Goal: Feedback & Contribution: Contribute content

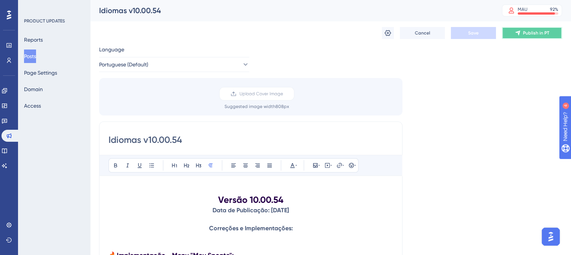
click at [526, 31] on span "Publish in PT" at bounding box center [536, 33] width 26 height 6
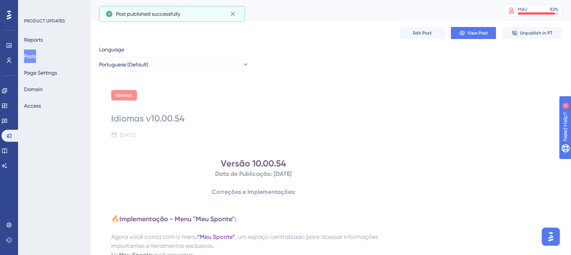
click at [36, 56] on button "Posts" at bounding box center [30, 57] width 12 height 14
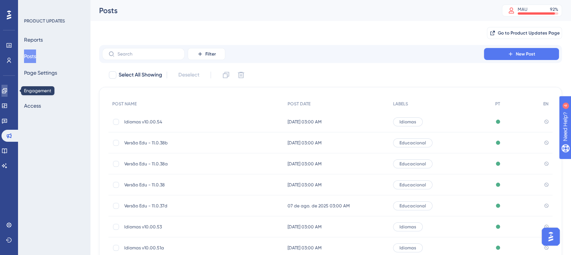
click at [8, 91] on icon at bounding box center [5, 91] width 6 height 6
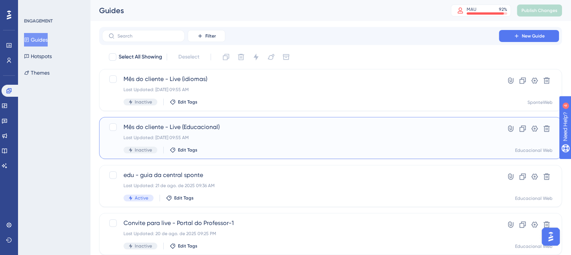
click at [250, 135] on div "Last Updated: 26 de ago. de 2025 09:55 AM" at bounding box center [301, 138] width 354 height 6
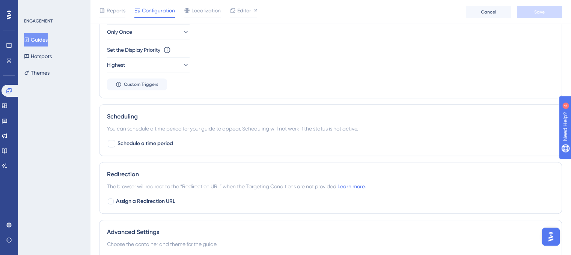
scroll to position [358, 0]
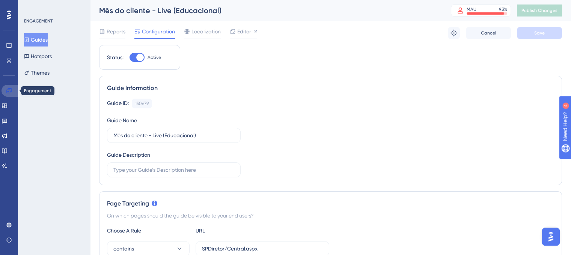
click at [12, 93] on link at bounding box center [11, 91] width 18 height 12
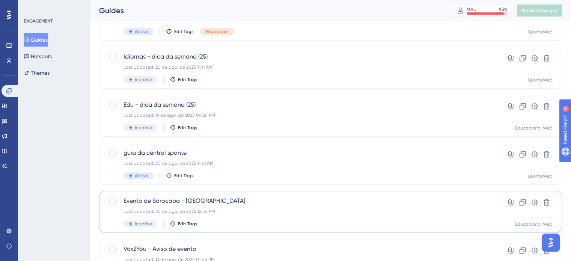
scroll to position [321, 0]
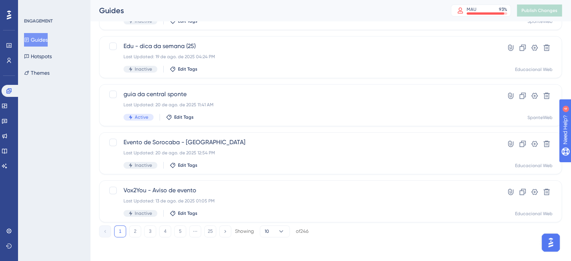
drag, startPoint x: 135, startPoint y: 232, endPoint x: 126, endPoint y: 232, distance: 8.6
click at [135, 232] on button "2" at bounding box center [135, 231] width 12 height 12
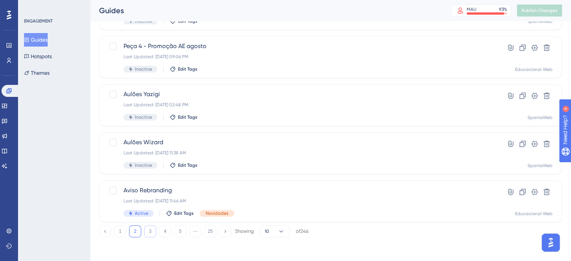
click at [155, 232] on button "3" at bounding box center [150, 231] width 12 height 12
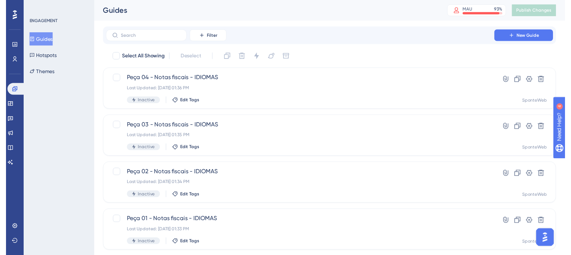
scroll to position [0, 0]
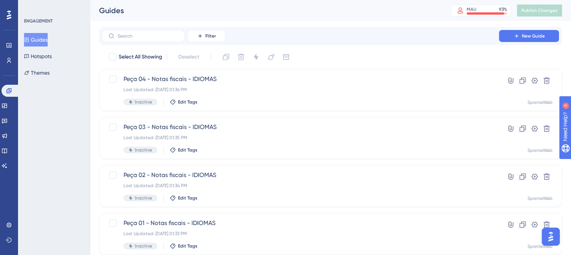
click at [48, 39] on button "Guides" at bounding box center [36, 40] width 24 height 14
drag, startPoint x: 16, startPoint y: 93, endPoint x: 50, endPoint y: 96, distance: 33.5
click at [16, 93] on link at bounding box center [11, 91] width 18 height 12
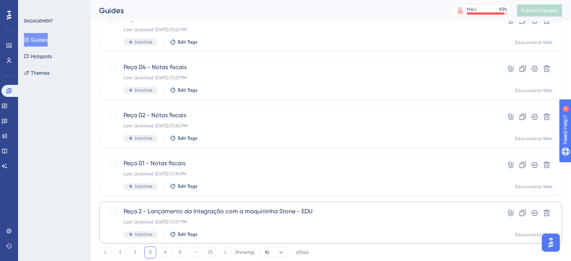
scroll to position [321, 0]
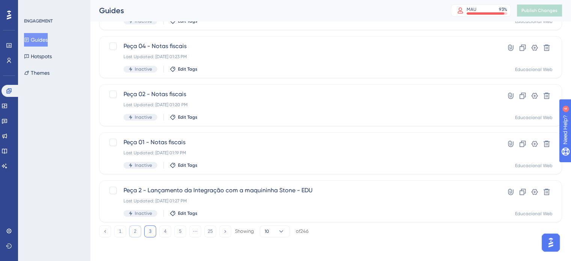
click at [137, 231] on button "2" at bounding box center [135, 231] width 12 height 12
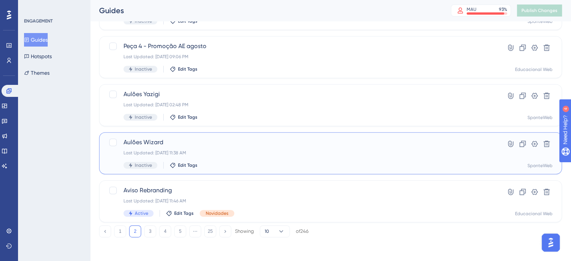
click at [441, 154] on div "Last Updated: [DATE] 11:38 AM" at bounding box center [301, 153] width 354 height 6
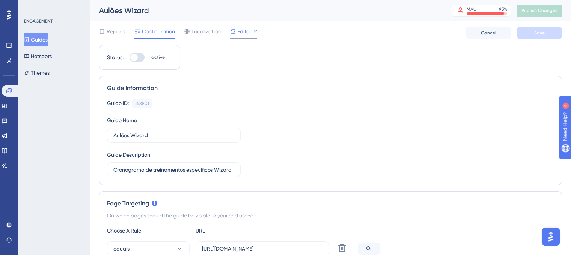
click at [248, 33] on span "Editor" at bounding box center [244, 31] width 14 height 9
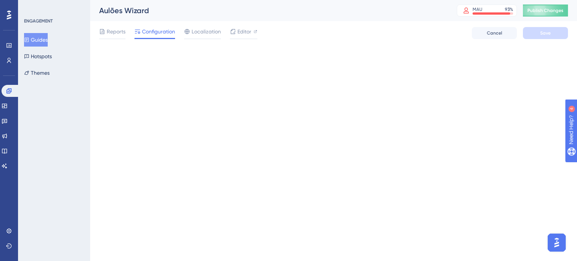
click at [41, 41] on button "Guides" at bounding box center [36, 40] width 24 height 14
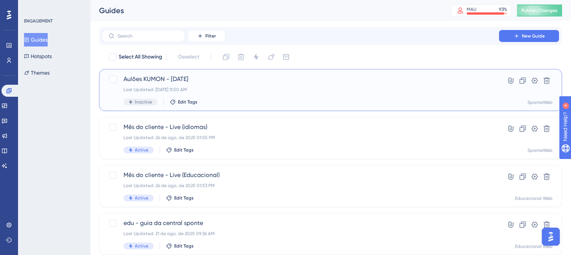
click at [228, 95] on div "Aulões KUMON - [DATE] Last Updated: [DATE] 11:50 AM Inactive Edit Tags" at bounding box center [301, 90] width 354 height 31
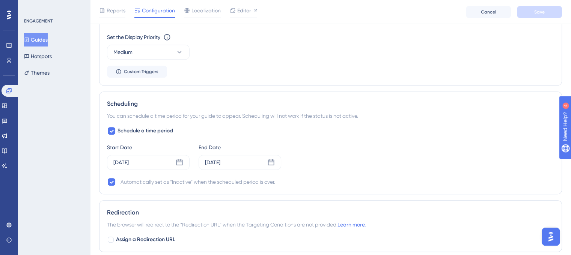
scroll to position [662, 0]
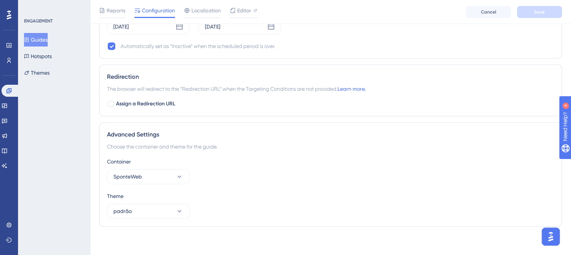
click at [169, 220] on div "Advanced Settings Choose the container and theme for the guide. Container Spont…" at bounding box center [330, 174] width 463 height 104
click at [176, 186] on div "Container SponteWeb Theme padrão" at bounding box center [330, 188] width 447 height 62
click at [177, 181] on button "SponteWeb" at bounding box center [148, 176] width 83 height 15
click at [240, 192] on div "Theme" at bounding box center [330, 196] width 447 height 9
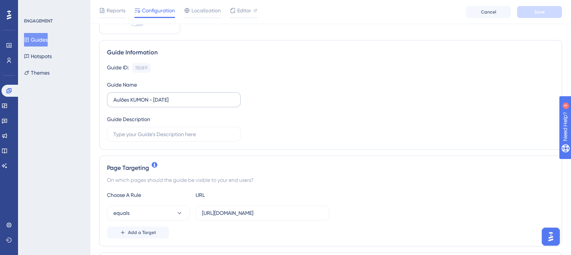
scroll to position [75, 0]
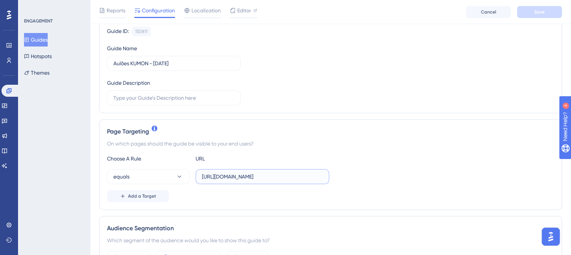
click at [317, 179] on input "[URL][DOMAIN_NAME]" at bounding box center [262, 177] width 121 height 8
paste input "SPDiretor/Central.aspx"
type input "SPDiretor/Central.aspx"
click at [176, 178] on icon at bounding box center [180, 177] width 8 height 8
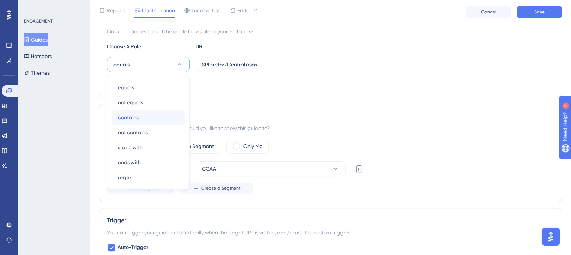
click at [136, 120] on span "contains" at bounding box center [128, 117] width 21 height 9
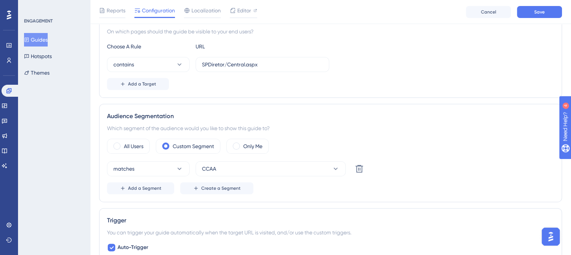
click at [383, 129] on div "Which segment of the audience would you like to show this guide to?" at bounding box center [330, 128] width 447 height 9
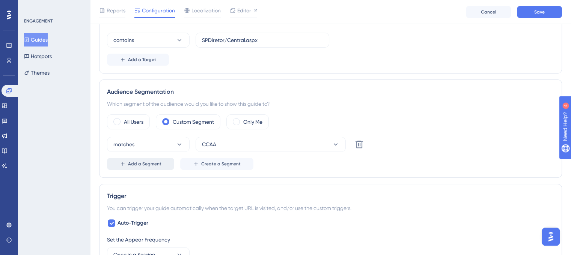
scroll to position [225, 0]
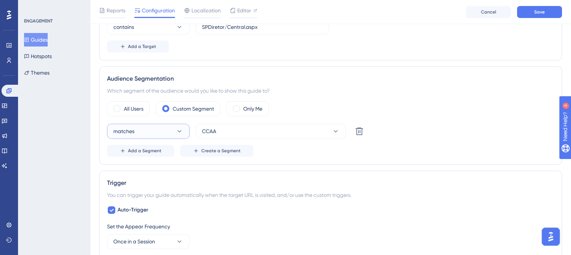
click at [179, 134] on icon at bounding box center [180, 132] width 8 height 8
click at [301, 133] on button "CCAA" at bounding box center [271, 131] width 150 height 15
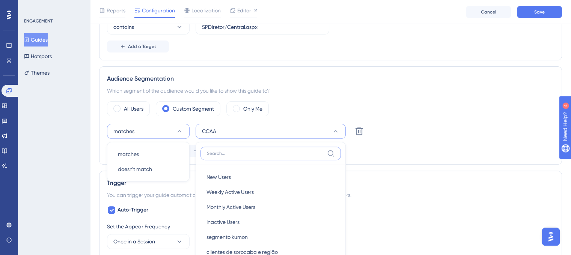
scroll to position [299, 0]
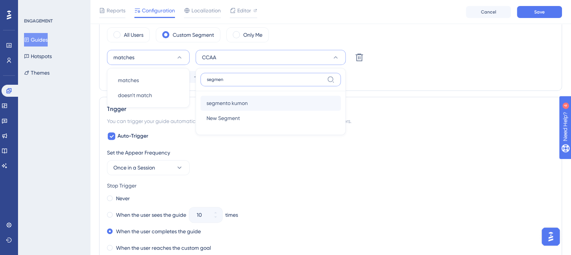
type input "segmen"
click at [259, 98] on div "segmento kumon segmento kumon" at bounding box center [271, 103] width 128 height 15
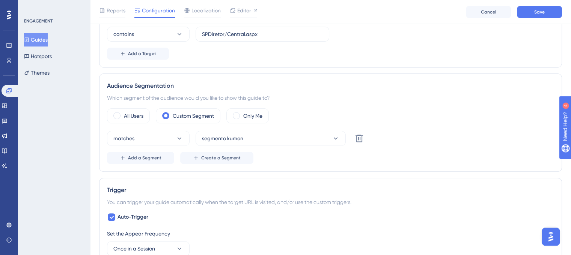
scroll to position [186, 0]
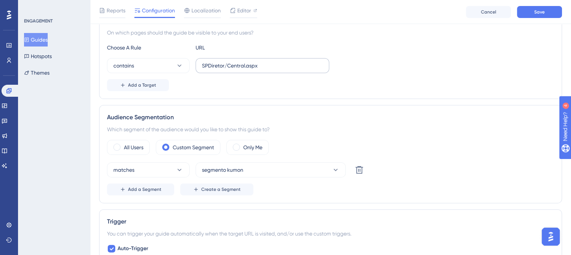
click at [251, 71] on label "SPDiretor/Central.aspx" at bounding box center [263, 65] width 134 height 15
click at [251, 70] on input "SPDiretor/Central.aspx" at bounding box center [262, 66] width 121 height 8
paste input "Fin/ContasReceber"
type input "SPFin/ContasReceber.aspx"
click at [418, 98] on div "Page Targeting On which pages should the guide be visible to your end users? Ch…" at bounding box center [330, 53] width 463 height 91
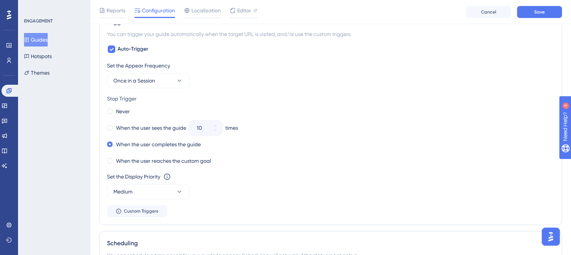
scroll to position [374, 0]
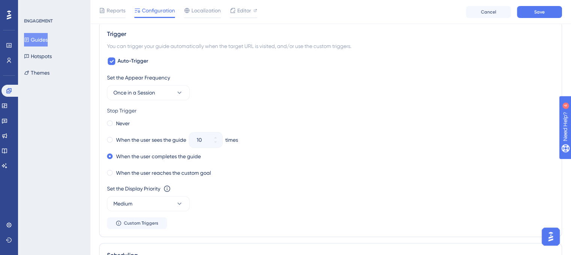
click at [170, 100] on div "Set the Appear Frequency Once in a Session Stop Trigger Never When the user see…" at bounding box center [330, 151] width 447 height 156
click at [173, 97] on button "Once in a Session" at bounding box center [148, 92] width 83 height 15
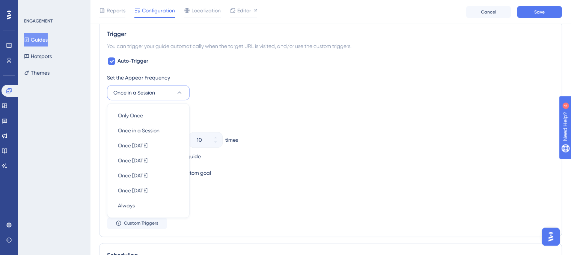
scroll to position [405, 0]
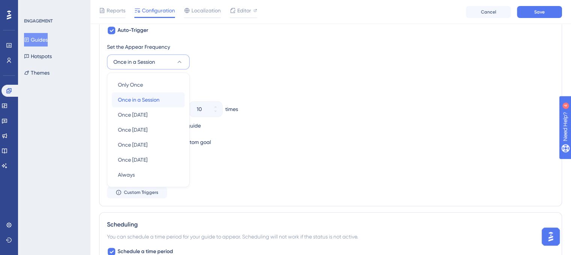
click at [173, 97] on div "Once in a Session Once in a Session" at bounding box center [148, 99] width 61 height 15
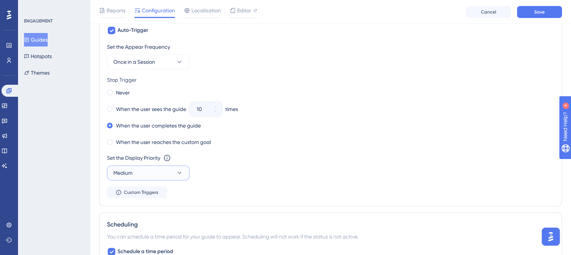
click at [150, 172] on button "Medium" at bounding box center [148, 173] width 83 height 15
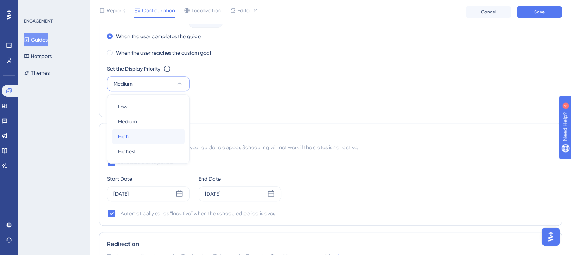
click at [139, 135] on div "High High" at bounding box center [148, 136] width 61 height 15
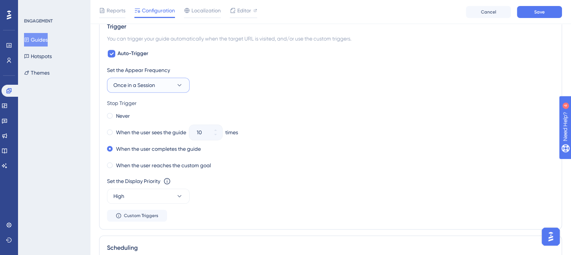
click at [170, 89] on button "Once in a Session" at bounding box center [148, 85] width 83 height 15
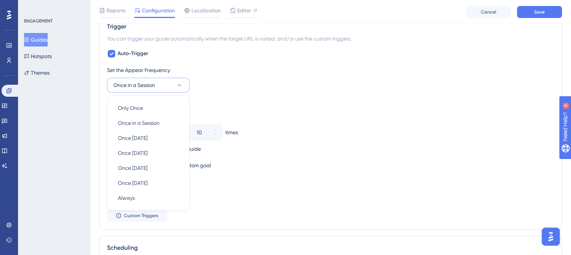
scroll to position [406, 0]
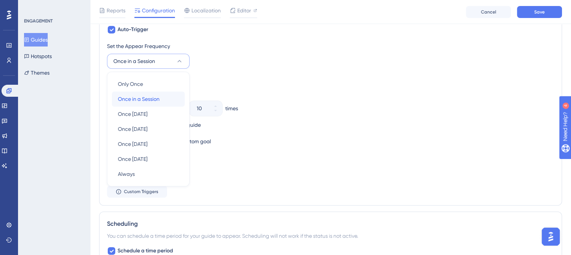
click at [170, 100] on div "Once in a Session Once in a Session" at bounding box center [148, 99] width 61 height 15
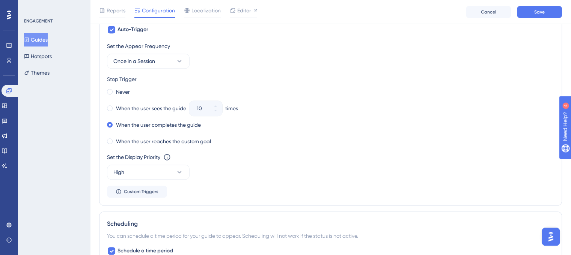
click at [281, 112] on div "When the user sees the guide 10 times" at bounding box center [330, 108] width 447 height 11
click at [107, 106] on span at bounding box center [110, 109] width 6 height 6
click at [115, 107] on input "radio" at bounding box center [115, 107] width 0 height 0
drag, startPoint x: 117, startPoint y: 110, endPoint x: 178, endPoint y: 108, distance: 60.9
click at [178, 108] on label "When the user sees the guide" at bounding box center [151, 108] width 70 height 9
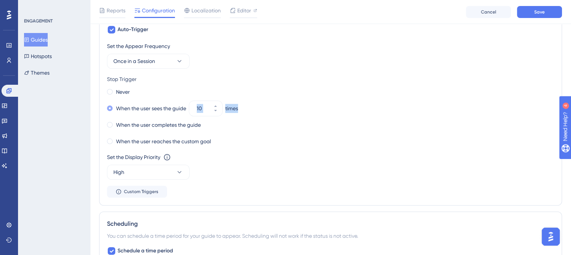
drag, startPoint x: 249, startPoint y: 108, endPoint x: 118, endPoint y: 108, distance: 131.8
click at [116, 107] on div "When the user sees the guide 10 times" at bounding box center [330, 108] width 447 height 11
drag, startPoint x: 118, startPoint y: 108, endPoint x: 150, endPoint y: 107, distance: 32.7
click at [150, 107] on label "When the user sees the guide" at bounding box center [151, 108] width 70 height 9
click at [282, 104] on div "When the user sees the guide 10 times" at bounding box center [330, 108] width 447 height 11
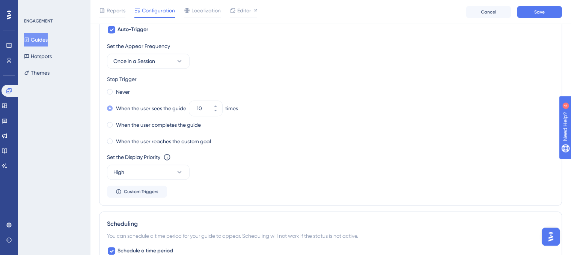
drag, startPoint x: 185, startPoint y: 108, endPoint x: 162, endPoint y: 109, distance: 22.5
click at [162, 109] on label "When the user sees the guide" at bounding box center [151, 108] width 70 height 9
drag, startPoint x: 120, startPoint y: 109, endPoint x: 176, endPoint y: 109, distance: 55.6
click at [176, 109] on label "When the user sees the guide" at bounding box center [151, 108] width 70 height 9
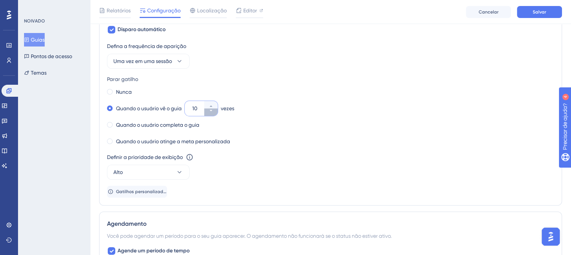
click at [216, 112] on button "10" at bounding box center [211, 113] width 14 height 8
click at [216, 112] on button "9" at bounding box center [211, 113] width 14 height 8
click at [216, 112] on button "8" at bounding box center [211, 113] width 14 height 8
click at [216, 112] on button "7" at bounding box center [211, 113] width 14 height 8
click at [216, 112] on button "6" at bounding box center [211, 113] width 14 height 8
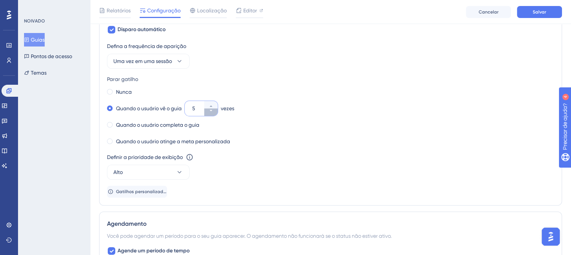
click at [216, 112] on button "5" at bounding box center [211, 113] width 14 height 8
click at [216, 112] on button "4" at bounding box center [211, 113] width 14 height 8
type input "3"
click at [279, 112] on div "Quando o usuário vê o guia 3 vezes" at bounding box center [330, 108] width 447 height 11
click at [437, 172] on div "Definir a prioridade de exibição Esta opção definirá a prioridade de exibição e…" at bounding box center [330, 166] width 447 height 27
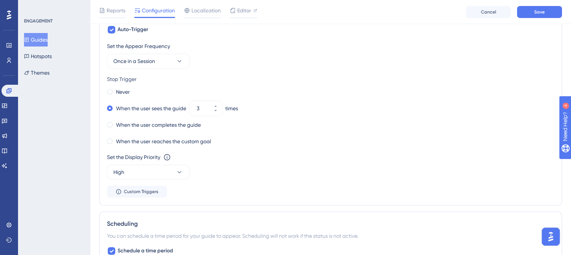
click at [427, 66] on div "Set the Appear Frequency Once in a Session" at bounding box center [330, 55] width 447 height 27
click at [259, 125] on div "When the user completes the guide" at bounding box center [330, 125] width 447 height 11
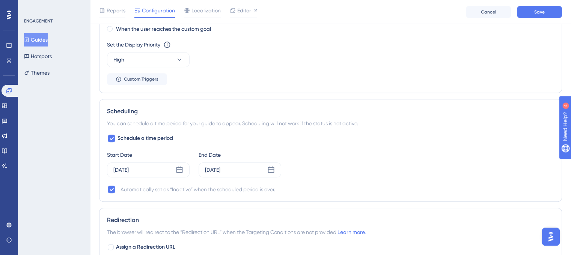
scroll to position [556, 0]
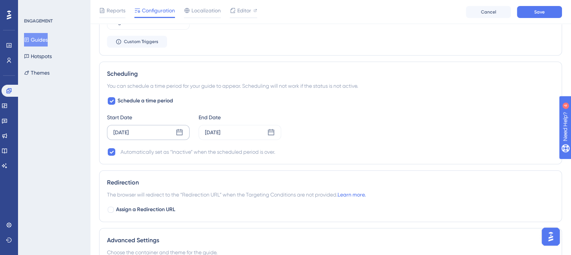
click at [183, 133] on icon at bounding box center [180, 133] width 8 height 8
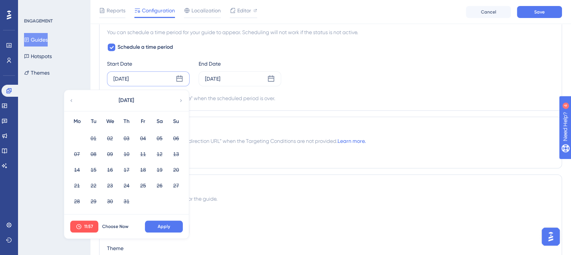
scroll to position [662, 0]
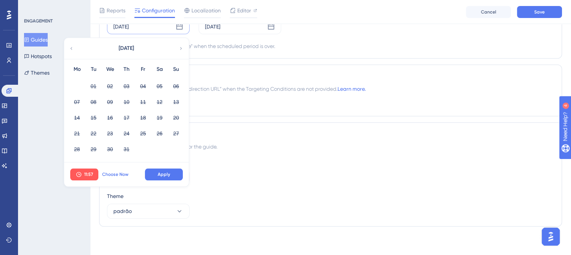
click at [126, 169] on button "Choose Now" at bounding box center [115, 175] width 34 height 12
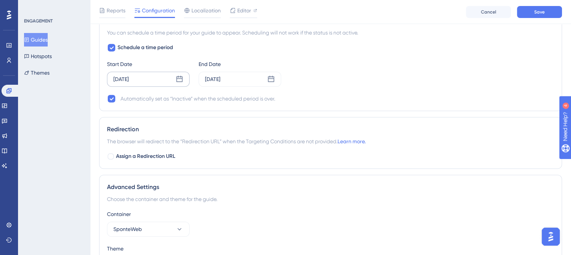
scroll to position [549, 0]
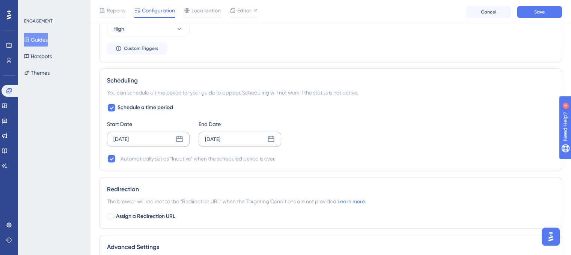
click at [271, 136] on icon at bounding box center [271, 140] width 8 height 8
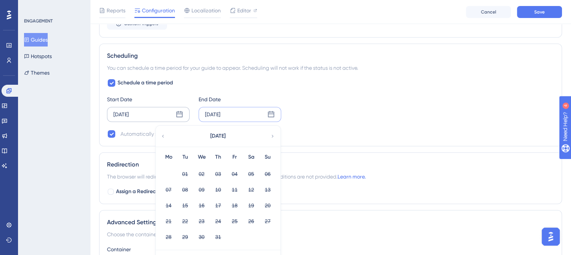
scroll to position [587, 0]
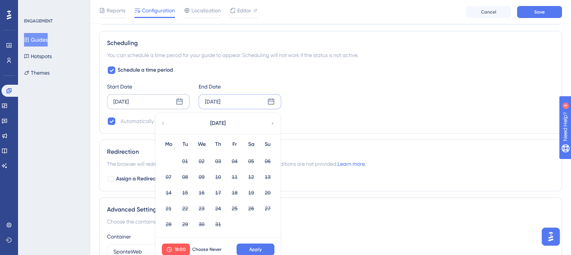
click at [276, 121] on div "[DATE]" at bounding box center [218, 123] width 124 height 21
click at [273, 120] on icon at bounding box center [272, 123] width 5 height 7
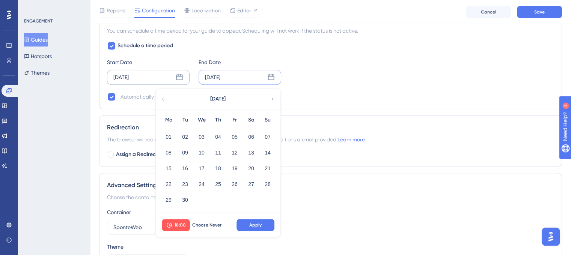
scroll to position [624, 0]
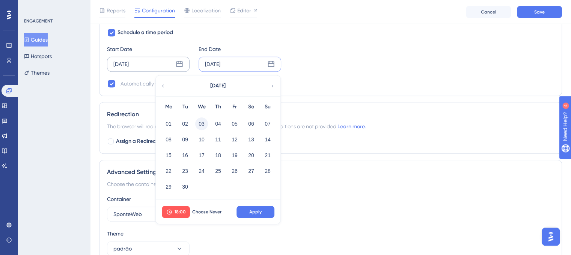
click at [203, 125] on button "03" at bounding box center [201, 124] width 13 height 13
click at [179, 209] on span "18:00" at bounding box center [180, 212] width 11 height 6
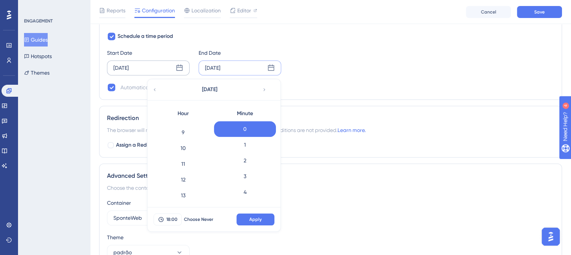
scroll to position [176, 0]
click at [188, 183] on div "15" at bounding box center [183, 190] width 62 height 16
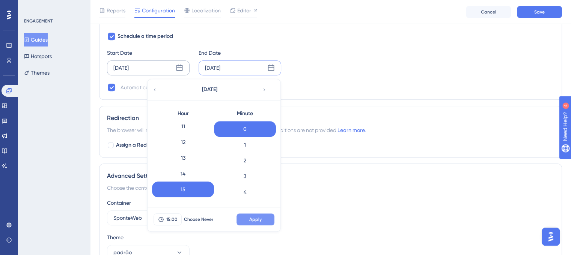
click at [263, 217] on button "Apply" at bounding box center [256, 220] width 38 height 12
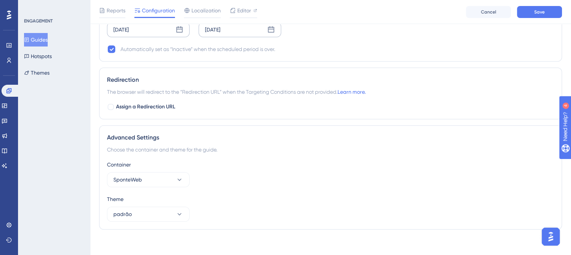
scroll to position [662, 0]
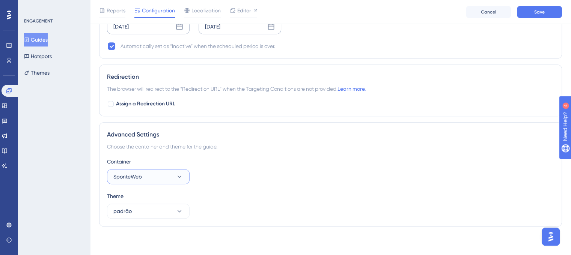
click at [175, 173] on button "SponteWeb" at bounding box center [148, 176] width 83 height 15
click at [163, 199] on div "Educacional Web Educacional Web" at bounding box center [148, 199] width 61 height 15
click at [252, 197] on div "Theme" at bounding box center [330, 196] width 447 height 9
click at [167, 217] on div "Advanced Settings Choose the container and theme for the guide. Container Educa…" at bounding box center [330, 174] width 463 height 104
click at [171, 213] on button "padrão" at bounding box center [148, 211] width 83 height 15
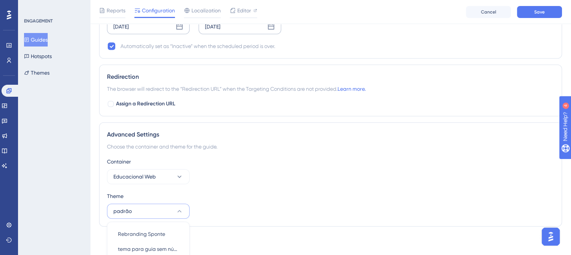
scroll to position [717, 0]
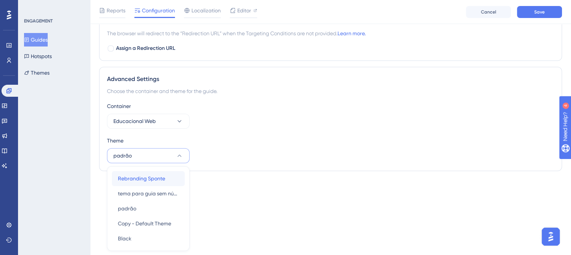
click at [156, 181] on span "Rebranding Sponte" at bounding box center [141, 178] width 47 height 9
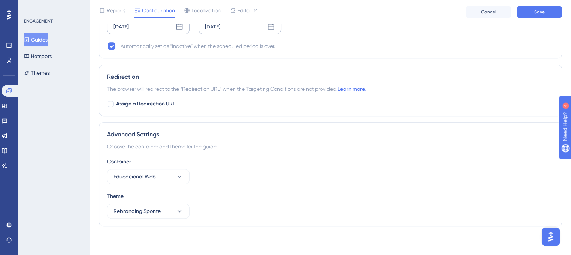
click at [314, 179] on div "Container Educacional Web" at bounding box center [330, 170] width 447 height 27
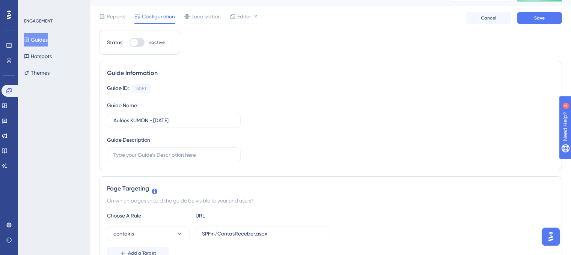
scroll to position [0, 0]
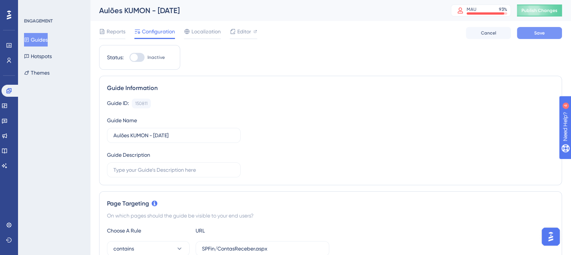
click at [547, 35] on button "Save" at bounding box center [539, 33] width 45 height 12
click at [138, 58] on div at bounding box center [137, 57] width 15 height 9
click at [130, 58] on input "Inactive" at bounding box center [129, 57] width 0 height 0
checkbox input "true"
click at [530, 38] on button "Save" at bounding box center [539, 33] width 45 height 12
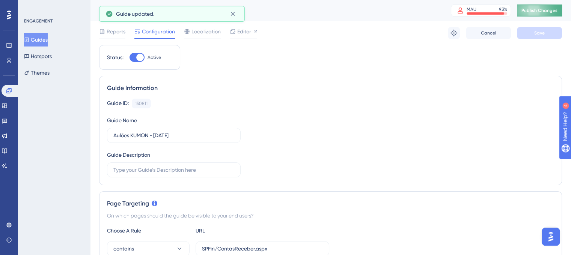
click at [541, 11] on span "Publish Changes" at bounding box center [540, 11] width 36 height 6
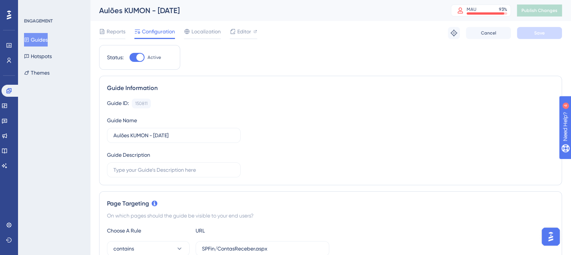
click at [59, 43] on div "Guides Hotspots Themes" at bounding box center [54, 56] width 61 height 47
click at [48, 42] on button "Guides" at bounding box center [36, 40] width 24 height 14
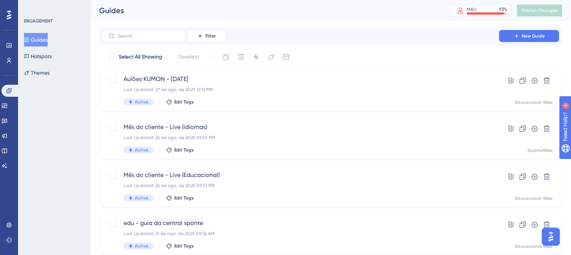
click at [35, 125] on div "ENGAGEMENT Guides Hotspots Themes" at bounding box center [54, 127] width 72 height 255
click at [8, 137] on link at bounding box center [5, 136] width 6 height 12
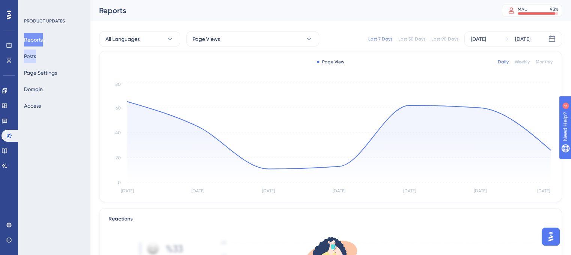
click at [36, 57] on button "Posts" at bounding box center [30, 57] width 12 height 14
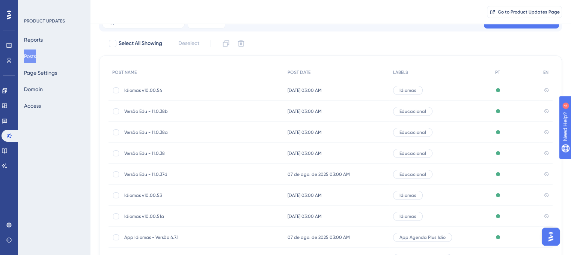
scroll to position [75, 0]
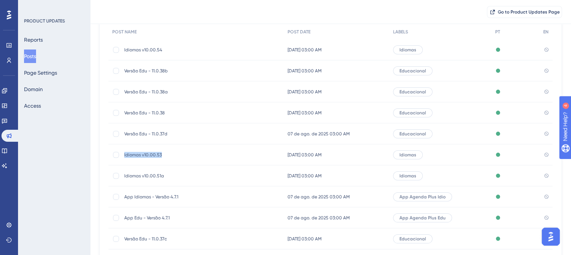
drag, startPoint x: 170, startPoint y: 158, endPoint x: 141, endPoint y: 163, distance: 29.8
click at [122, 160] on div "Idiomas v10.00.53 Idiomas v10.00.53" at bounding box center [196, 155] width 175 height 21
copy span "Idiomas v10.00.53"
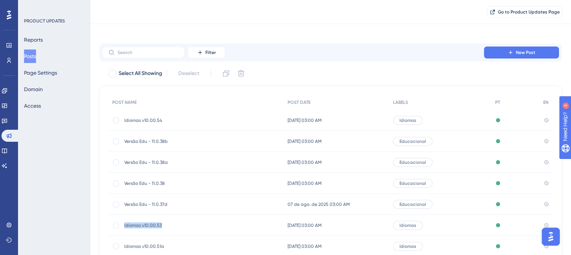
scroll to position [0, 0]
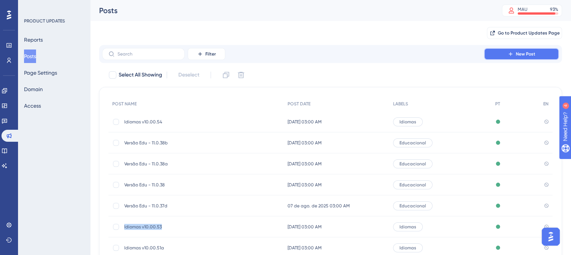
click at [533, 54] on span "New Post" at bounding box center [526, 54] width 20 height 6
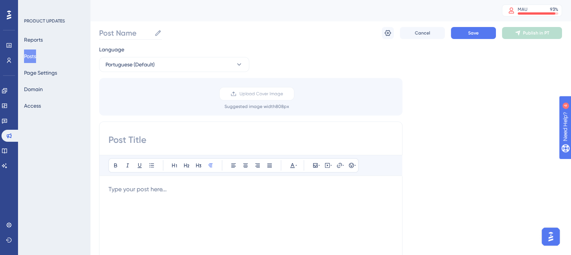
click at [143, 39] on label "Post Name" at bounding box center [130, 33] width 63 height 14
click at [143, 38] on input "Post Name" at bounding box center [125, 33] width 52 height 11
paste input "Idiomas v10.00.53"
type input "Idiomas v10.00.53a"
click at [164, 142] on input at bounding box center [251, 140] width 285 height 12
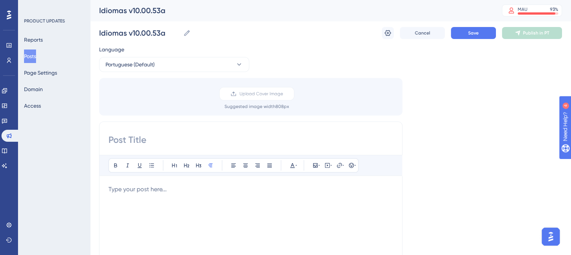
paste input "Idiomas v10.00.53"
type input "Idiomas v10.00.53a"
click at [184, 187] on p at bounding box center [251, 189] width 285 height 9
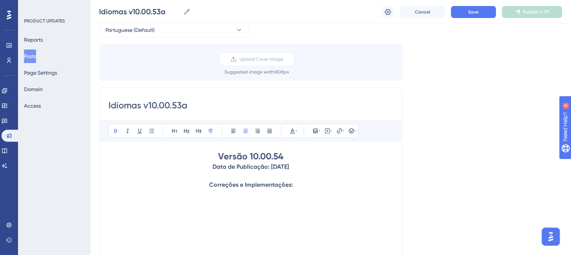
scroll to position [75, 0]
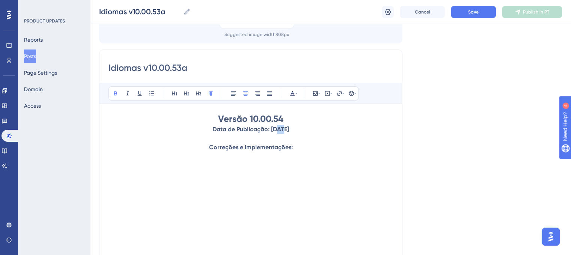
click at [270, 129] on strong "Data de Publicação: [DATE]" at bounding box center [251, 129] width 77 height 7
click at [319, 148] on p "Correções e Implementações:" at bounding box center [251, 147] width 285 height 9
drag, startPoint x: 265, startPoint y: 164, endPoint x: 306, endPoint y: 159, distance: 41.6
click at [265, 164] on p at bounding box center [251, 165] width 285 height 9
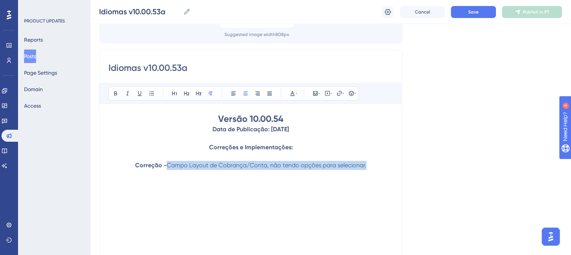
drag, startPoint x: 371, startPoint y: 166, endPoint x: 169, endPoint y: 166, distance: 201.7
click at [169, 166] on p "Correção - Campo Layout de Cobrança/Conta, não tendo opções para selecionar." at bounding box center [251, 165] width 285 height 9
click at [120, 94] on button at bounding box center [115, 93] width 11 height 11
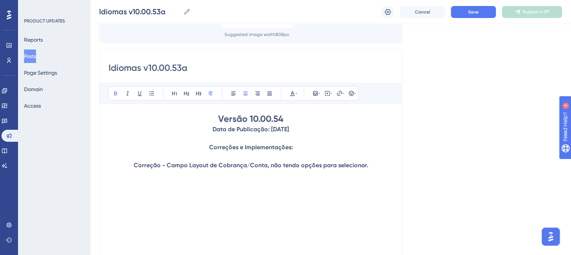
click at [132, 164] on p "Correção - Campo Layout de Cobrança/Conta, não tendo opções para selecionar." at bounding box center [251, 165] width 285 height 9
click at [350, 95] on icon at bounding box center [351, 93] width 5 height 5
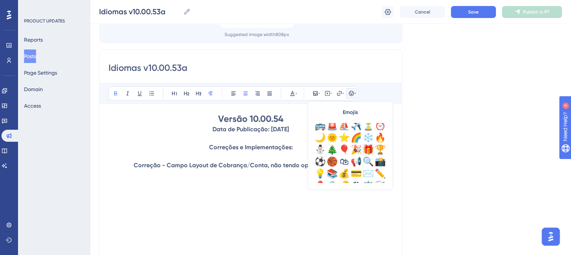
scroll to position [225, 0]
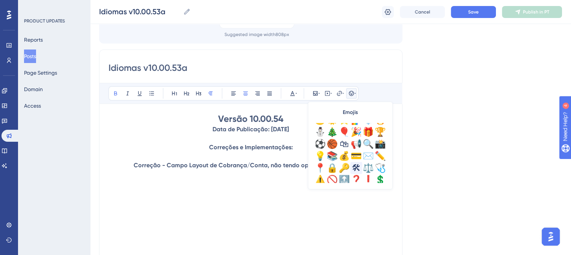
click at [357, 169] on div "🛠" at bounding box center [356, 168] width 12 height 12
click at [141, 177] on p at bounding box center [251, 174] width 285 height 9
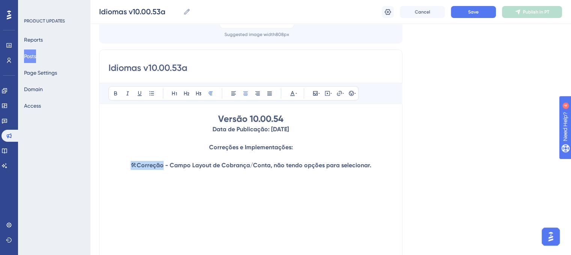
drag, startPoint x: 132, startPoint y: 168, endPoint x: 162, endPoint y: 168, distance: 29.7
click at [162, 168] on p "🛠 Correção - Campo Layout de Cobrança/Conta, não tendo opções para selecionar." at bounding box center [251, 165] width 285 height 9
click at [231, 92] on icon at bounding box center [234, 94] width 6 height 6
click at [300, 146] on p "Correções e Implementações:" at bounding box center [251, 147] width 285 height 9
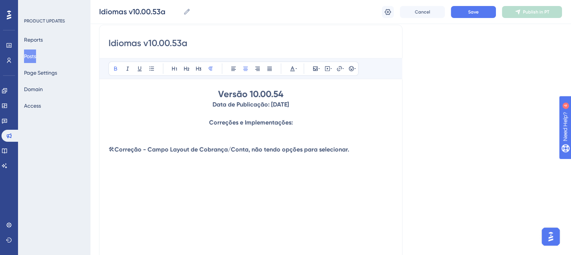
scroll to position [113, 0]
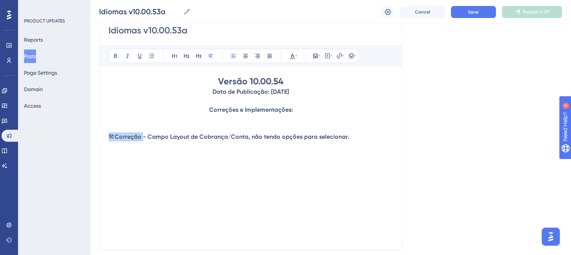
drag, startPoint x: 110, startPoint y: 137, endPoint x: 140, endPoint y: 138, distance: 30.8
click at [140, 138] on p "🛠 Correção - Campo Layout de Cobrança/Conta, não tendo opções para selecionar." at bounding box center [251, 137] width 285 height 9
drag, startPoint x: 294, startPoint y: 162, endPoint x: 308, endPoint y: 166, distance: 14.2
click at [294, 162] on div "Versão 10.00.54 Data de Publicação: [DATE] Correções e Implementações: 🛠 Correç…" at bounding box center [251, 157] width 285 height 165
click at [111, 138] on div "Idiomas v10.00.53a Bold Italic Underline Bullet Point Heading 1 Heading 2 Headi…" at bounding box center [250, 131] width 303 height 238
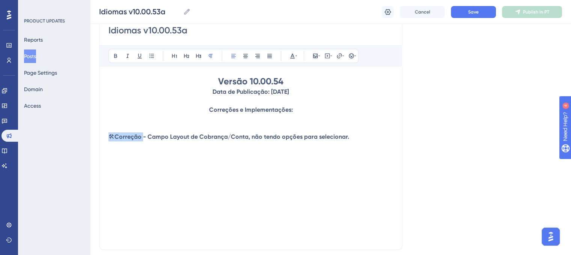
drag, startPoint x: 110, startPoint y: 138, endPoint x: 141, endPoint y: 138, distance: 31.5
click at [141, 138] on p "🛠 Correção - Campo Layout de Cobrança/Conta, não tendo opções para selecionar." at bounding box center [251, 137] width 285 height 9
click at [134, 143] on p at bounding box center [251, 146] width 285 height 9
drag, startPoint x: 142, startPoint y: 136, endPoint x: 106, endPoint y: 139, distance: 35.7
click at [106, 139] on div "Idiomas v10.00.53a Bold Italic Underline Bullet Point Heading 1 Heading 2 Headi…" at bounding box center [250, 131] width 303 height 238
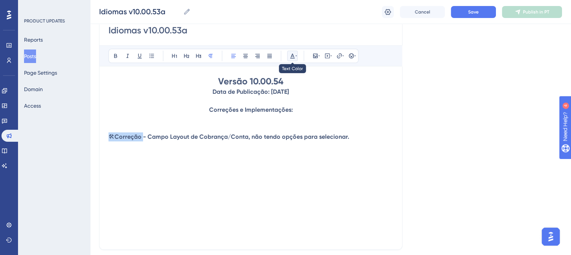
click at [293, 54] on icon at bounding box center [293, 56] width 6 height 6
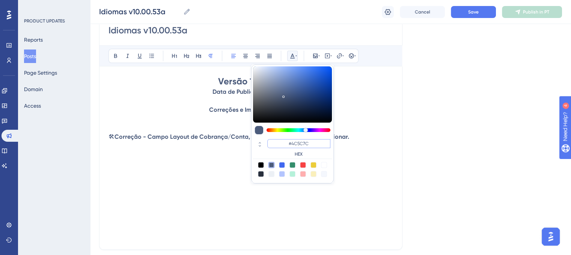
click at [302, 141] on input "#4C5C7C" at bounding box center [298, 143] width 63 height 9
paste input "270049"
type input "#270049"
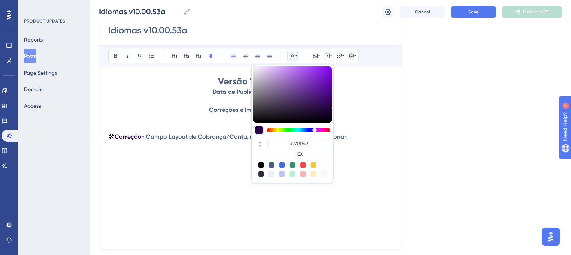
click at [335, 199] on div "Versão 10.00.54 Data de Publicação: [DATE] Correções e Implementações: 🛠 Correç…" at bounding box center [251, 157] width 285 height 165
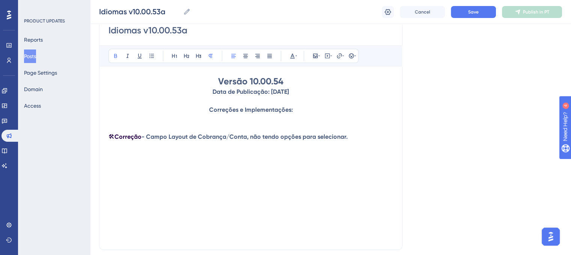
drag, startPoint x: 150, startPoint y: 136, endPoint x: 354, endPoint y: 138, distance: 204.3
click at [354, 138] on p "🛠 Correção - Campo Layout de Cobrança/Conta, não tendo opções para selecionar." at bounding box center [251, 137] width 285 height 9
click at [294, 60] on button at bounding box center [292, 56] width 11 height 11
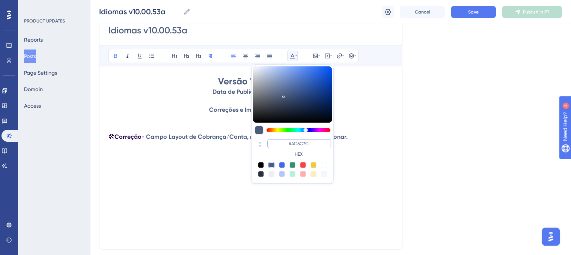
click at [299, 139] on input "#4C5C7C" at bounding box center [298, 143] width 63 height 9
paste input "6200A8"
type input "#6200A8"
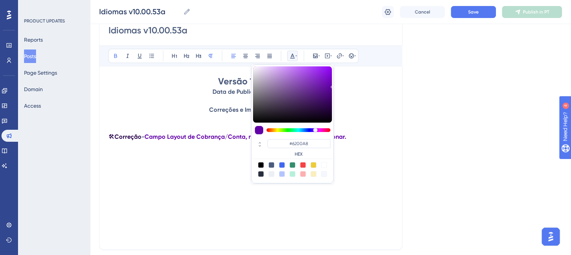
click at [341, 191] on div "Versão 10.00.54 Data de Publicação: [DATE] Correções e Implementações: 🛠 Correç…" at bounding box center [251, 157] width 285 height 165
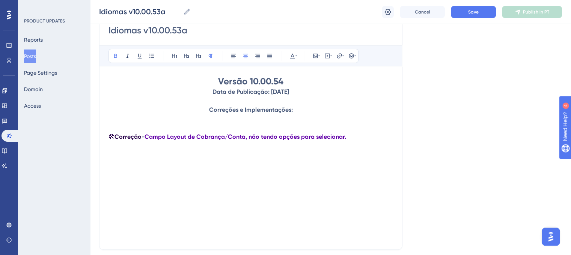
click at [232, 87] on h1 "Versão 10.00.54" at bounding box center [251, 81] width 285 height 12
drag, startPoint x: 220, startPoint y: 80, endPoint x: 299, endPoint y: 82, distance: 78.9
click at [299, 82] on h1 "Versão 10.00.54" at bounding box center [251, 81] width 285 height 12
click at [293, 58] on icon at bounding box center [292, 56] width 5 height 5
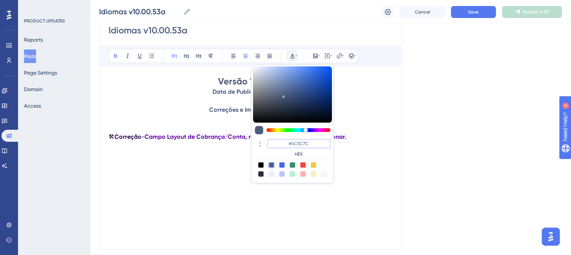
click at [308, 142] on input "#4C5C7C" at bounding box center [298, 143] width 63 height 9
paste input "270049"
type input "#270049"
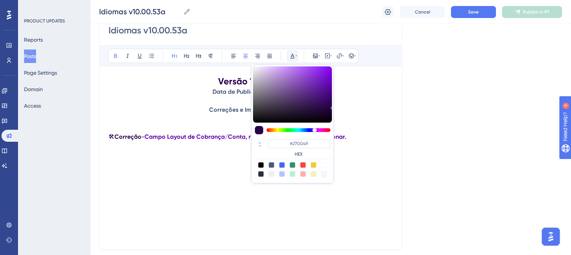
click at [354, 183] on div "Versão 10.00.54 Data de Publicação: [DATE] Correções e Implementações: 🛠 Correç…" at bounding box center [251, 157] width 285 height 165
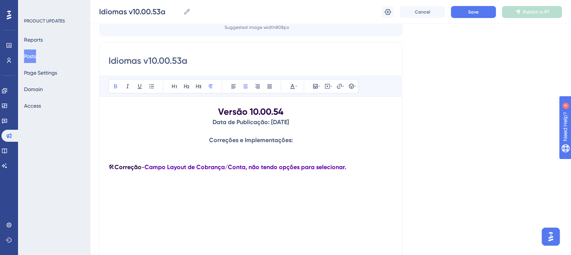
scroll to position [38, 0]
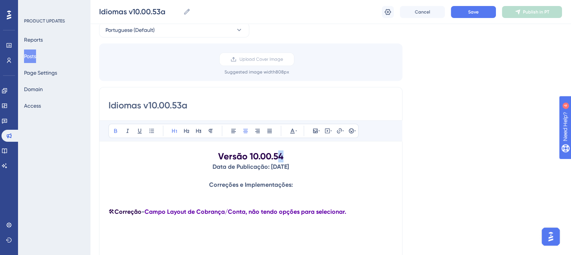
drag, startPoint x: 279, startPoint y: 157, endPoint x: 283, endPoint y: 158, distance: 3.8
click at [283, 158] on strong "Versão 10.00.54" at bounding box center [250, 156] width 65 height 11
click at [292, 157] on h1 "Versão 10.00.53" at bounding box center [251, 157] width 285 height 12
click at [466, 190] on div "Language Portuguese (Default) Upload Cover Image Suggested image width 808 px I…" at bounding box center [330, 189] width 463 height 357
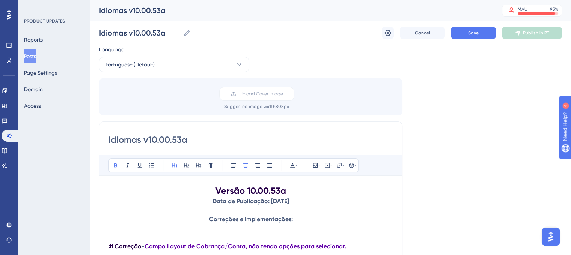
scroll to position [75, 0]
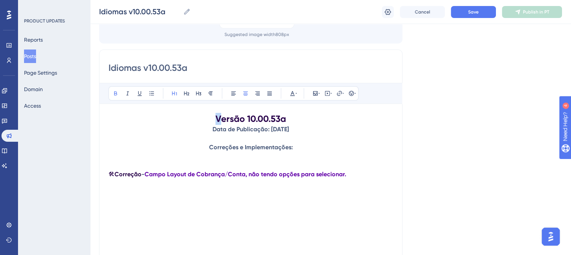
click at [218, 119] on strong "Versão 10.00.53a" at bounding box center [251, 118] width 71 height 11
click at [221, 119] on strong "Versão 10.00.53a" at bounding box center [251, 118] width 71 height 11
click at [214, 118] on h1 "Versão 10.00.53a" at bounding box center [251, 119] width 285 height 12
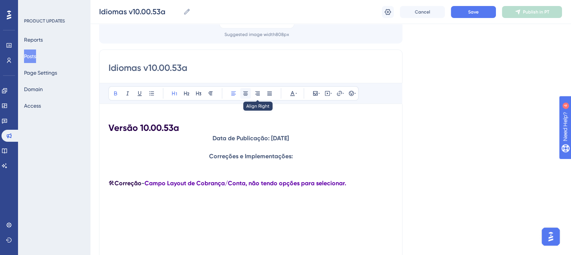
click at [243, 93] on icon at bounding box center [246, 94] width 6 height 6
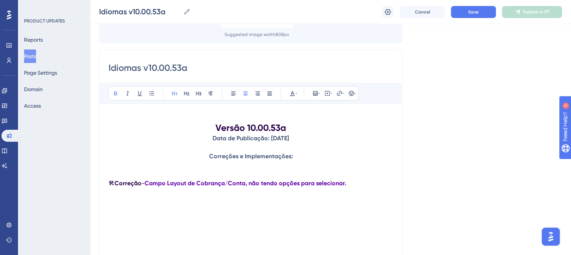
click at [395, 132] on div "Idiomas v10.00.53a Bold Italic Underline Bullet Point Heading 1 Heading 2 Headi…" at bounding box center [250, 169] width 303 height 238
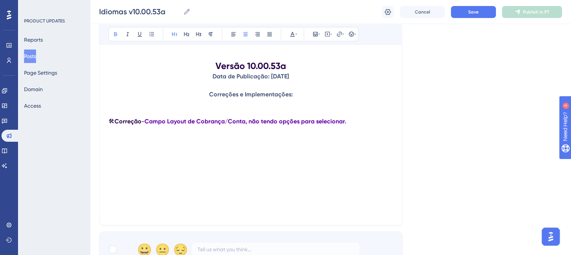
scroll to position [188, 0]
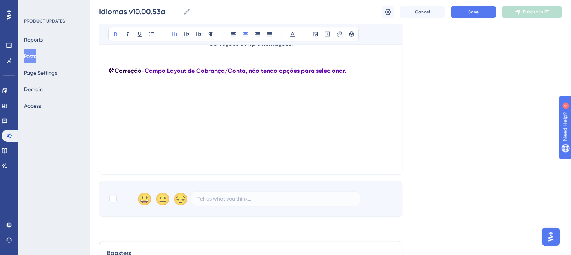
click at [459, 136] on div "Language Portuguese (Default) Upload Cover Image Suggested image width 808 px I…" at bounding box center [330, 38] width 463 height 357
click at [113, 204] on div "😀 😐 😔" at bounding box center [250, 199] width 303 height 36
click at [117, 203] on div "😀 😐 😔" at bounding box center [250, 199] width 303 height 36
click at [113, 200] on div at bounding box center [113, 199] width 8 height 8
checkbox input "true"
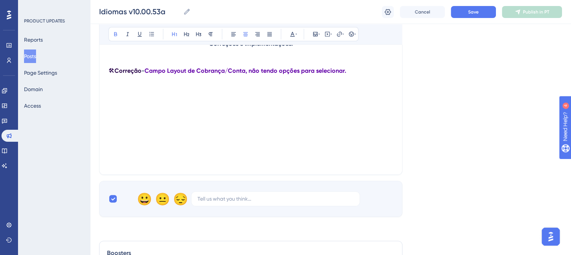
click at [462, 192] on div "Language Portuguese (Default) Upload Cover Image Suggested image width 808 px I…" at bounding box center [330, 38] width 463 height 357
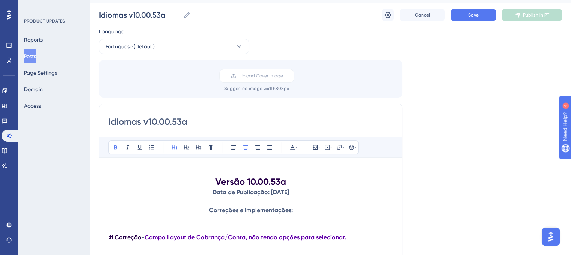
scroll to position [0, 0]
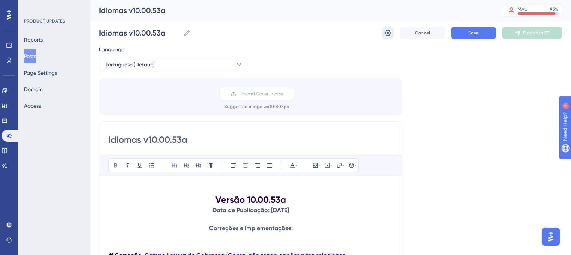
click at [392, 33] on button at bounding box center [388, 33] width 12 height 12
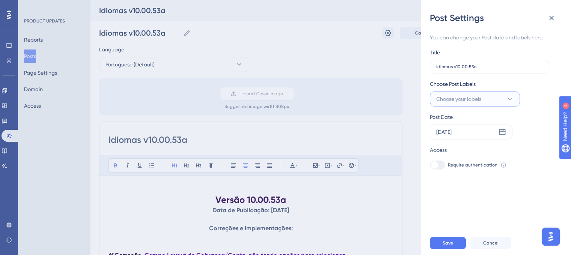
click at [496, 100] on button "Choose your labels" at bounding box center [475, 99] width 90 height 15
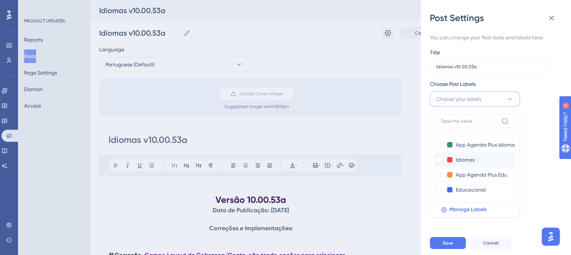
click at [445, 157] on div "Idiomas Idiomas" at bounding box center [467, 159] width 65 height 9
click at [439, 161] on div at bounding box center [439, 160] width 6 height 6
checkbox input "true"
click at [545, 169] on div "Require authentication To change this setting you should manage your access pre…" at bounding box center [493, 165] width 126 height 9
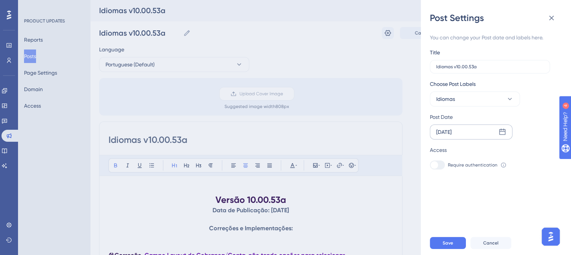
click at [499, 133] on icon at bounding box center [502, 132] width 6 height 6
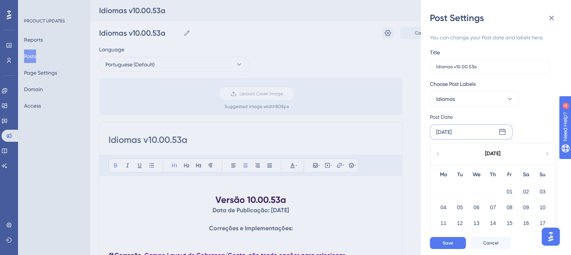
click at [436, 155] on icon at bounding box center [437, 154] width 5 height 7
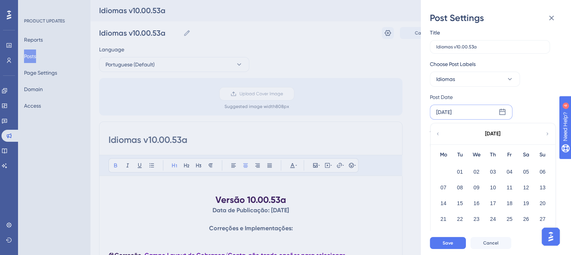
scroll to position [31, 0]
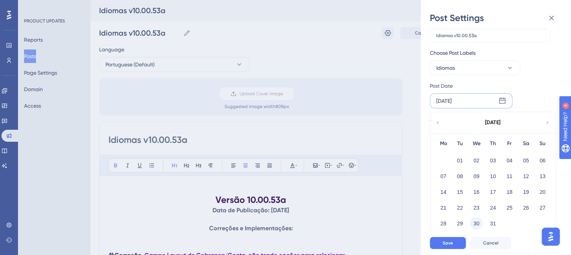
click at [478, 218] on button "30" at bounding box center [476, 223] width 13 height 13
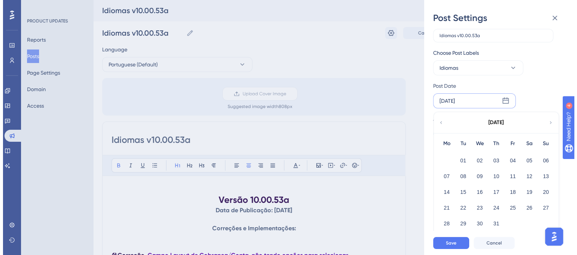
scroll to position [0, 0]
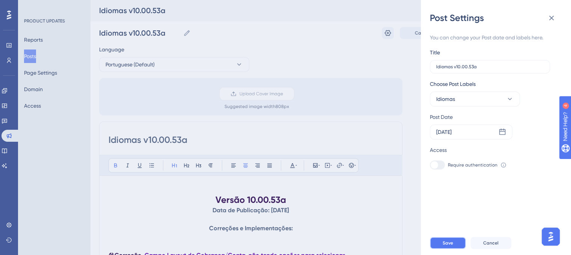
click at [457, 247] on button "Save" at bounding box center [448, 243] width 36 height 12
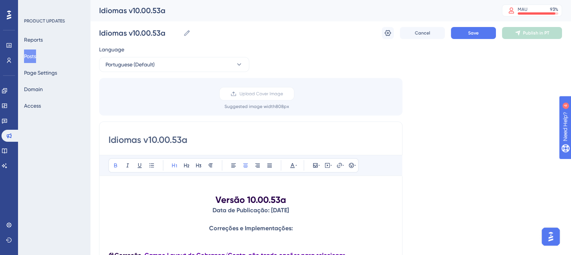
click at [484, 40] on div "Idiomas v10.00.53a Idiomas v10.00.53a Cancel Save Publish in PT" at bounding box center [330, 33] width 463 height 24
click at [493, 35] on button "Save" at bounding box center [473, 33] width 45 height 12
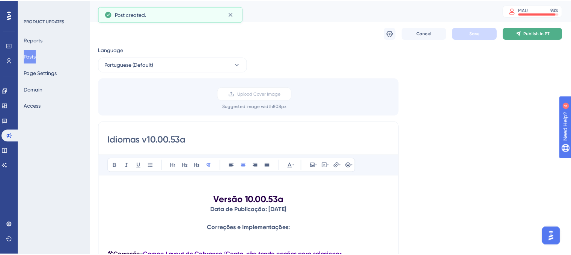
scroll to position [8, 0]
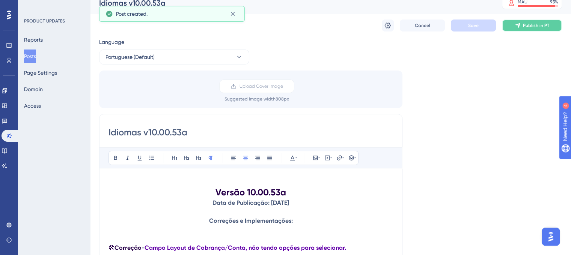
click at [530, 30] on button "Publish in PT" at bounding box center [532, 26] width 60 height 12
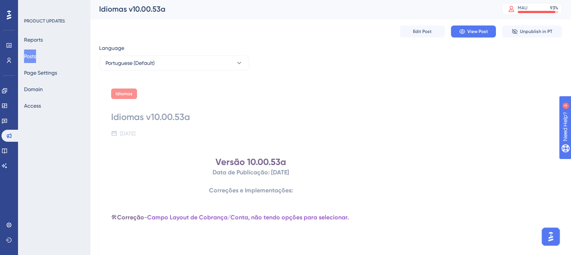
scroll to position [0, 0]
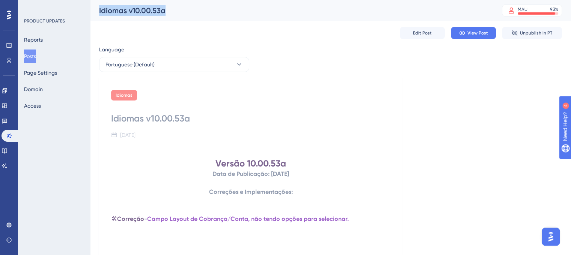
drag, startPoint x: 171, startPoint y: 12, endPoint x: 97, endPoint y: 12, distance: 74.0
click at [97, 12] on div "Idiomas v10.00.53a MAU 93 % Click to see add-on and upgrade options" at bounding box center [330, 10] width 481 height 21
copy div "Idiomas v10.00.53a"
click at [28, 58] on button "Posts" at bounding box center [30, 57] width 12 height 14
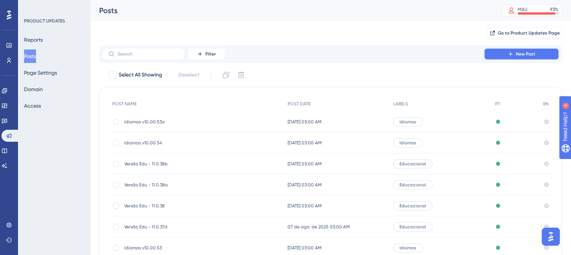
click at [517, 52] on span "New Post" at bounding box center [526, 54] width 20 height 6
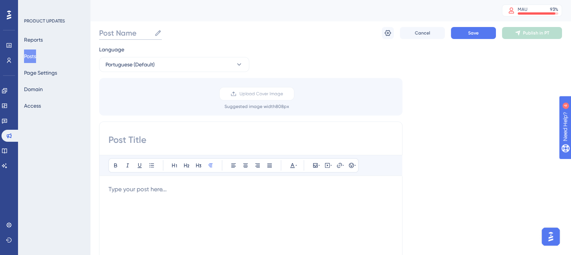
click at [133, 29] on input "Post Name" at bounding box center [125, 33] width 52 height 11
paste input "Idiomas v10.00.53a"
drag, startPoint x: 158, startPoint y: 34, endPoint x: 163, endPoint y: 34, distance: 5.6
click at [163, 34] on input "Idiomas v10.00.53a" at bounding box center [139, 33] width 81 height 11
click at [160, 34] on input "Idiomas v10.00.53a" at bounding box center [139, 33] width 81 height 11
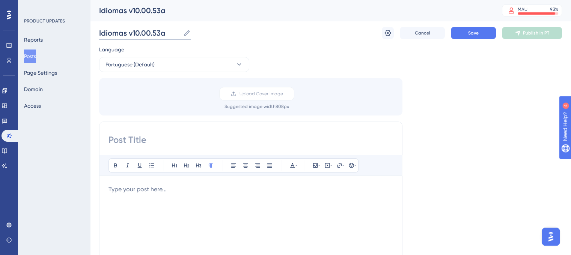
click at [160, 35] on input "Idiomas v10.00.53a" at bounding box center [139, 33] width 81 height 11
drag, startPoint x: 159, startPoint y: 35, endPoint x: 166, endPoint y: 34, distance: 6.5
click at [166, 34] on input "Idiomas v10.00.53a" at bounding box center [139, 33] width 81 height 11
type input "Idiomas v10.00.53b"
click at [187, 139] on input at bounding box center [251, 140] width 285 height 12
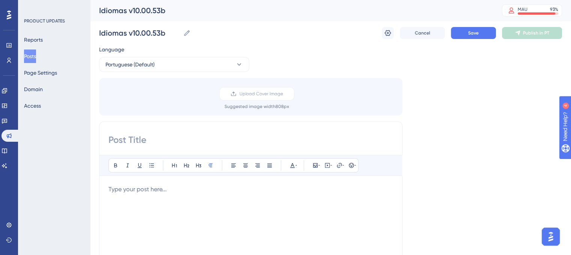
paste input "Idiomas v10.00.53a"
click at [186, 142] on input "Idiomas v10.00.53a" at bounding box center [251, 140] width 285 height 12
type input "Idiomas v10.00.53b"
click at [265, 183] on div "Bold Italic Underline Bullet Point Heading 1 Heading 2 Heading 3 Normal Align L…" at bounding box center [251, 252] width 285 height 195
click at [263, 189] on p at bounding box center [251, 189] width 285 height 9
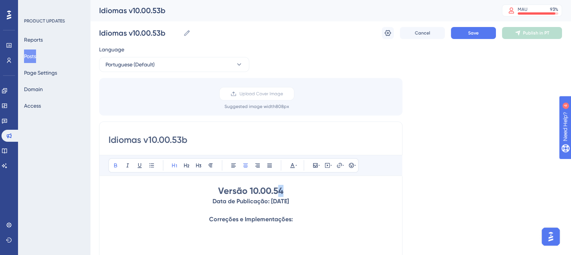
click at [281, 192] on strong "Versão 10.00.54" at bounding box center [250, 191] width 65 height 11
click at [289, 199] on strong "Data de Publicação: [DATE]" at bounding box center [251, 201] width 77 height 7
click at [287, 193] on h1 "Versão 10.00.53" at bounding box center [251, 191] width 285 height 12
drag, startPoint x: 265, startPoint y: 202, endPoint x: 270, endPoint y: 202, distance: 4.1
click at [270, 202] on strong "Data de Publicação: [DATE]" at bounding box center [251, 201] width 77 height 7
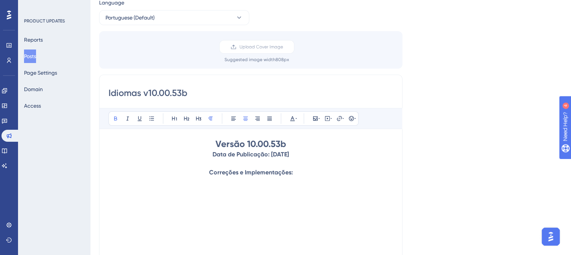
scroll to position [75, 0]
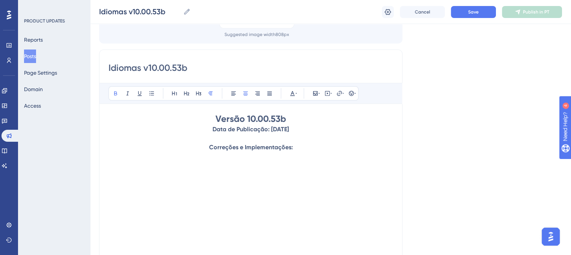
click at [314, 147] on p "Correções e Implementações:" at bounding box center [251, 147] width 285 height 9
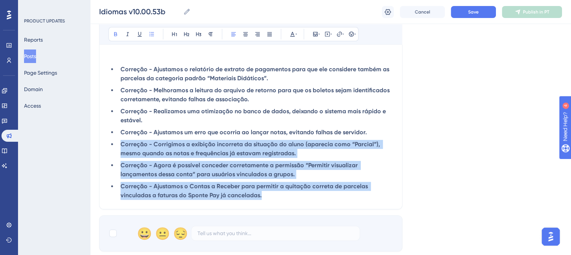
scroll to position [87, 0]
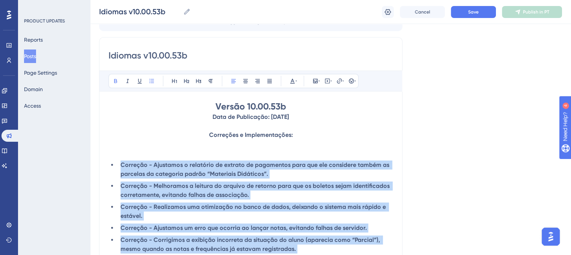
drag, startPoint x: 268, startPoint y: 180, endPoint x: 108, endPoint y: 163, distance: 160.5
click at [108, 163] on div "Idiomas v10.00.53b Bold Italic Underline Bullet Point Heading 1 Heading 2 Headi…" at bounding box center [250, 171] width 303 height 268
click at [151, 84] on button at bounding box center [151, 81] width 11 height 11
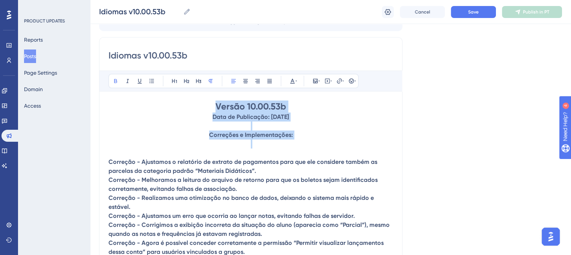
click at [173, 156] on p at bounding box center [251, 153] width 285 height 9
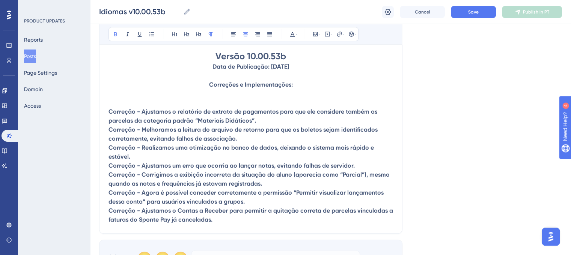
scroll to position [163, 0]
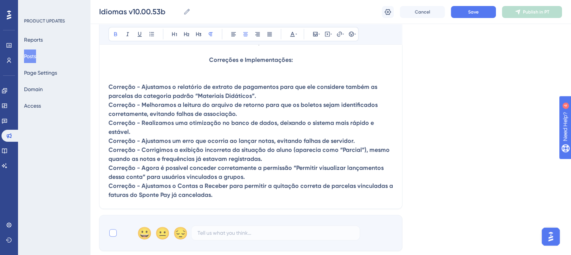
click at [116, 237] on div at bounding box center [113, 233] width 8 height 8
checkbox input "true"
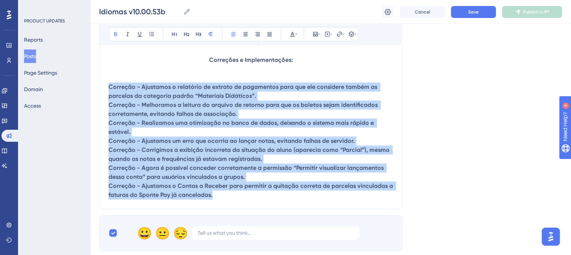
drag, startPoint x: 215, startPoint y: 201, endPoint x: 96, endPoint y: 89, distance: 163.4
click at [0, 0] on div "Performance Users Engagement Widgets Feedback Product Updates Knowledge Base AI…" at bounding box center [0, 0] width 0 height 0
click at [293, 38] on button at bounding box center [292, 34] width 11 height 11
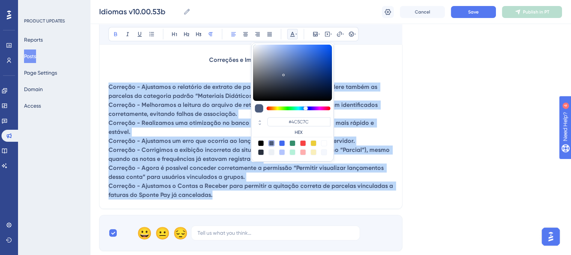
click at [305, 127] on div "#4C5C7C HEX" at bounding box center [298, 127] width 63 height 18
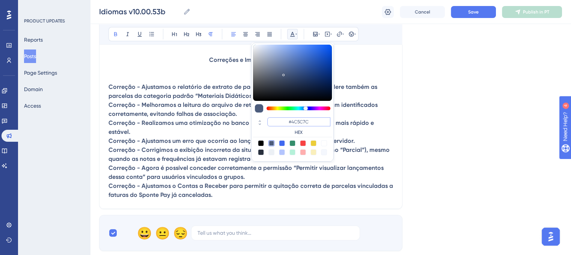
click at [302, 122] on input "#4C5C7C" at bounding box center [298, 122] width 63 height 9
paste input "6200A8"
type input "#6200A8"
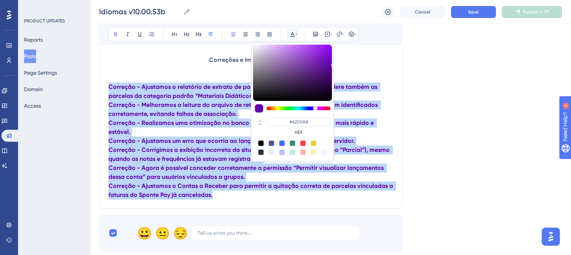
click at [333, 195] on p "Correção - Ajustamos o Contas a Receber para permitir a quitação correta de par…" at bounding box center [251, 191] width 285 height 18
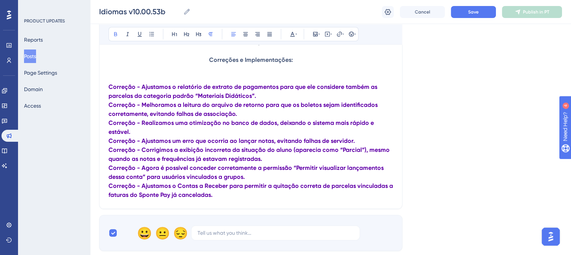
click at [109, 88] on strong "Correção - Ajustamos o relatório de extrato de pagamentos para que ele consider…" at bounding box center [244, 91] width 270 height 16
click at [346, 34] on button at bounding box center [351, 34] width 11 height 11
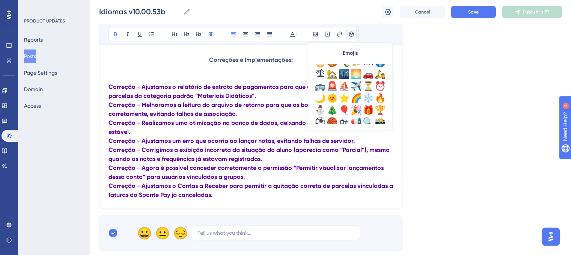
scroll to position [225, 0]
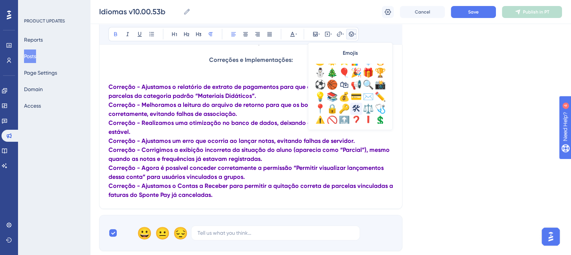
click at [359, 110] on div "🛠" at bounding box center [356, 109] width 12 height 12
drag, startPoint x: 108, startPoint y: 84, endPoint x: 113, endPoint y: 86, distance: 4.7
click at [113, 86] on span "🛠" at bounding box center [112, 86] width 6 height 7
copy span "🛠"
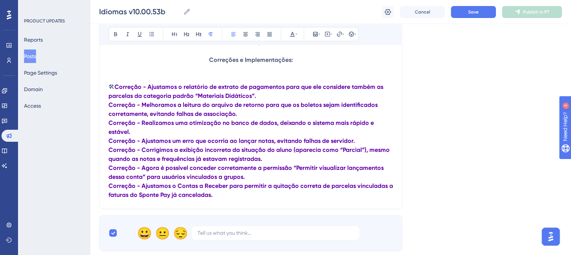
click at [110, 104] on strong "Correção - Melhoramos a leitura do arquivo de retorno para que os boletos sejam…" at bounding box center [244, 109] width 271 height 16
click at [108, 125] on div "Idiomas v10.00.53b Bold Italic Underline Bullet Point Heading 1 Heading 2 Headi…" at bounding box center [250, 85] width 303 height 247
click at [109, 125] on strong "Correção - Realizamos uma otimização no banco de dados, deixando o sistema mais…" at bounding box center [242, 127] width 267 height 16
click at [110, 139] on p "Correção - Ajustamos um erro que ocorria ao lançar notas, evitando falhas de se…" at bounding box center [251, 141] width 285 height 9
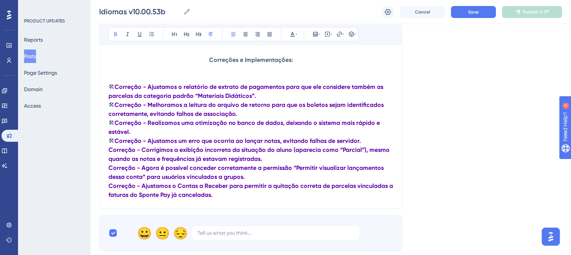
click at [110, 153] on strong "Correção - Corrigimos a exibição incorreta da situação do aluno (aparecia como …" at bounding box center [250, 154] width 283 height 16
click at [109, 169] on strong "Correção - Agora é possível conceder corretamente a permissão “Permitir visuali…" at bounding box center [247, 172] width 277 height 16
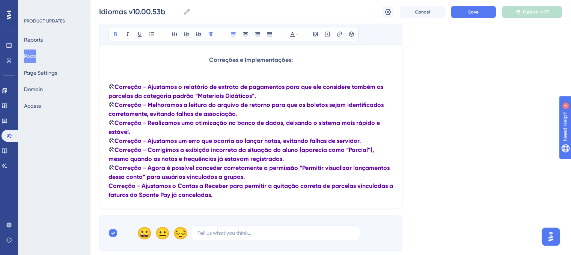
click at [109, 189] on strong "Correção - Ajustamos o Contas a Receber para permitir a quitação correta de par…" at bounding box center [252, 191] width 286 height 16
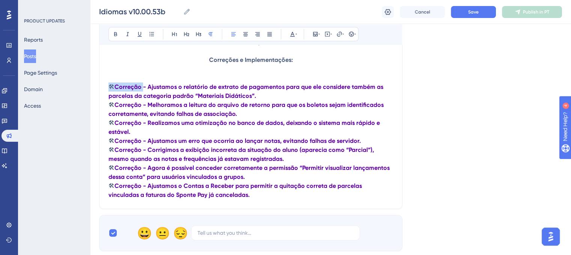
drag, startPoint x: 110, startPoint y: 87, endPoint x: 142, endPoint y: 89, distance: 31.2
click at [142, 89] on p "🛠 Correção - Ajustamos o relatório de extrato de pagamentos para que ele consid…" at bounding box center [251, 92] width 285 height 18
click at [296, 37] on button at bounding box center [292, 34] width 11 height 11
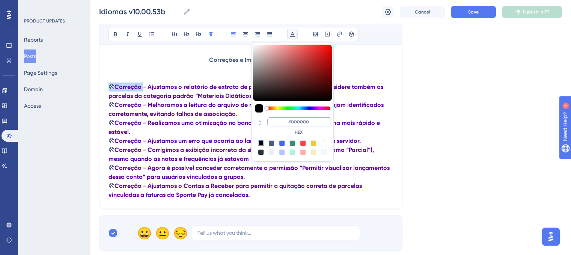
click at [308, 124] on input "#000000" at bounding box center [298, 122] width 63 height 9
paste input "270049"
type input "#270049"
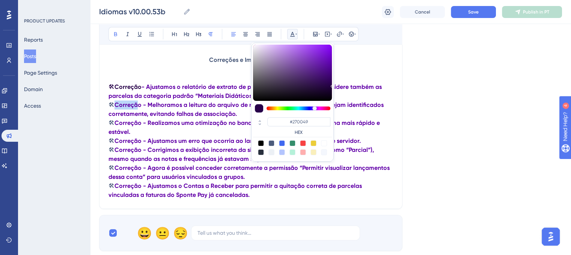
drag, startPoint x: 112, startPoint y: 106, endPoint x: 134, endPoint y: 105, distance: 22.2
click at [134, 105] on p "🛠 Correção - Melhoramos a leitura do arquivo de retorno para que os boletos sej…" at bounding box center [251, 110] width 285 height 18
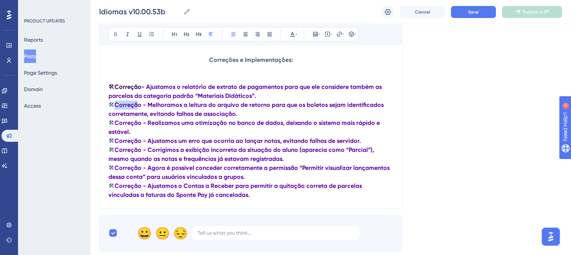
click at [116, 105] on strong "Correção - Melhoramos a leitura do arquivo de retorno para que os boletos sejam…" at bounding box center [247, 109] width 277 height 16
drag, startPoint x: 111, startPoint y: 105, endPoint x: 142, endPoint y: 107, distance: 31.2
click at [142, 107] on p "🛠 Correção - Melhoramos a leitura do arquivo de retorno para que os boletos sej…" at bounding box center [251, 110] width 285 height 18
click at [285, 33] on div "Bold Italic Underline Bullet Point Heading 1 Heading 2 Heading 3 Normal Align L…" at bounding box center [234, 34] width 250 height 14
click at [290, 33] on icon at bounding box center [293, 34] width 6 height 6
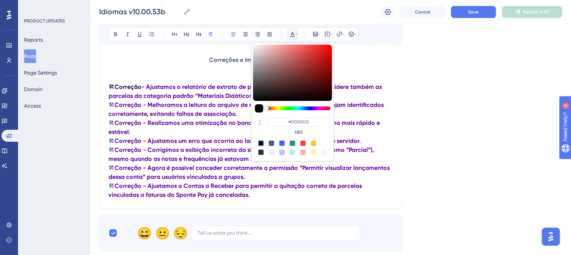
click at [297, 126] on div "#000000 HEX" at bounding box center [298, 127] width 63 height 18
click at [297, 125] on input "#000000" at bounding box center [298, 122] width 63 height 9
click at [297, 124] on input "#000000" at bounding box center [298, 122] width 63 height 9
paste input "270049"
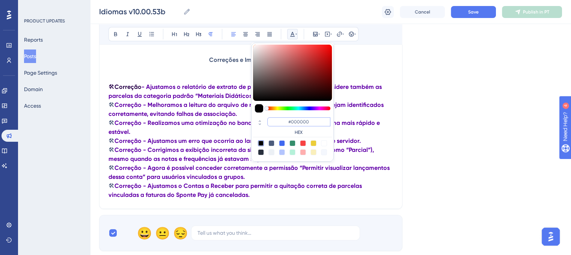
type input "#270049"
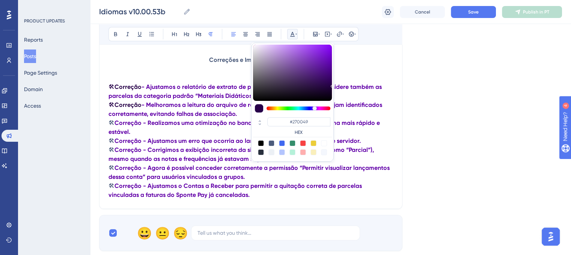
click at [138, 127] on strong "Correção - Realizamos uma otimização no banco de dados, deixando o sistema mais…" at bounding box center [245, 127] width 273 height 16
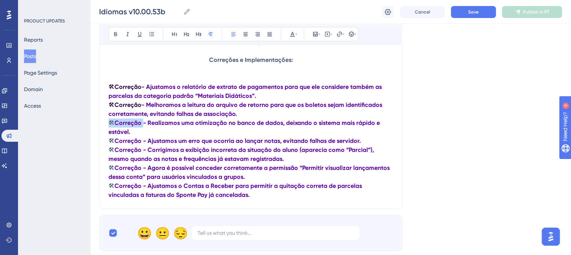
drag, startPoint x: 111, startPoint y: 126, endPoint x: 142, endPoint y: 124, distance: 31.6
click at [141, 125] on p "🛠 Correção - Realizamos uma otimização no banco de dados, deixando o sistema ma…" at bounding box center [251, 128] width 285 height 18
click at [295, 39] on div "Bold Italic Underline Bullet Point Heading 1 Heading 2 Heading 3 Normal Align L…" at bounding box center [234, 34] width 250 height 14
click at [294, 37] on button at bounding box center [292, 34] width 11 height 11
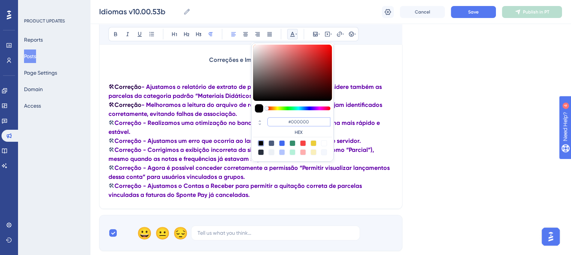
click at [302, 120] on input "#000000" at bounding box center [298, 122] width 63 height 9
paste input "270049"
type input "#270049"
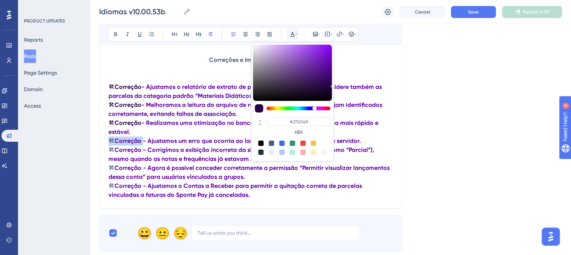
drag, startPoint x: 109, startPoint y: 143, endPoint x: 141, endPoint y: 142, distance: 32.3
click at [141, 142] on p "🛠 Correção - Ajustamos um erro que ocorria ao lançar notas, evitando falhas de …" at bounding box center [251, 141] width 285 height 9
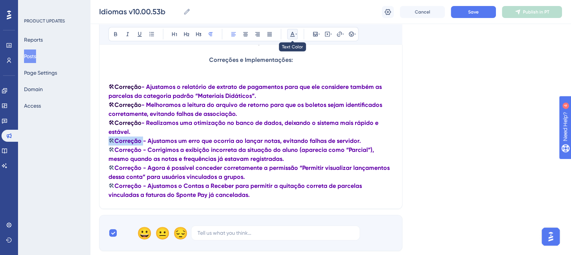
click at [292, 38] on button at bounding box center [292, 34] width 11 height 11
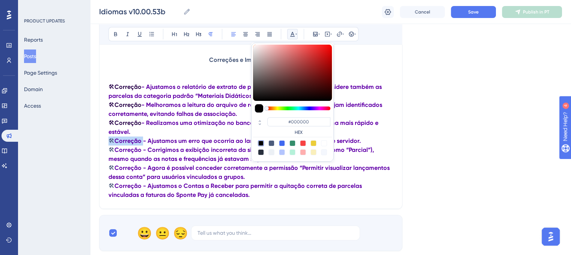
click at [303, 116] on div "#000000 HEX" at bounding box center [292, 126] width 79 height 21
click at [302, 118] on input "#000000" at bounding box center [298, 122] width 63 height 9
paste input "270049"
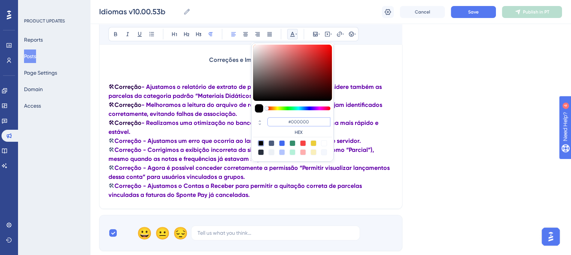
type input "#270049"
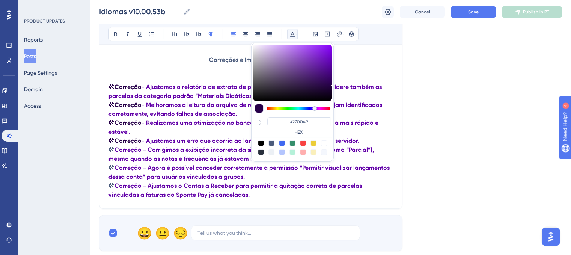
click at [156, 141] on strong "- Ajustamos um erro que ocorria ao lançar notas, evitando falhas de servidor." at bounding box center [251, 140] width 218 height 7
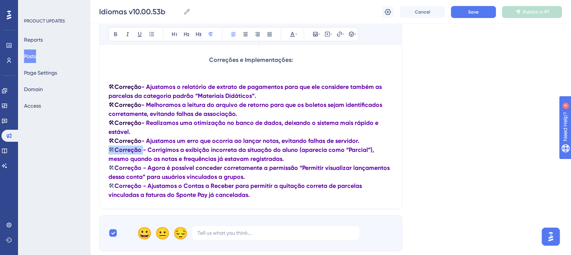
drag, startPoint x: 110, startPoint y: 151, endPoint x: 141, endPoint y: 153, distance: 31.6
click at [141, 153] on p "🛠 Correção - Corrigimos a exibição incorreta da situação do aluno (aparecia com…" at bounding box center [251, 155] width 285 height 18
click at [291, 36] on icon at bounding box center [293, 34] width 6 height 6
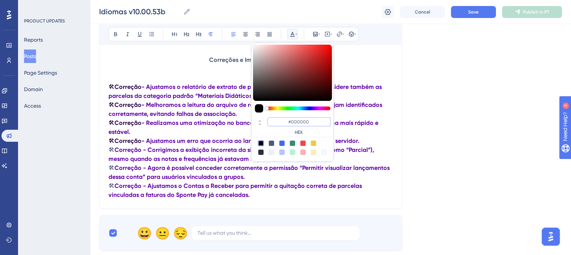
click at [297, 119] on input "#000000" at bounding box center [298, 122] width 63 height 9
paste input "270049"
type input "#270049"
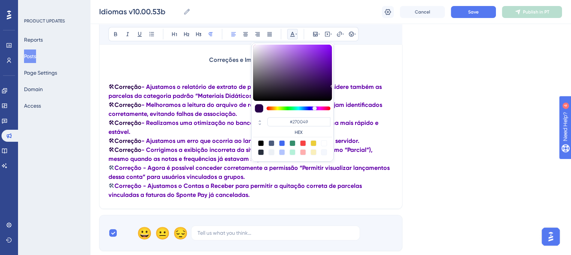
click at [184, 136] on p "🛠 Correção - Realizamos uma otimização no banco de dados, deixando o sistema ma…" at bounding box center [251, 128] width 285 height 18
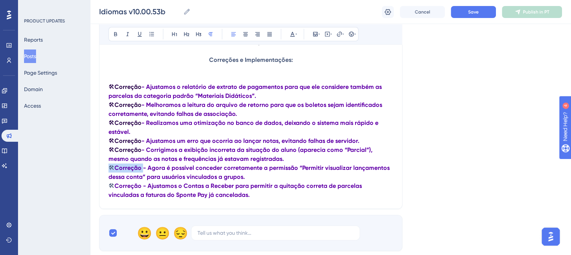
drag, startPoint x: 110, startPoint y: 168, endPoint x: 141, endPoint y: 172, distance: 31.8
click at [141, 172] on p "🛠 Correção - Agora é possível conceder corretamente a permissão “Permitir visua…" at bounding box center [251, 173] width 285 height 18
click at [294, 36] on icon at bounding box center [293, 34] width 6 height 6
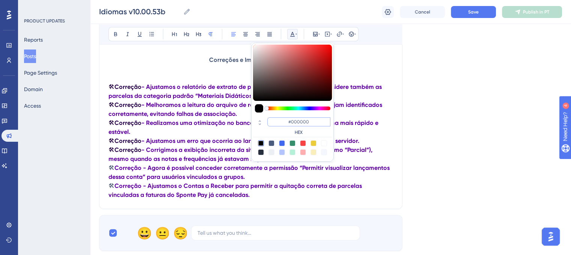
click at [298, 119] on input "#000000" at bounding box center [298, 122] width 63 height 9
paste input "270049"
type input "#270049"
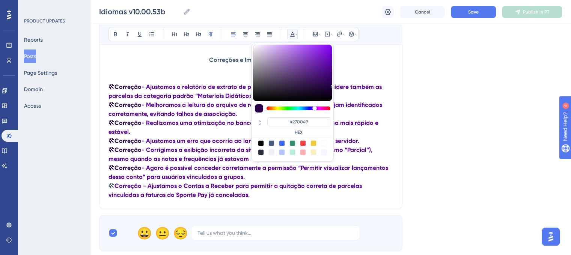
click at [201, 152] on strong "- Corrigimos a exibição incorreta da situação do aluno (aparecia como “Parcial”…" at bounding box center [241, 154] width 265 height 16
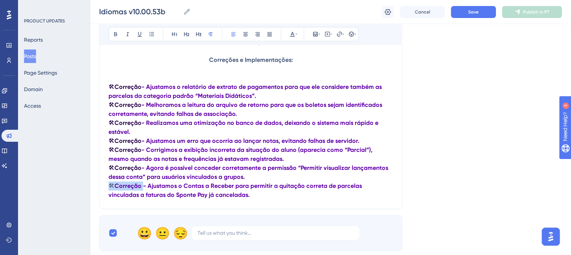
drag, startPoint x: 111, startPoint y: 190, endPoint x: 141, endPoint y: 189, distance: 29.7
click at [141, 189] on p "🛠 Correção - Ajustamos o Contas a Receber para permitir a quitação correta de p…" at bounding box center [251, 191] width 285 height 18
click at [296, 35] on icon at bounding box center [297, 34] width 2 height 6
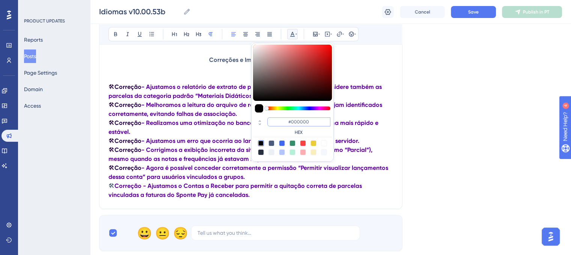
click at [299, 118] on input "#000000" at bounding box center [298, 122] width 63 height 9
paste input "270049"
type input "#270049"
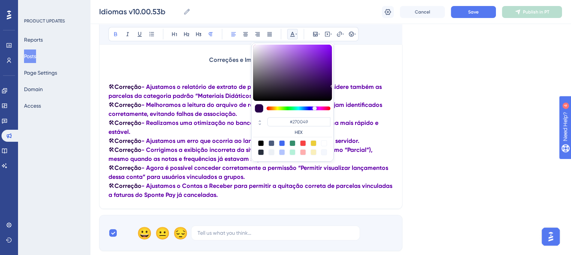
click at [226, 129] on p "🛠 Correção - Realizamos uma otimização no banco de dados, deixando o sistema ma…" at bounding box center [251, 128] width 285 height 18
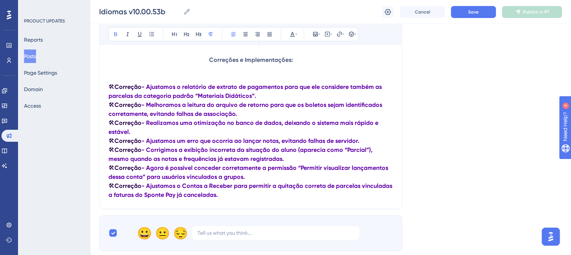
click at [263, 99] on p "🛠 Correção - Ajustamos o relatório de extrato de pagamentos para que ele consid…" at bounding box center [251, 92] width 285 height 18
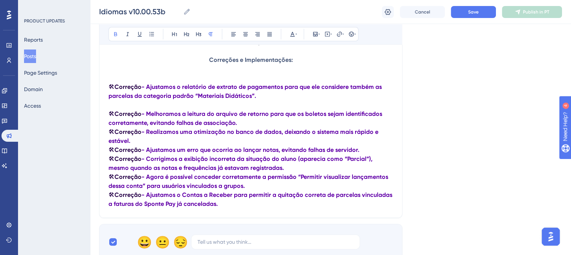
click at [250, 123] on p "🛠 Correção - Melhoramos a leitura do arquivo de retorno para que os boletos sej…" at bounding box center [251, 119] width 285 height 18
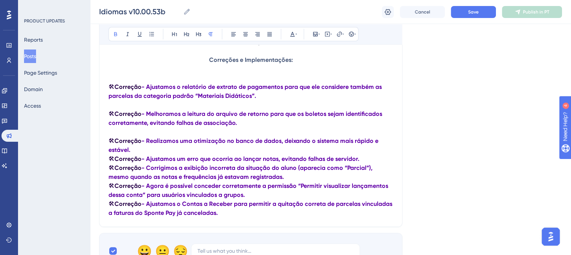
click at [170, 151] on p "🛠 Correção - Realizamos uma otimização no banco de dados, deixando o sistema ma…" at bounding box center [251, 146] width 285 height 18
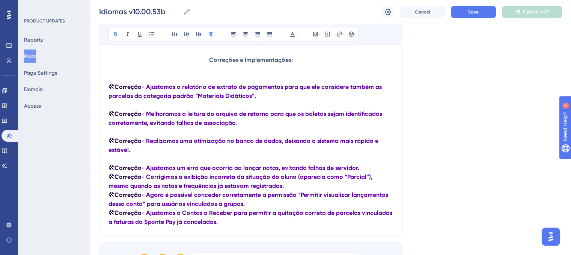
click at [368, 168] on p "🛠 Correção - Ajustamos um erro que ocorria ao lançar notas, evitando falhas de …" at bounding box center [251, 168] width 285 height 9
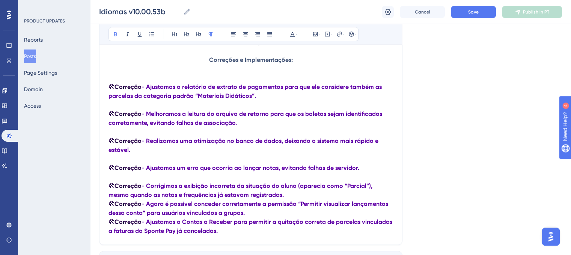
click at [296, 195] on p "🛠 Correção - Corrigimos a exibição incorreta da situação do aluno (aparecia com…" at bounding box center [251, 191] width 285 height 18
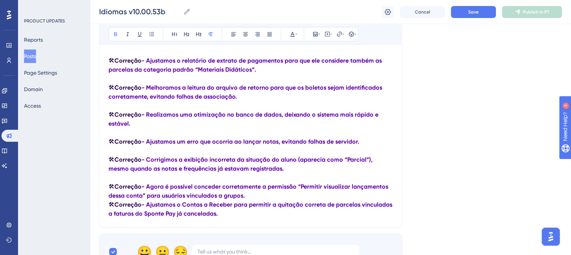
scroll to position [200, 0]
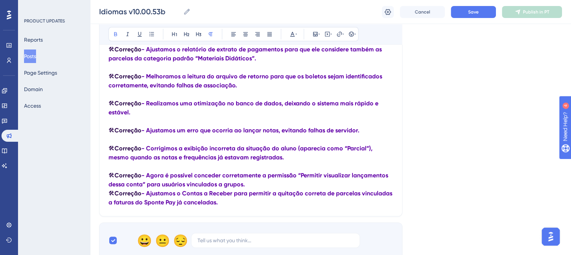
click at [255, 185] on p "🛠 Correção - Agora é possível conceder corretamente a permissão “Permitir visua…" at bounding box center [251, 180] width 285 height 18
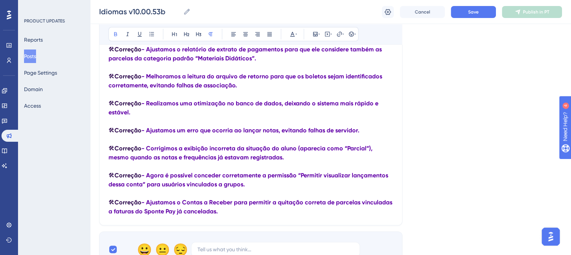
click at [478, 156] on div "Language Portuguese (Default) Upload Cover Image Suggested image width 808 px I…" at bounding box center [330, 58] width 463 height 420
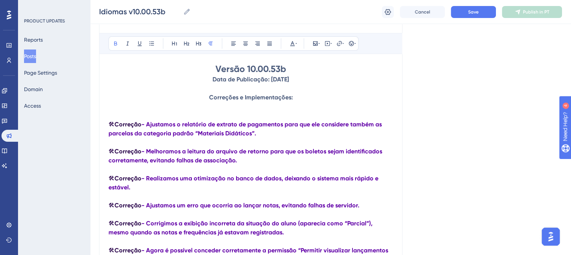
click at [328, 100] on p "Correções e Implementações:" at bounding box center [251, 97] width 285 height 9
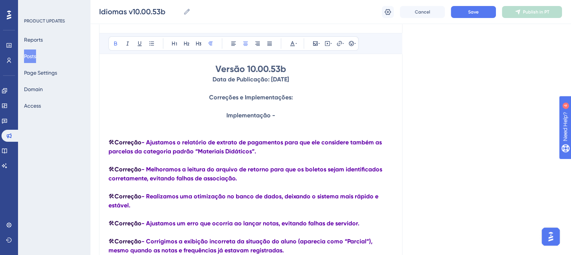
click at [293, 115] on p "Implementação -" at bounding box center [251, 115] width 285 height 9
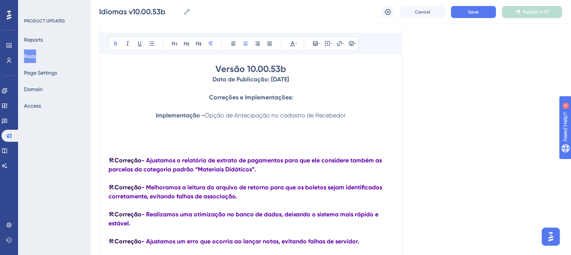
drag, startPoint x: 206, startPoint y: 116, endPoint x: 256, endPoint y: 116, distance: 50.3
click at [347, 114] on p "Implementação - Opção de Antecipação no cadastro de Recebedor" at bounding box center [251, 115] width 285 height 9
click at [345, 115] on span "Opção de Antecipação no cadastro de Recebedor" at bounding box center [275, 115] width 141 height 7
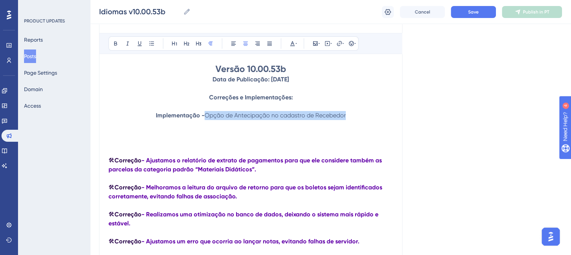
drag, startPoint x: 237, startPoint y: 116, endPoint x: 348, endPoint y: 115, distance: 110.4
click at [348, 115] on p "Implementação - Opção de Antecipação no cadastro de Recebedor" at bounding box center [251, 115] width 285 height 9
copy span "Opção de Antecipação no cadastro de Recebedor"
click at [347, 115] on p "Implementação - Opção de Antecipação no cadastro de Recebedor" at bounding box center [251, 115] width 285 height 9
drag, startPoint x: 206, startPoint y: 118, endPoint x: 368, endPoint y: 117, distance: 162.2
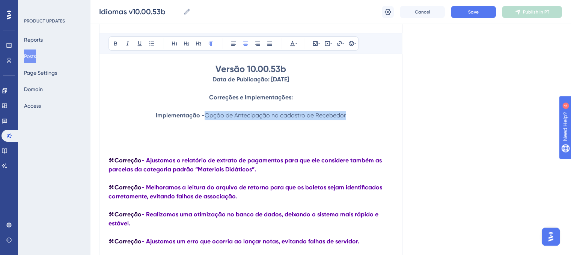
click at [368, 117] on p "Implementação - Opção de Antecipação no cadastro de Recebedor" at bounding box center [251, 115] width 285 height 9
click at [119, 41] on button at bounding box center [115, 43] width 11 height 11
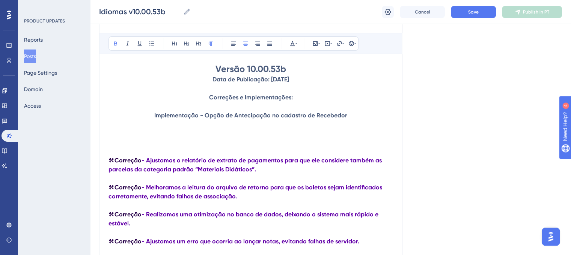
click at [196, 121] on p at bounding box center [251, 124] width 285 height 9
click at [155, 117] on p "Implementação - Opção de Antecipação no cadastro de Recebedor" at bounding box center [251, 115] width 285 height 9
click at [237, 43] on button at bounding box center [233, 43] width 11 height 11
click at [121, 145] on p at bounding box center [251, 142] width 285 height 9
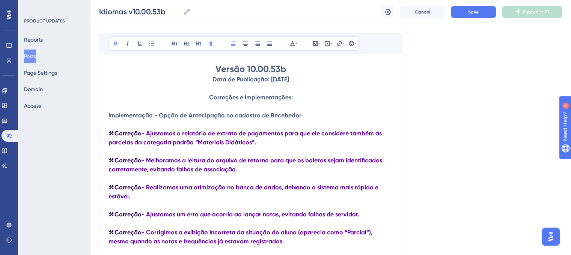
click at [300, 100] on p "Correções e Implementações:" at bounding box center [251, 97] width 285 height 9
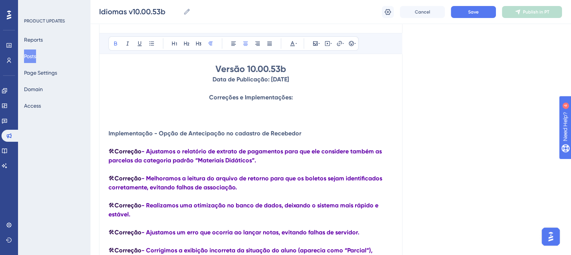
click at [110, 132] on strong "Implementação - Opção de Antecipação no cadastro de Recebedor" at bounding box center [205, 133] width 193 height 7
click at [109, 133] on strong "Implementação - Opção de Antecipação no cadastro de Recebedor" at bounding box center [205, 133] width 193 height 7
click at [356, 47] on button at bounding box center [351, 43] width 11 height 11
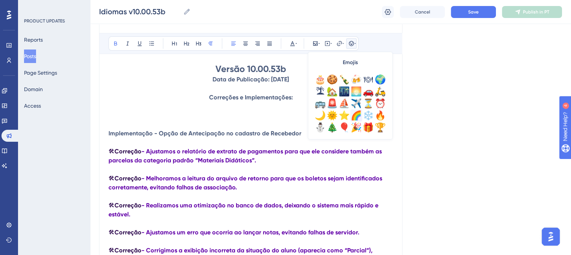
scroll to position [188, 0]
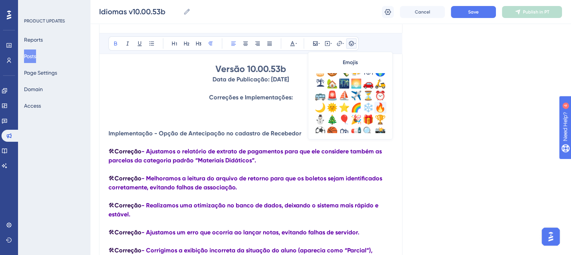
click at [381, 110] on div "🔥" at bounding box center [380, 108] width 12 height 12
click at [172, 134] on strong "Implementação - Opção de Antecipação no cadastro de Recebedor" at bounding box center [212, 133] width 193 height 7
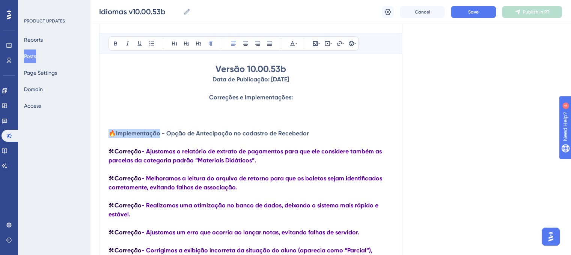
drag, startPoint x: 110, startPoint y: 134, endPoint x: 160, endPoint y: 134, distance: 49.2
click at [160, 134] on p "🔥 Implementação - Opção de Antecipação no cadastro de Recebedor" at bounding box center [251, 133] width 285 height 9
click at [292, 46] on button at bounding box center [292, 43] width 11 height 11
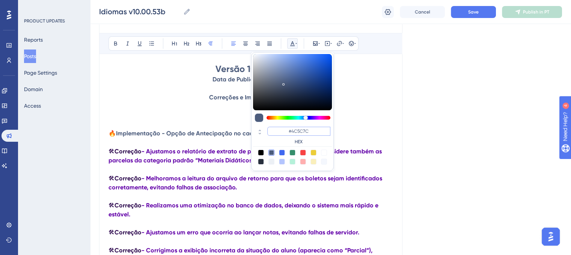
click at [304, 132] on input "#4C5C7C" at bounding box center [298, 131] width 63 height 9
paste input "270049"
type input "#270049"
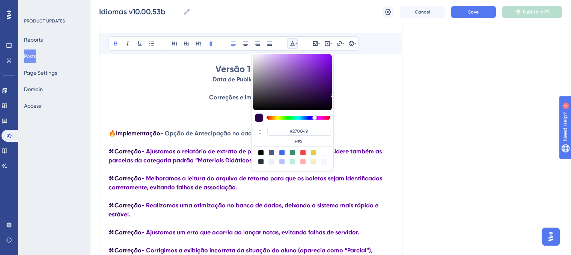
click at [371, 129] on p "🔥 Implementação - Opção de Antecipação no cadastro de Recebedor" at bounding box center [251, 133] width 285 height 9
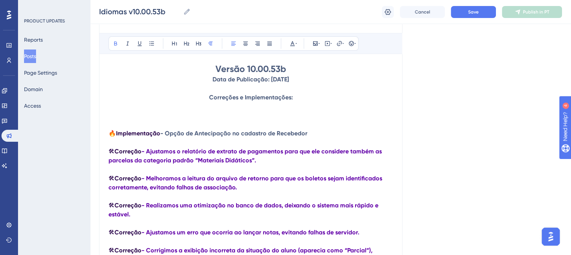
drag, startPoint x: 176, startPoint y: 135, endPoint x: 315, endPoint y: 136, distance: 138.9
click at [315, 136] on p "🔥 Implementação - Opção de Antecipação no cadastro de Recebedor" at bounding box center [251, 133] width 285 height 9
click at [178, 140] on p at bounding box center [251, 142] width 285 height 9
drag, startPoint x: 168, startPoint y: 133, endPoint x: 311, endPoint y: 136, distance: 142.4
click at [311, 136] on p "🔥 Implementação - Opção de Antecipação no cadastro de Recebedor" at bounding box center [251, 133] width 285 height 9
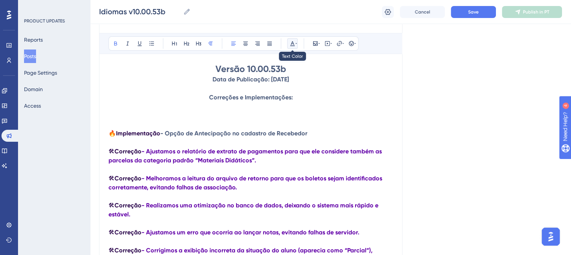
click at [291, 46] on button at bounding box center [292, 43] width 11 height 11
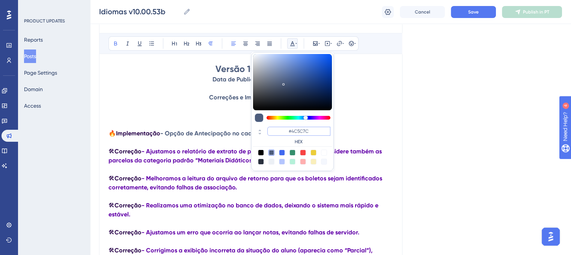
click at [300, 130] on input "#4C5C7C" at bounding box center [298, 131] width 63 height 9
paste input "6200A8"
type input "#6200A8"
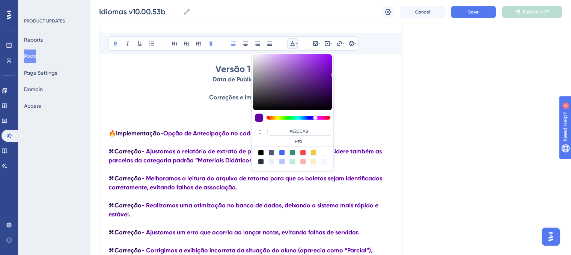
click at [360, 135] on p "🔥 Implementação - Opção de Antecipação no cadastro de Recebedor" at bounding box center [251, 133] width 285 height 9
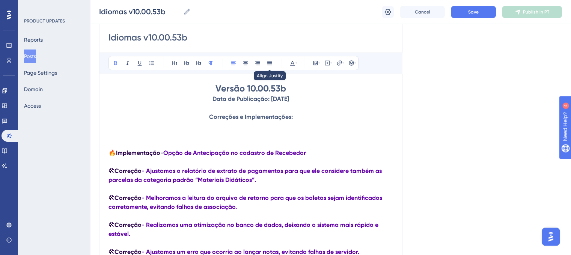
scroll to position [87, 0]
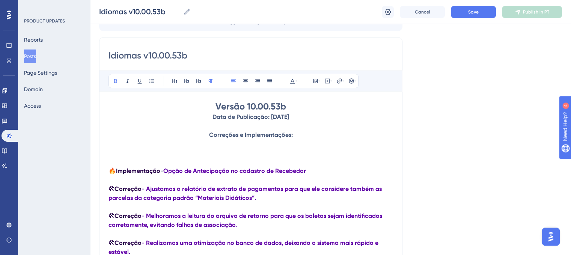
click at [251, 113] on p "Data de Publicação: [DATE]" at bounding box center [251, 117] width 285 height 9
click at [251, 111] on strong "Versão 10.00.53b" at bounding box center [251, 106] width 71 height 11
click at [290, 82] on icon at bounding box center [293, 81] width 6 height 6
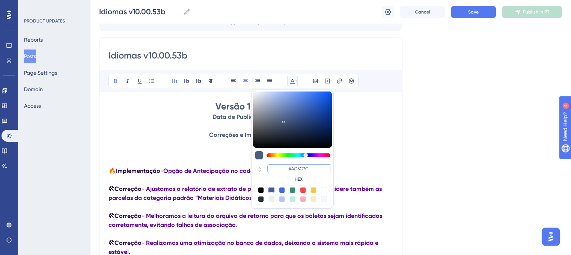
click at [309, 170] on input "#4C5C7C" at bounding box center [298, 168] width 63 height 9
paste input "270049"
type input "#270049"
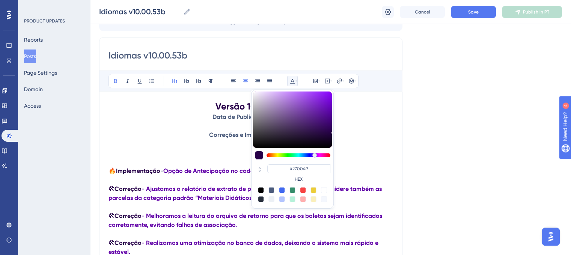
click at [365, 164] on p at bounding box center [251, 162] width 285 height 9
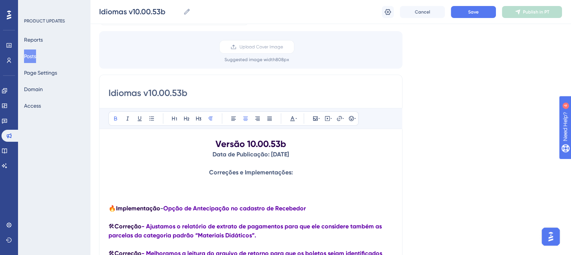
scroll to position [0, 0]
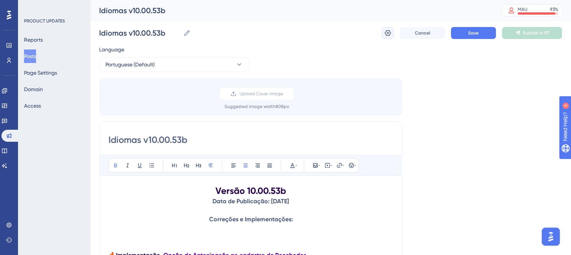
click at [392, 37] on button at bounding box center [388, 33] width 12 height 12
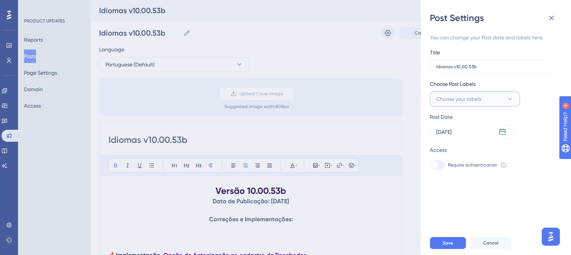
click at [495, 97] on button "Choose your labels" at bounding box center [475, 99] width 90 height 15
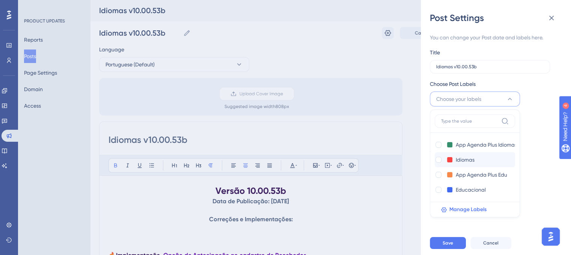
click at [442, 164] on div "Idiomas Idiomas" at bounding box center [467, 159] width 65 height 9
click at [439, 161] on div at bounding box center [439, 160] width 6 height 6
checkbox input "true"
click at [529, 183] on div "You can change your Post date and labels here. Title Idiomas v10.00.53b Choose …" at bounding box center [499, 127] width 138 height 207
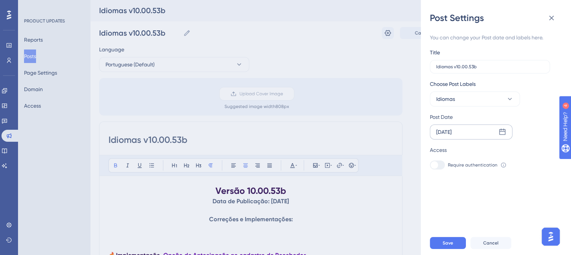
click at [502, 131] on icon at bounding box center [502, 132] width 6 height 6
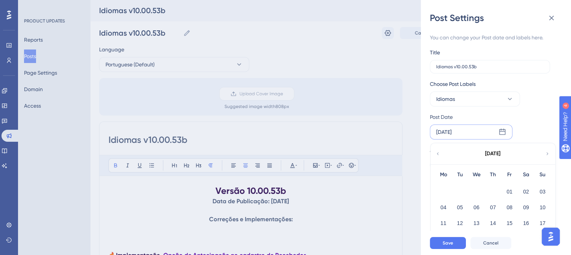
click at [439, 157] on icon at bounding box center [437, 154] width 5 height 7
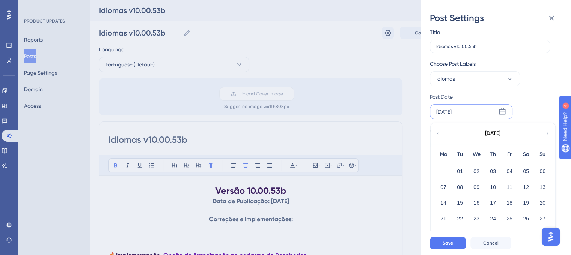
scroll to position [31, 0]
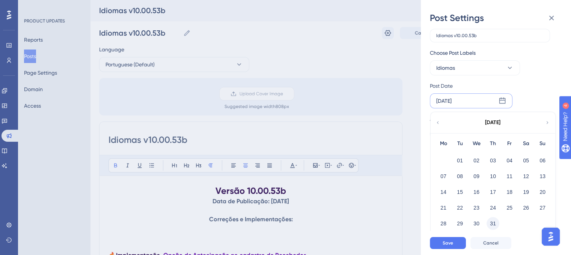
click at [492, 222] on button "31" at bounding box center [493, 223] width 13 height 13
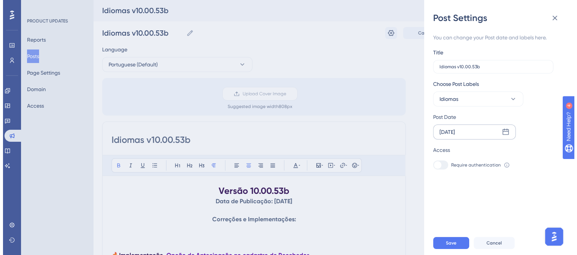
scroll to position [0, 0]
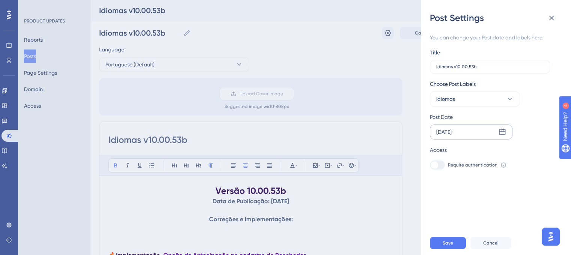
click at [530, 196] on div "You can change your Post date and labels here. Title Idiomas v10.00.53b Choose …" at bounding box center [499, 127] width 138 height 207
click at [448, 246] on button "Save" at bounding box center [448, 243] width 36 height 12
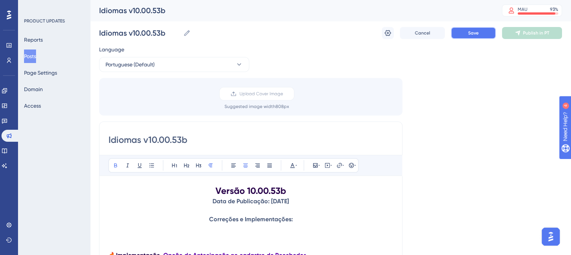
click at [496, 29] on button "Save" at bounding box center [473, 33] width 45 height 12
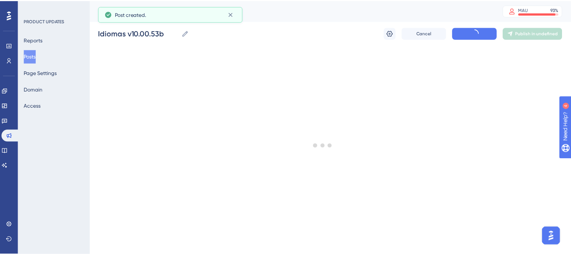
scroll to position [183, 0]
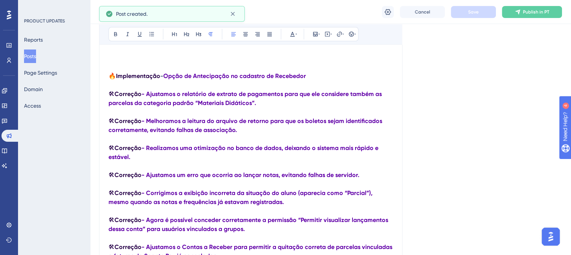
click at [530, 19] on div "Cancel Save Publish in PT" at bounding box center [330, 12] width 481 height 24
click at [530, 18] on button "Publish in PT" at bounding box center [532, 12] width 60 height 12
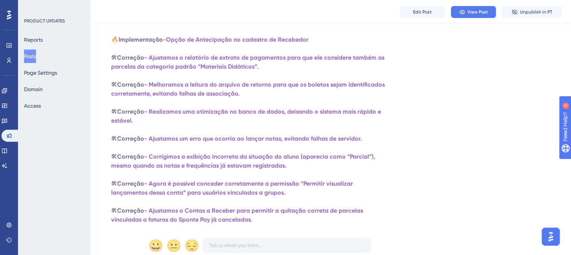
click at [30, 58] on button "Posts" at bounding box center [30, 57] width 12 height 14
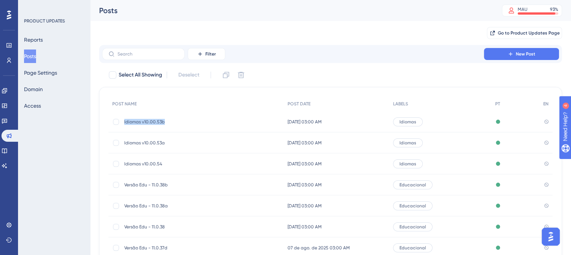
drag, startPoint x: 167, startPoint y: 122, endPoint x: 123, endPoint y: 124, distance: 44.7
click at [123, 124] on div "Idiomas v10.00.53b Idiomas v10.00.53b" at bounding box center [196, 122] width 175 height 21
copy span "Idiomas v10.00.53b"
click at [512, 57] on icon at bounding box center [511, 54] width 6 height 6
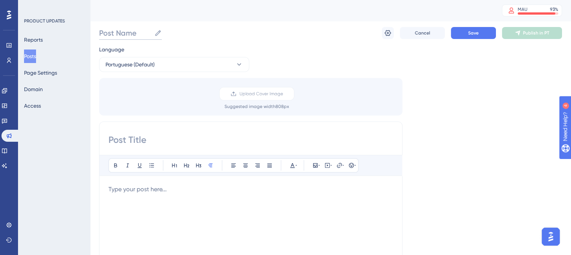
click at [140, 34] on input "Post Name" at bounding box center [125, 33] width 52 height 11
paste input "Idiomas v10.00.53b"
drag, startPoint x: 168, startPoint y: 35, endPoint x: 161, endPoint y: 34, distance: 6.8
click at [161, 34] on input "Idiomas v10.00.53b" at bounding box center [139, 33] width 81 height 11
type input "Idiomas v10.00.53c"
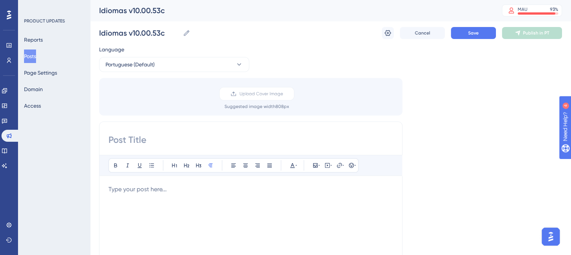
click at [158, 139] on input at bounding box center [251, 140] width 285 height 12
paste input "Idiomas v10.00.53b"
click at [191, 142] on input "Idiomas v10.00.53b" at bounding box center [251, 140] width 285 height 12
type input "Idiomas v10.00.53c"
click at [446, 169] on div "Language Portuguese (Default) Upload Cover Image Suggested image width 808 px I…" at bounding box center [330, 223] width 463 height 357
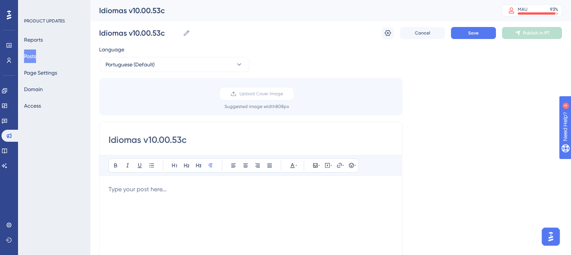
paste div
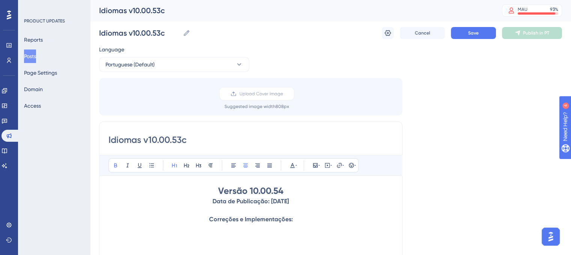
click at [281, 189] on strong "Versão 10.00.54" at bounding box center [250, 191] width 65 height 11
drag, startPoint x: 264, startPoint y: 202, endPoint x: 269, endPoint y: 201, distance: 4.5
click at [269, 201] on strong "Data de Publicação: [DATE]" at bounding box center [251, 201] width 77 height 7
click at [317, 220] on p "Correções e Implementações:" at bounding box center [251, 219] width 285 height 9
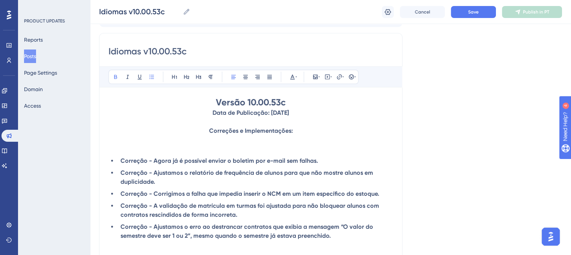
scroll to position [110, 0]
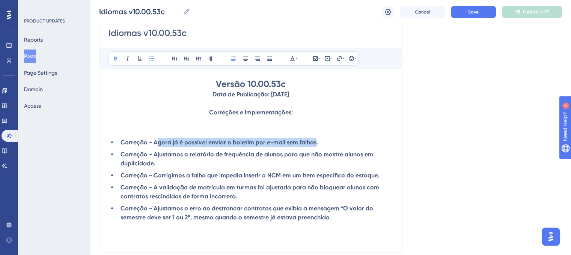
drag, startPoint x: 155, startPoint y: 143, endPoint x: 314, endPoint y: 140, distance: 158.9
click at [314, 140] on strong "Correção - Agora já é possível enviar o boletim por e-mail sem falhas." at bounding box center [220, 142] width 198 height 7
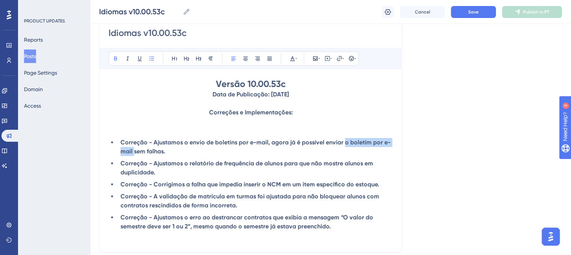
drag, startPoint x: 342, startPoint y: 142, endPoint x: 134, endPoint y: 151, distance: 209.0
click at [134, 151] on strong "Correção - Ajustamos o envio de boletins por e-mail, agora já é possível enviar…" at bounding box center [256, 147] width 270 height 16
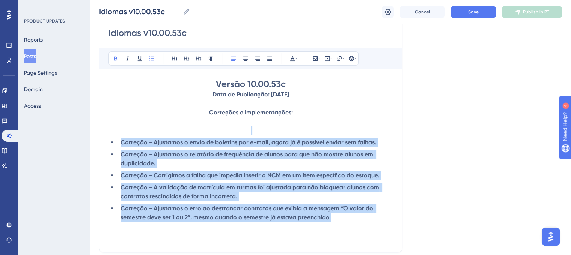
drag, startPoint x: 341, startPoint y: 223, endPoint x: 102, endPoint y: 134, distance: 254.4
click at [102, 134] on div "Idiomas v10.00.53c Bold Italic Underline Bullet Point Heading 1 Heading 2 Headi…" at bounding box center [250, 134] width 303 height 238
click at [152, 59] on icon at bounding box center [152, 59] width 6 height 6
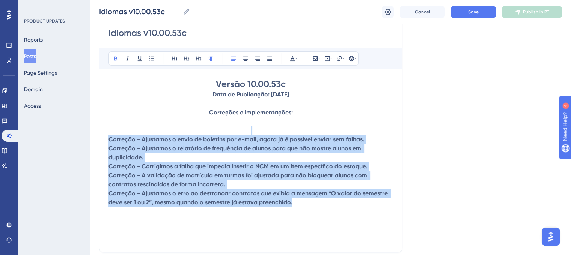
click at [204, 136] on strong "Correção - Ajustamos o envio de boletins por e-mail, agora já é possível enviar…" at bounding box center [237, 139] width 256 height 7
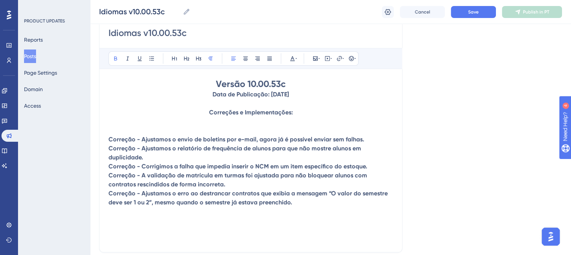
click at [172, 181] on p "Correção - A validação de matrícula em turmas foi ajustada para não bloquear al…" at bounding box center [251, 180] width 285 height 18
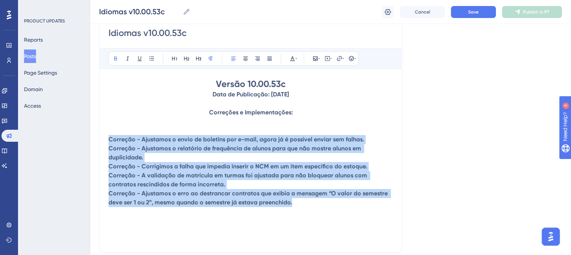
drag, startPoint x: 294, startPoint y: 207, endPoint x: 128, endPoint y: 127, distance: 184.7
click at [0, 0] on div "Performance Users Engagement Widgets Feedback Product Updates Knowledge Base AI…" at bounding box center [0, 0] width 0 height 0
click at [294, 63] on button at bounding box center [292, 58] width 11 height 11
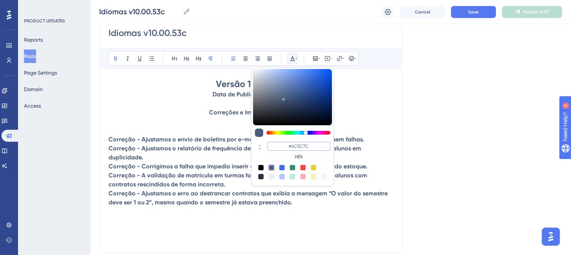
click at [299, 146] on input "#4C5C7C" at bounding box center [298, 146] width 63 height 9
paste input "6200A8"
type input "#6200A8"
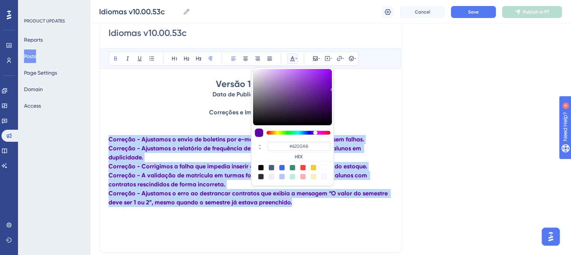
click at [360, 157] on p "Correção - Ajustamos o relatório de frequência de alunos para que não mostre al…" at bounding box center [251, 153] width 285 height 18
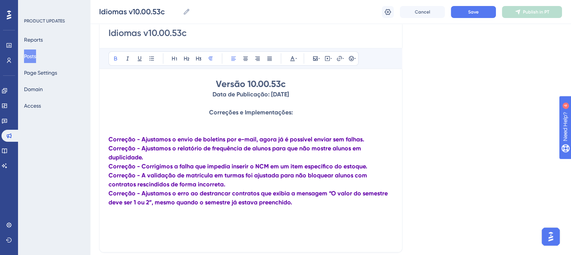
click at [110, 139] on strong "Correção - Ajustamos o envio de boletins por e-mail, agora já é possível enviar…" at bounding box center [237, 139] width 256 height 7
click at [350, 59] on icon at bounding box center [351, 59] width 6 height 6
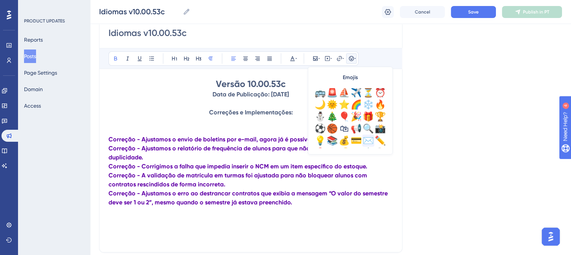
scroll to position [225, 0]
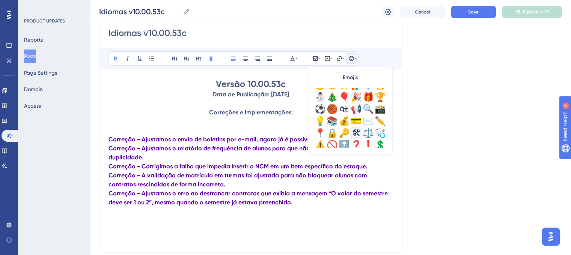
click at [354, 134] on div "🛠" at bounding box center [356, 133] width 12 height 12
click at [115, 140] on p "🛠 Correção - Ajustamos o envio de boletins por e-mail, agora já é possível envi…" at bounding box center [251, 139] width 285 height 9
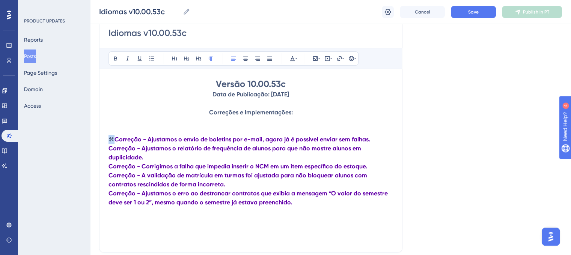
copy span "🛠"
click at [110, 150] on strong "Correção - Ajustamos o relatório de frequência de alunos para que não mostre al…" at bounding box center [236, 153] width 254 height 16
click at [109, 167] on strong "Correção - Corrigimos a falha que impedia inserir o NCM em um item específico d…" at bounding box center [238, 166] width 259 height 7
click at [109, 178] on strong "Correção - A validação de matrícula em turmas foi ajustada para não bloquear al…" at bounding box center [239, 180] width 260 height 16
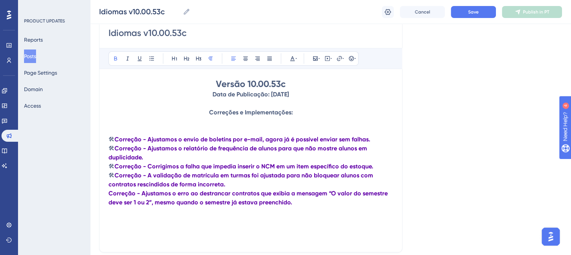
click at [108, 193] on div "Idiomas v10.00.53c Bold Italic Underline Bullet Point Heading 1 Heading 2 Headi…" at bounding box center [250, 134] width 303 height 238
click at [109, 194] on strong "Correção - Ajustamos o erro ao destrancar contratos que exibia a mensagem “O va…" at bounding box center [249, 198] width 281 height 16
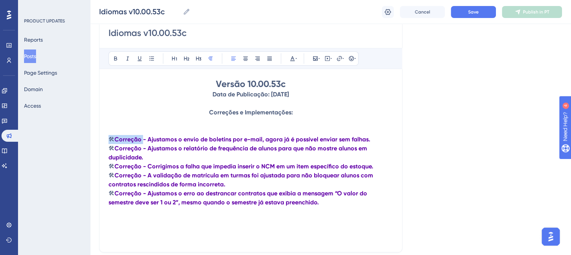
drag, startPoint x: 110, startPoint y: 140, endPoint x: 141, endPoint y: 142, distance: 31.2
click at [141, 142] on p "🛠 Correção - Ajustamos o envio de boletins por e-mail, agora já é possível envi…" at bounding box center [251, 139] width 285 height 9
click at [296, 60] on icon at bounding box center [297, 59] width 2 height 6
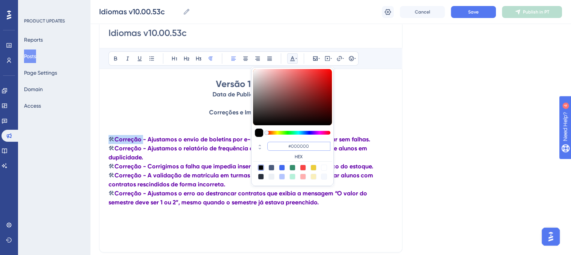
click at [310, 148] on input "#000000" at bounding box center [298, 146] width 63 height 9
paste input "270049"
type input "#270049"
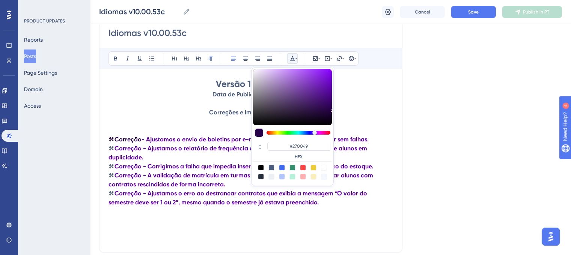
click at [393, 140] on p "🛠 Correção - Ajustamos o envio de boletins por e-mail, agora já é possível envi…" at bounding box center [251, 139] width 285 height 9
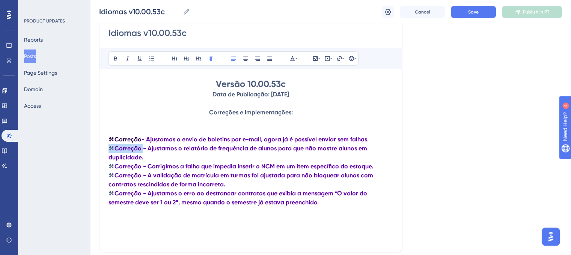
drag, startPoint x: 109, startPoint y: 150, endPoint x: 140, endPoint y: 151, distance: 31.6
click at [140, 151] on p "🛠 Correção - Ajustamos o relatório de frequência de alunos para que não mostre …" at bounding box center [251, 153] width 285 height 18
click at [294, 59] on icon at bounding box center [293, 59] width 6 height 6
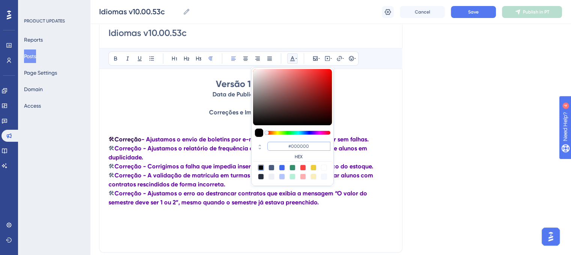
click at [295, 145] on input "#000000" at bounding box center [298, 146] width 63 height 9
paste input "270049"
type input "#270049"
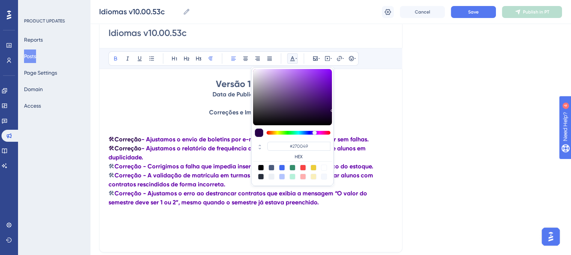
click at [352, 148] on strong "- Ajustamos o relatório de frequência de alunos para que não mostre alunos em d…" at bounding box center [238, 153] width 259 height 16
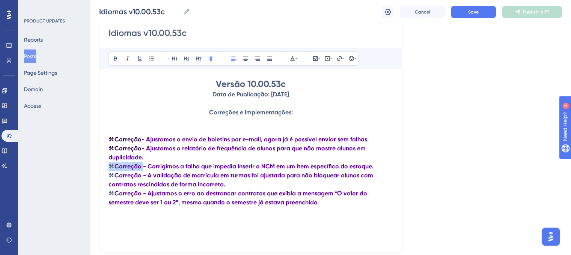
drag, startPoint x: 109, startPoint y: 168, endPoint x: 198, endPoint y: 131, distance: 96.8
click at [141, 167] on p "🛠 Correção - Corrigimos a falha que impedia inserir o NCM em um item específico…" at bounding box center [251, 166] width 285 height 9
click at [295, 57] on icon at bounding box center [293, 59] width 6 height 6
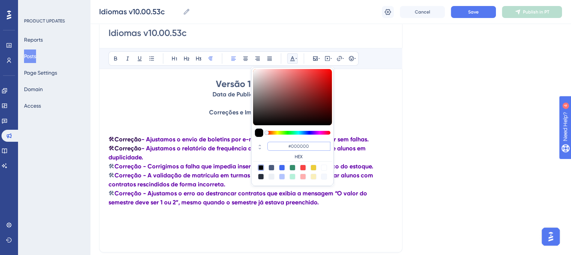
click at [300, 144] on input "#000000" at bounding box center [298, 146] width 63 height 9
paste input "270049"
type input "#270049"
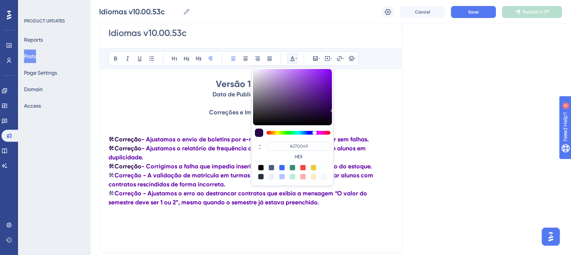
click at [177, 148] on strong "- Ajustamos o relatório de frequência de alunos para que não mostre alunos em d…" at bounding box center [238, 153] width 259 height 16
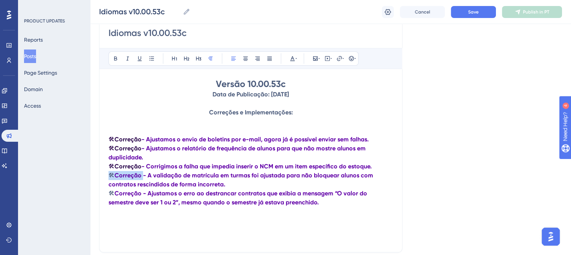
drag, startPoint x: 109, startPoint y: 176, endPoint x: 140, endPoint y: 177, distance: 31.2
click at [140, 177] on p "🛠 Correção - A validação de matrícula em turmas foi ajustada para não bloquear …" at bounding box center [251, 180] width 285 height 18
click at [292, 59] on icon at bounding box center [293, 59] width 6 height 6
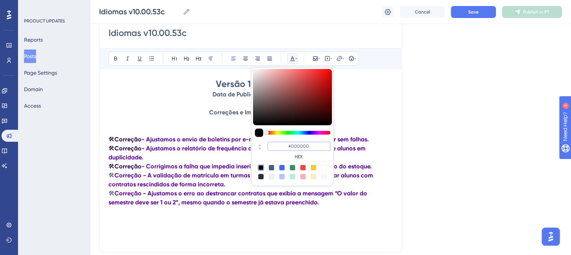
click at [290, 145] on input "#000000" at bounding box center [298, 146] width 63 height 9
paste input "270049"
type input "#270049"
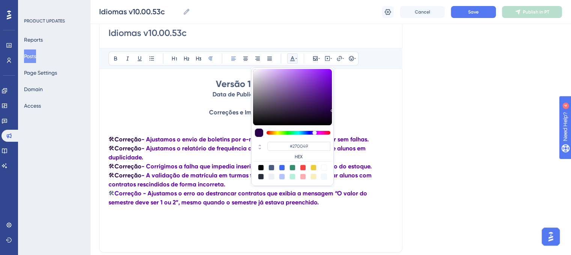
click at [194, 155] on p "🛠 Correção - Ajustamos o relatório de frequência de alunos para que não mostre …" at bounding box center [251, 153] width 285 height 18
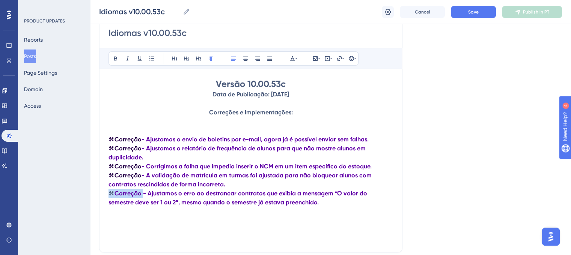
drag, startPoint x: 111, startPoint y: 196, endPoint x: 140, endPoint y: 196, distance: 28.9
click at [140, 196] on p "🛠 Correção - Ajustamos o erro ao destrancar contratos que exibia a mensagem “O …" at bounding box center [251, 198] width 285 height 18
click at [297, 61] on button at bounding box center [292, 58] width 11 height 11
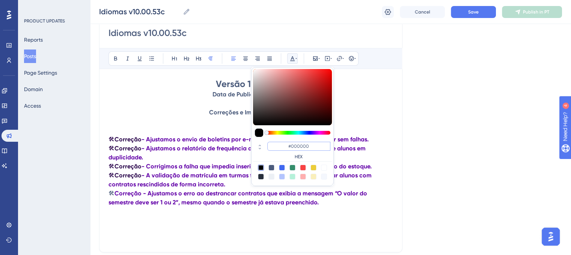
click at [303, 144] on input "#000000" at bounding box center [298, 146] width 63 height 9
paste input "270049"
type input "#270049"
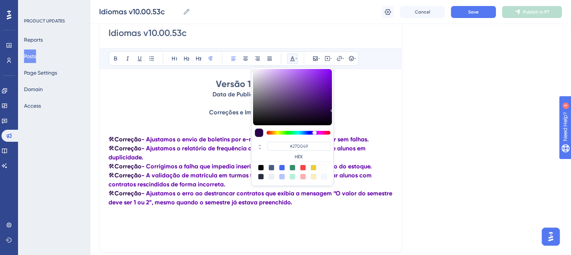
click at [352, 162] on p "🛠 Correção - Ajustamos o relatório de frequência de alunos para que não mostre …" at bounding box center [251, 153] width 285 height 18
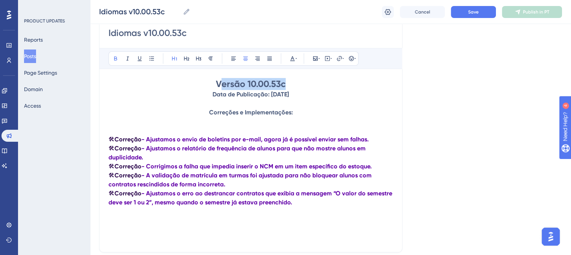
drag, startPoint x: 219, startPoint y: 79, endPoint x: 289, endPoint y: 86, distance: 70.9
click at [289, 85] on h1 "Versão 10.00.53c" at bounding box center [251, 84] width 285 height 12
click at [275, 85] on strong "Versão 10.00.53c" at bounding box center [251, 83] width 70 height 11
drag, startPoint x: 215, startPoint y: 84, endPoint x: 310, endPoint y: 83, distance: 94.6
click at [310, 83] on h1 "Versão 10.00.53c" at bounding box center [251, 84] width 285 height 12
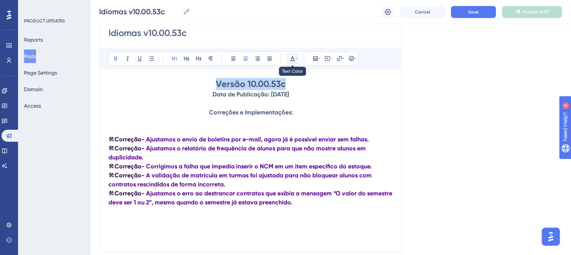
click at [290, 57] on icon at bounding box center [293, 59] width 6 height 6
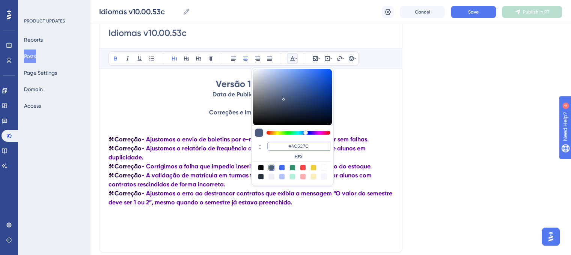
click at [302, 143] on input "#4C5C7C" at bounding box center [298, 146] width 63 height 9
paste input "270049"
type input "#270049"
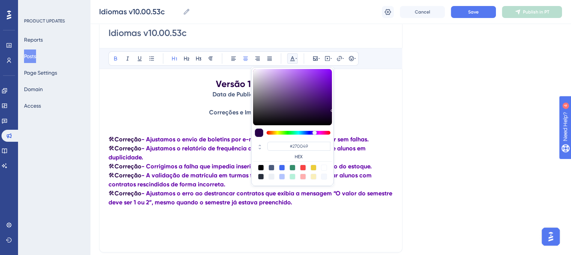
click at [209, 143] on strong "- Ajustamos o envio de boletins por e-mail, agora já é possível enviar sem falh…" at bounding box center [255, 139] width 227 height 7
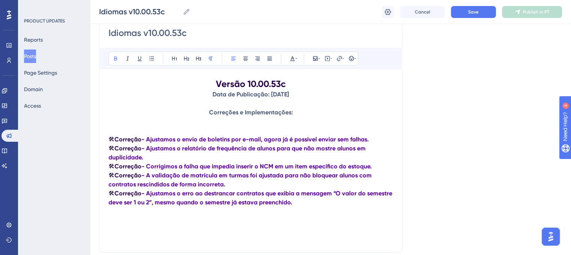
click at [374, 140] on p "🛠 Correção - Ajustamos o envio de boletins por e-mail, agora já é possível envi…" at bounding box center [251, 139] width 285 height 9
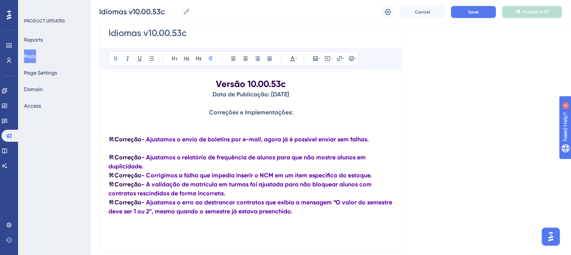
click at [159, 166] on p "🛠 Correção - Ajustamos o relatório de frequência de alunos para que não mostre …" at bounding box center [251, 162] width 285 height 18
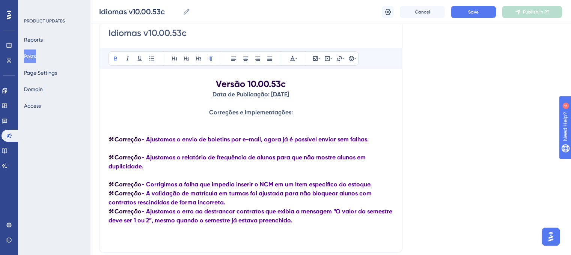
click at [373, 184] on p "🛠 Correção - Corrigimos a falha que impedia inserir o NCM em um item específico…" at bounding box center [251, 184] width 285 height 9
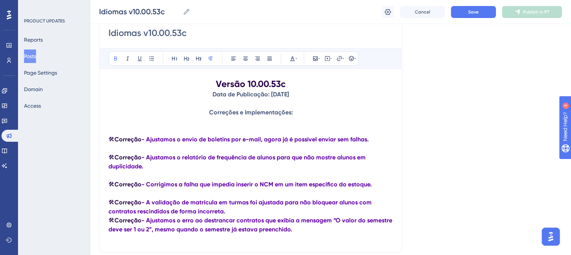
click at [228, 214] on p "🛠 Correção - A validação de matrícula em turmas foi ajustada para não bloquear …" at bounding box center [251, 207] width 285 height 18
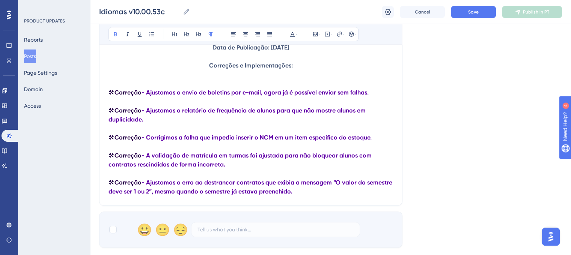
scroll to position [185, 0]
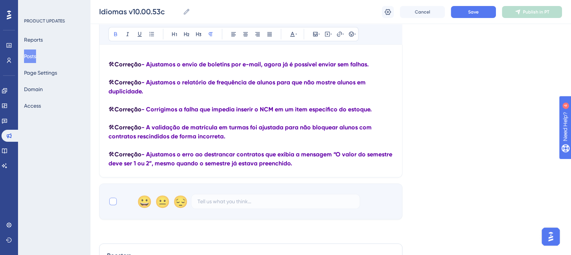
click at [115, 202] on div at bounding box center [113, 202] width 8 height 8
checkbox input "true"
click at [451, 157] on div "Language Portuguese (Default) Upload Cover Image Suggested image width 808 px I…" at bounding box center [330, 41] width 463 height 357
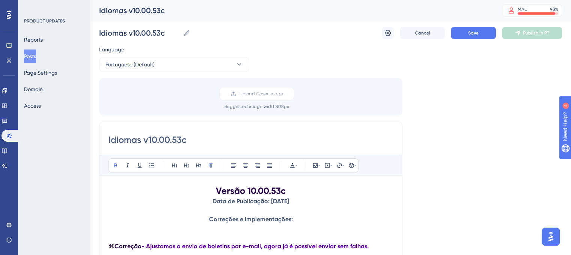
scroll to position [113, 0]
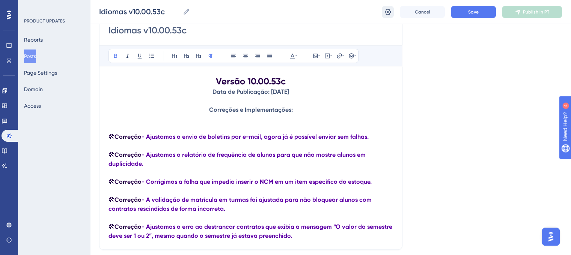
click at [393, 12] on button at bounding box center [388, 12] width 12 height 12
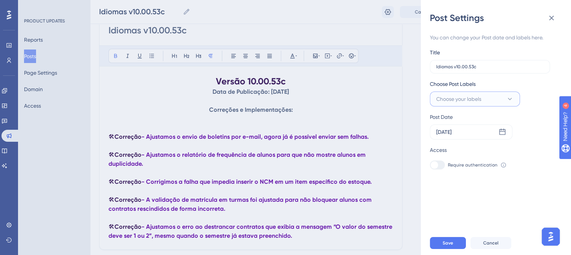
click at [503, 101] on button "Choose your labels" at bounding box center [475, 99] width 90 height 15
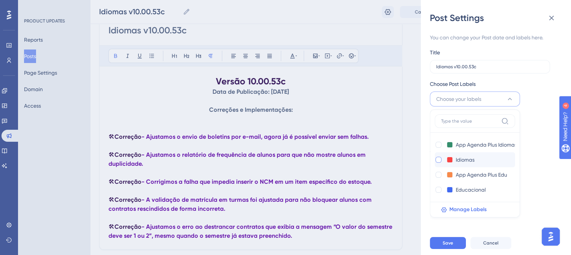
click at [442, 159] on div at bounding box center [439, 160] width 8 height 8
checkbox input "true"
click at [548, 178] on div "You can change your Post date and labels here. Title Idiomas v10.00.53c Choose …" at bounding box center [499, 127] width 138 height 207
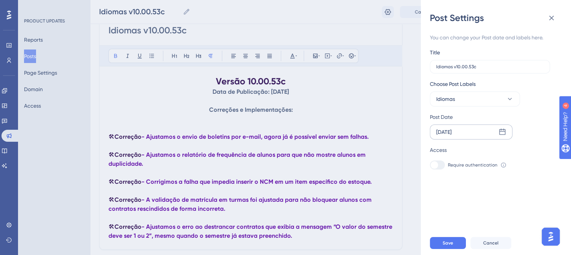
click at [505, 127] on div "[DATE]" at bounding box center [471, 132] width 83 height 15
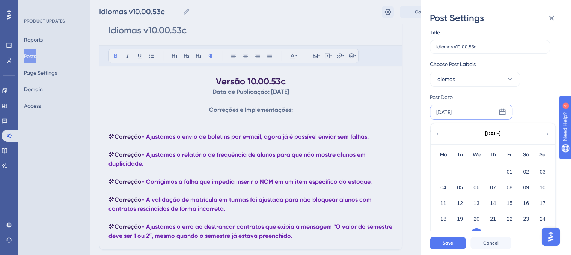
scroll to position [31, 0]
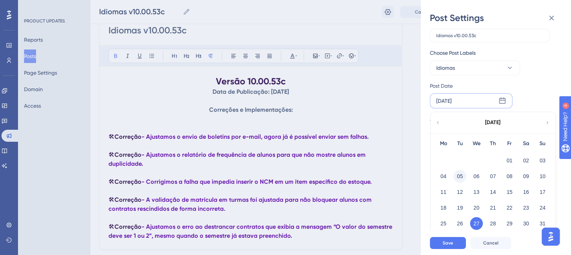
click at [464, 177] on button "05" at bounding box center [460, 176] width 13 height 13
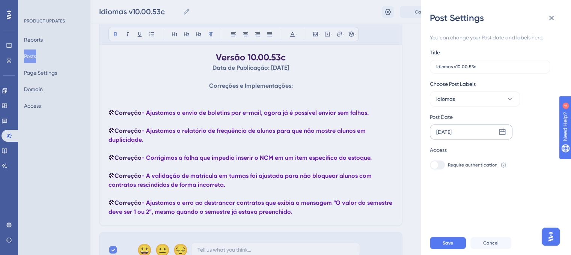
scroll to position [150, 0]
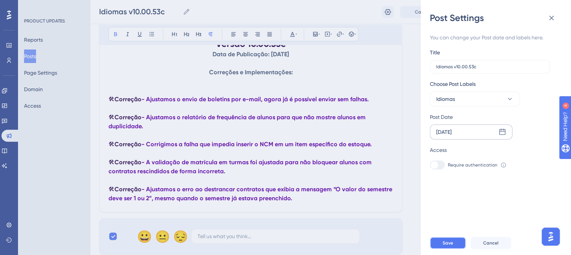
click at [452, 246] on span "Save" at bounding box center [448, 243] width 11 height 6
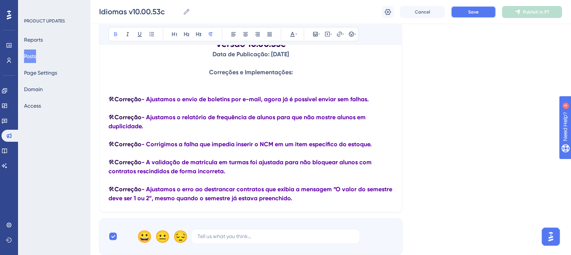
click at [479, 11] on button "Save" at bounding box center [473, 12] width 45 height 12
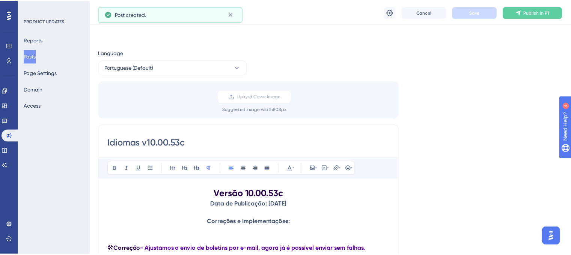
scroll to position [91, 0]
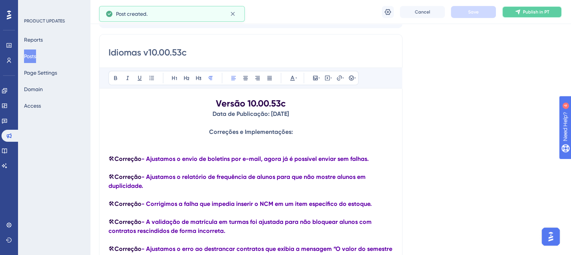
click at [517, 15] on button "Publish in PT" at bounding box center [532, 12] width 60 height 12
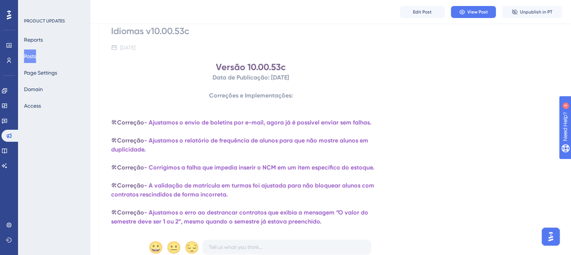
click at [36, 57] on button "Posts" at bounding box center [30, 57] width 12 height 14
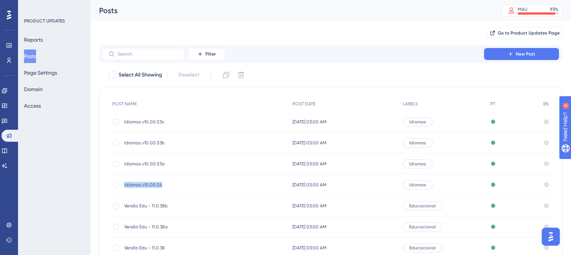
drag, startPoint x: 124, startPoint y: 187, endPoint x: 161, endPoint y: 186, distance: 36.8
click at [161, 186] on span "Idiomas v10.00.54" at bounding box center [184, 185] width 120 height 6
copy span "Idiomas v10.00.54"
click at [522, 59] on button "New Post" at bounding box center [521, 54] width 75 height 12
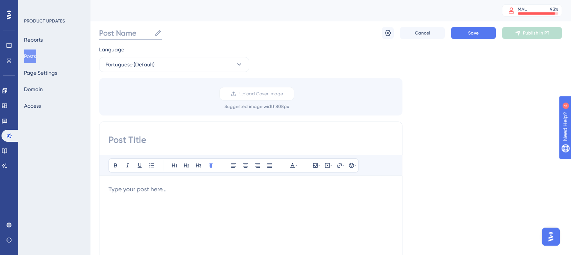
click at [125, 33] on input "Post Name" at bounding box center [125, 33] width 52 height 11
paste input "Idiomas v10.00.54"
type input "Idiomas v10.00.54a"
click at [154, 139] on input at bounding box center [251, 140] width 285 height 12
paste input "Idiomas v10.00.54"
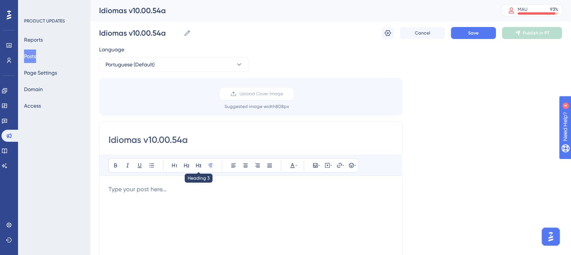
type input "Idiomas v10.00.54a"
click at [229, 192] on p at bounding box center [251, 189] width 285 height 9
paste div
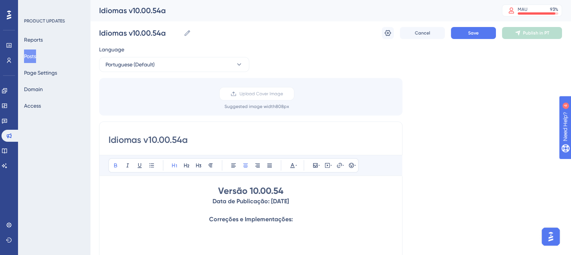
click at [284, 189] on h1 "Versão 10.00.54" at bounding box center [251, 191] width 285 height 12
click at [270, 203] on strong "Data de Publicação: [DATE]" at bounding box center [251, 201] width 77 height 7
drag, startPoint x: 265, startPoint y: 201, endPoint x: 270, endPoint y: 202, distance: 5.3
click at [270, 202] on strong "Data de Publicação: [DATE]" at bounding box center [251, 201] width 77 height 7
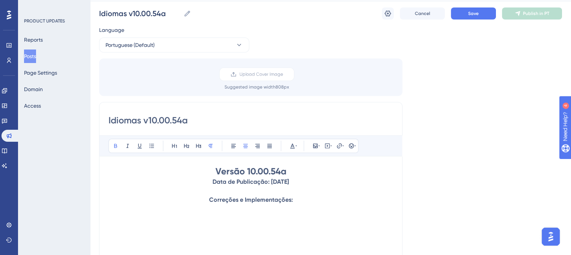
scroll to position [38, 0]
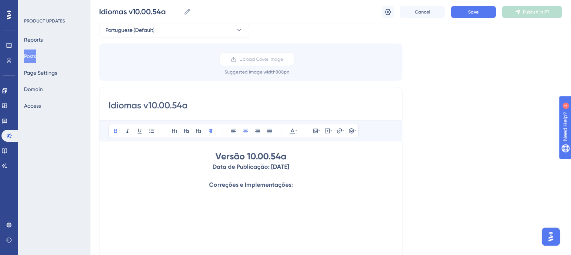
click at [315, 189] on p "Correções e Implementações:" at bounding box center [251, 185] width 285 height 9
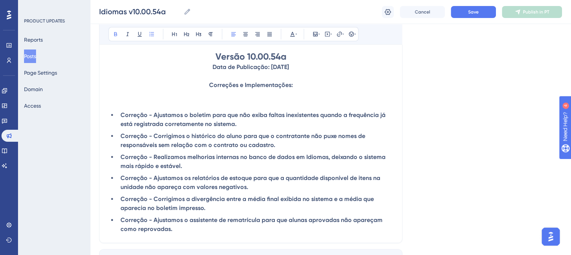
scroll to position [188, 0]
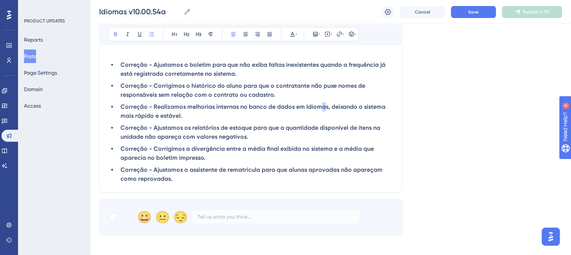
drag, startPoint x: 324, startPoint y: 108, endPoint x: 321, endPoint y: 110, distance: 3.9
click at [321, 110] on strong "Correção - Realizamos melhorias internas no banco de dados em Idiomas, deixando…" at bounding box center [254, 111] width 267 height 16
click at [324, 108] on strong "Correção - Realizamos melhorias internas no banco de dados em Idiomas, deixando…" at bounding box center [254, 111] width 267 height 16
click at [326, 108] on strong "Correção - Realizamos melhorias internas no banco de dados em Idiomas, deixando…" at bounding box center [254, 111] width 267 height 16
drag, startPoint x: 326, startPoint y: 108, endPoint x: 297, endPoint y: 110, distance: 28.6
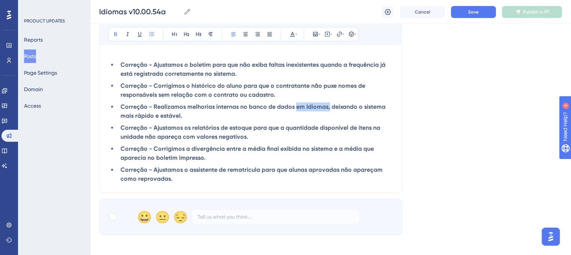
click at [297, 110] on strong "Correção - Realizamos melhorias internas no banco de dados em Idiomas, deixando…" at bounding box center [254, 111] width 267 height 16
click at [305, 174] on strong "Correção - Ajustamos o assistente de rematrícula para que alunas aprovadas não …" at bounding box center [253, 174] width 264 height 16
click at [166, 181] on strong "Correção - Ajustamos o assistente de rematrícula para que alunos aprovados não …" at bounding box center [253, 174] width 264 height 16
click at [113, 221] on div at bounding box center [113, 217] width 8 height 8
checkbox input "true"
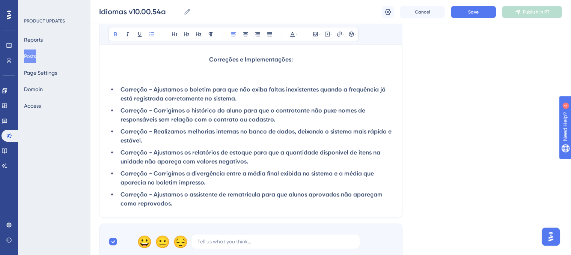
scroll to position [150, 0]
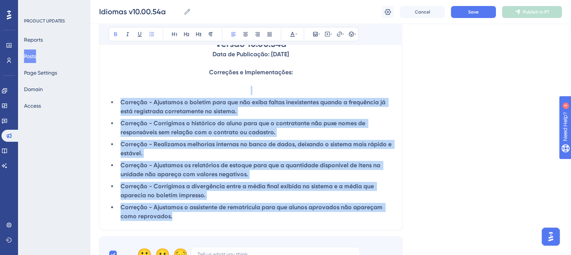
drag, startPoint x: 180, startPoint y: 225, endPoint x: 97, endPoint y: 91, distance: 157.3
click at [0, 0] on div "Performance Users Engagement Widgets Feedback Product Updates Knowledge Base AI…" at bounding box center [0, 0] width 0 height 0
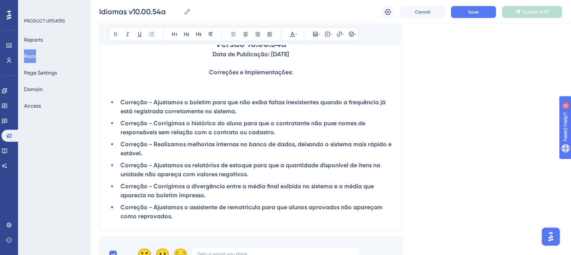
click at [151, 41] on div "Bold Italic Underline Bullet Point Heading 1 Heading 2 Heading 3 Normal Align L…" at bounding box center [251, 34] width 303 height 21
click at [151, 38] on button at bounding box center [151, 34] width 11 height 11
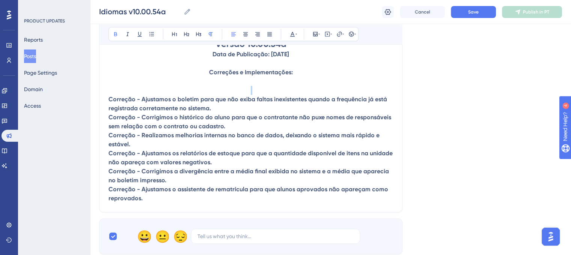
click at [162, 139] on strong "Correção - Realizamos melhorias internas no banco de dados, deixando o sistema …" at bounding box center [245, 140] width 273 height 16
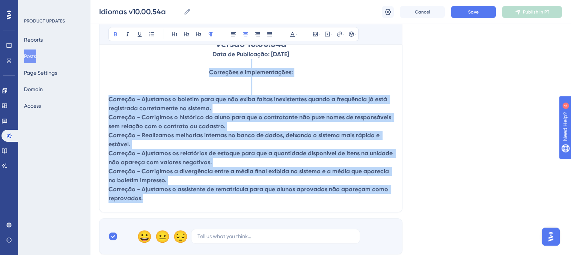
drag, startPoint x: 147, startPoint y: 206, endPoint x: 92, endPoint y: 81, distance: 136.8
click at [0, 0] on div "Performance Users Engagement Widgets Feedback Product Updates Knowledge Base AI…" at bounding box center [0, 0] width 0 height 0
click at [201, 225] on div "😀 😐 😔" at bounding box center [250, 237] width 303 height 36
drag, startPoint x: 142, startPoint y: 205, endPoint x: 106, endPoint y: 100, distance: 111.0
click at [106, 100] on div "Idiomas v10.00.54a Bold Italic Underline Bullet Point Heading 1 Heading 2 Headi…" at bounding box center [250, 93] width 303 height 238
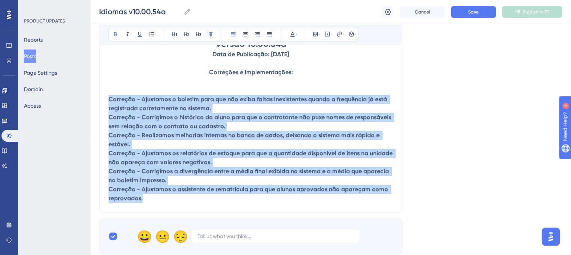
click at [181, 165] on strong "Correção - Ajustamos os relatórios de estoque para que a quantidade disponível …" at bounding box center [252, 158] width 286 height 16
drag, startPoint x: 150, startPoint y: 204, endPoint x: 103, endPoint y: 99, distance: 115.0
click at [103, 99] on div "Idiomas v10.00.54a Bold Italic Underline Bullet Point Heading 1 Heading 2 Headi…" at bounding box center [250, 93] width 303 height 238
click at [296, 37] on icon at bounding box center [297, 34] width 2 height 6
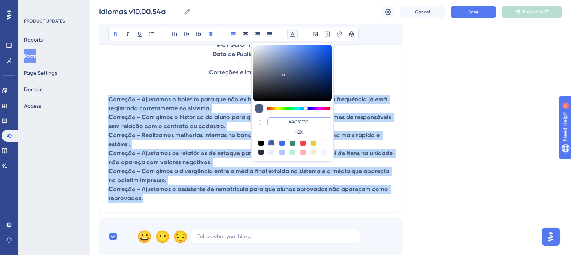
click at [299, 123] on input "#4C5C7C" at bounding box center [298, 122] width 63 height 9
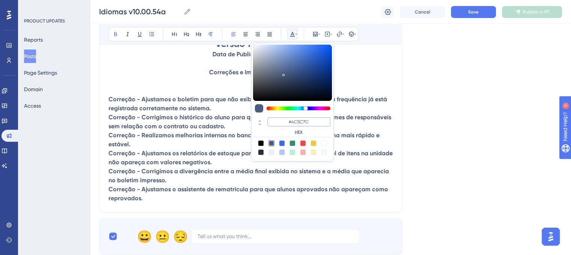
click at [299, 123] on input "#4C5C7C" at bounding box center [298, 122] width 63 height 9
paste input "6200A8"
type input "#6200A8"
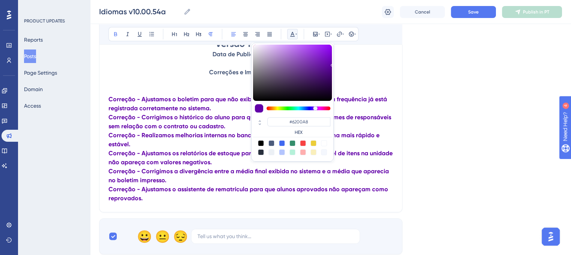
click at [466, 165] on div "Language Portuguese (Default) Upload Cover Image Suggested image width 808 px I…" at bounding box center [330, 76] width 463 height 357
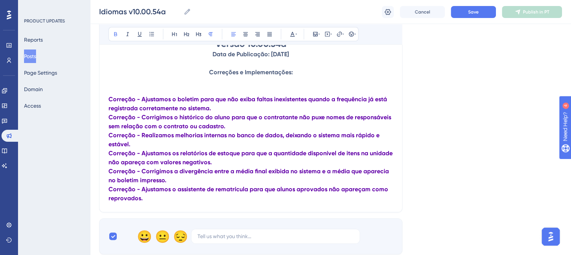
drag, startPoint x: 503, startPoint y: 129, endPoint x: 490, endPoint y: 129, distance: 13.1
click at [503, 129] on div "Language Portuguese (Default) Upload Cover Image Suggested image width 808 px I…" at bounding box center [330, 76] width 463 height 357
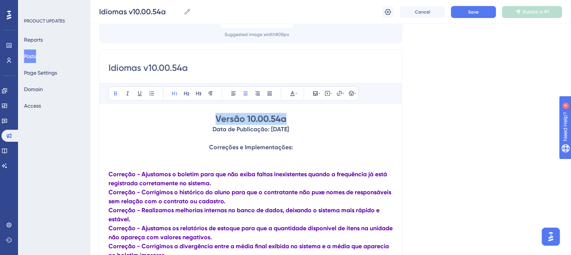
drag, startPoint x: 294, startPoint y: 118, endPoint x: 215, endPoint y: 119, distance: 78.5
click at [215, 119] on h1 "Versão 10.00.54a" at bounding box center [251, 119] width 285 height 12
click at [294, 93] on icon at bounding box center [293, 94] width 6 height 6
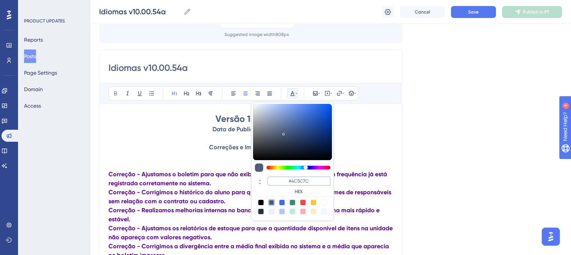
click at [303, 178] on input "#4C5C7C" at bounding box center [298, 181] width 63 height 9
paste input "270049"
type input "#270049"
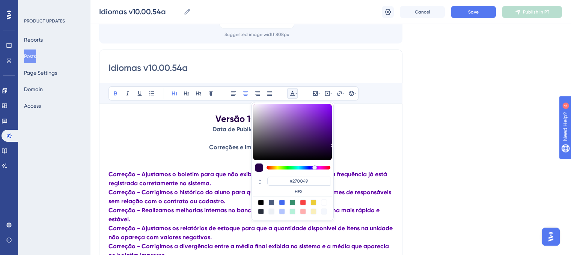
click at [464, 158] on div "Language Portuguese (Default) Upload Cover Image Suggested image width 808 px I…" at bounding box center [330, 151] width 463 height 357
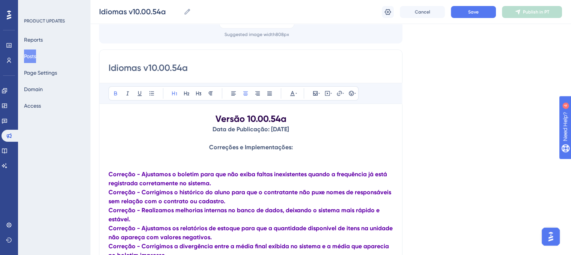
scroll to position [150, 0]
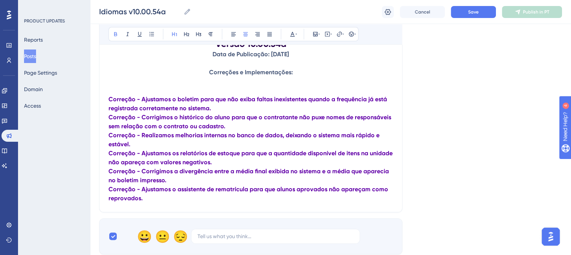
click at [110, 97] on strong "Correção - Ajustamos o boletim para que não exiba faltas inexistentes quando a …" at bounding box center [249, 104] width 280 height 16
click at [358, 36] on div "Bold Italic Underline Bullet Point Heading 1 Heading 2 Heading 3 Normal Align L…" at bounding box center [234, 34] width 250 height 14
click at [353, 37] on button at bounding box center [351, 34] width 11 height 11
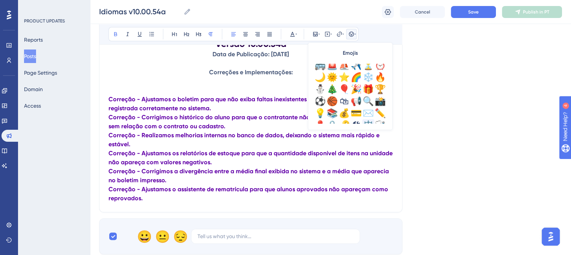
scroll to position [225, 0]
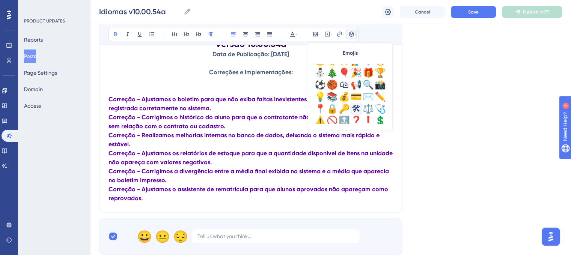
click at [359, 109] on div "🛠" at bounding box center [356, 109] width 12 height 12
drag, startPoint x: 109, startPoint y: 100, endPoint x: 113, endPoint y: 101, distance: 4.6
click at [113, 101] on span "🛠" at bounding box center [112, 99] width 6 height 7
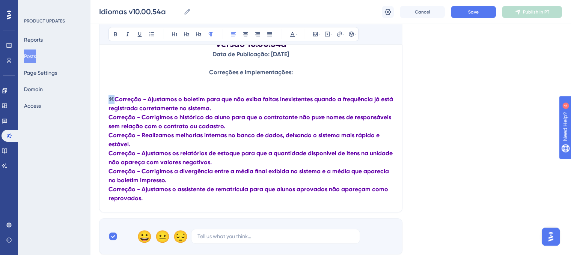
copy span "🛠"
click at [109, 118] on strong "Correção - Corrigimos o histórico do aluno para que o contratante não puxe nome…" at bounding box center [251, 122] width 284 height 16
click at [109, 138] on strong "Correção - Realizamos melhorias internas no banco de dados, deixando o sistema …" at bounding box center [245, 140] width 273 height 16
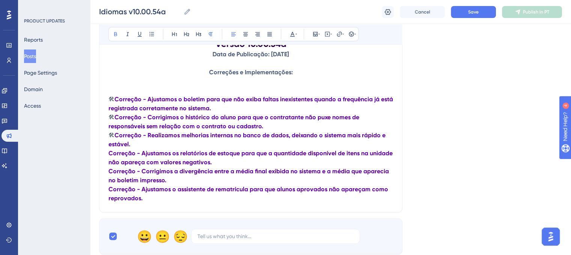
click at [109, 152] on strong "Correção - Ajustamos os relatórios de estoque para que a quantidade disponível …" at bounding box center [252, 158] width 286 height 16
click at [109, 174] on strong "Correção - Corrigimos a divergência entre a média final exibida no sistema e a …" at bounding box center [250, 176] width 282 height 16
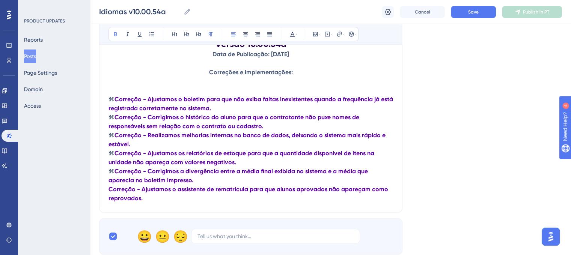
click at [110, 189] on strong "Correção - Ajustamos o assistente de rematrícula para que alunos aprovados não …" at bounding box center [249, 194] width 281 height 16
drag, startPoint x: 110, startPoint y: 99, endPoint x: 142, endPoint y: 102, distance: 32.0
click at [142, 102] on p "🛠 Correção - Ajustamos o boletim para que não exiba faltas inexistentes quando …" at bounding box center [251, 104] width 285 height 18
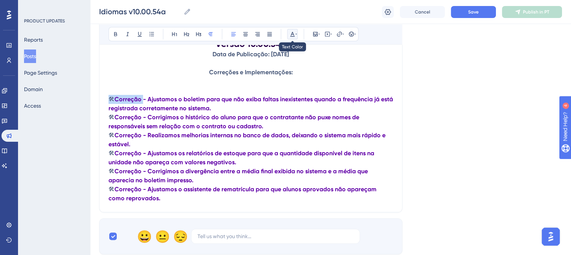
click at [293, 31] on icon at bounding box center [293, 34] width 6 height 6
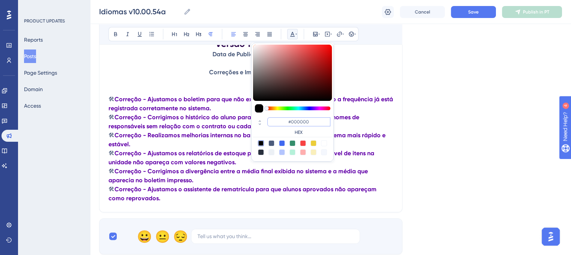
click at [292, 118] on input "#000000" at bounding box center [298, 122] width 63 height 9
paste input "270049"
type input "#270049"
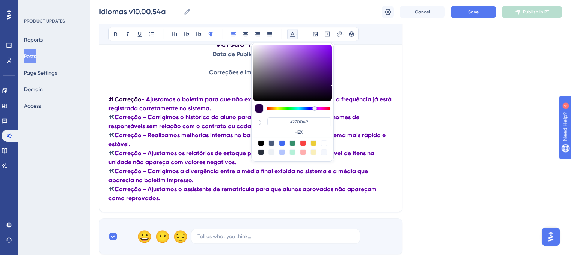
drag, startPoint x: 151, startPoint y: 119, endPoint x: 131, endPoint y: 117, distance: 19.3
click at [151, 119] on strong "Correção - Corrigimos o histórico do aluno para que o contratante não puxe nome…" at bounding box center [235, 122] width 252 height 16
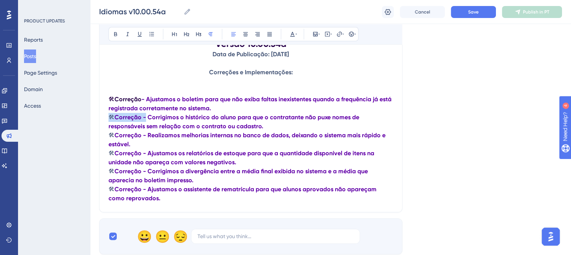
drag, startPoint x: 110, startPoint y: 119, endPoint x: 143, endPoint y: 119, distance: 33.0
click at [143, 119] on p "🛠 Correção - Corrigimos o histórico do aluno para que o contratante não puxe no…" at bounding box center [251, 122] width 285 height 18
click at [297, 29] on div at bounding box center [292, 34] width 11 height 11
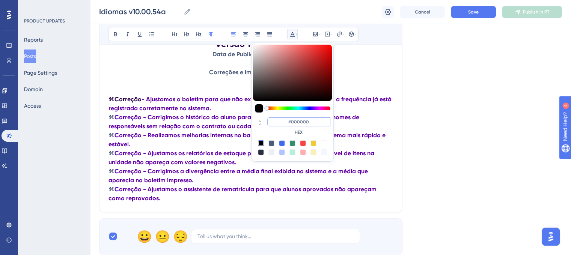
click at [290, 119] on input "#000000" at bounding box center [298, 122] width 63 height 9
paste input "270049"
type input "#270049"
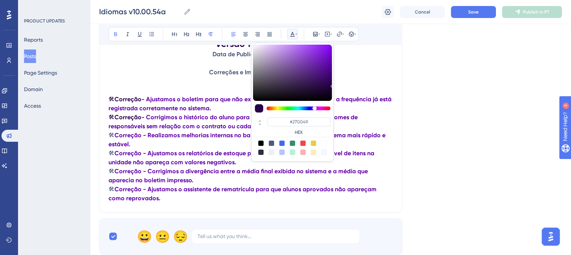
click at [168, 119] on strong "- Corrigimos o histórico do aluno para que o contratante não puxe nomes de resp…" at bounding box center [234, 122] width 251 height 16
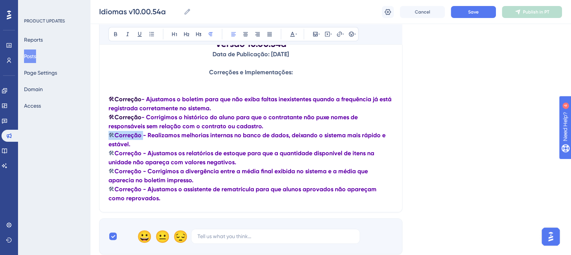
drag, startPoint x: 110, startPoint y: 138, endPoint x: 140, endPoint y: 141, distance: 30.5
click at [140, 141] on p "🛠 Correção - Realizamos melhorias internas no banco de dados, deixando o sistem…" at bounding box center [251, 140] width 285 height 18
click at [289, 35] on button at bounding box center [292, 34] width 11 height 11
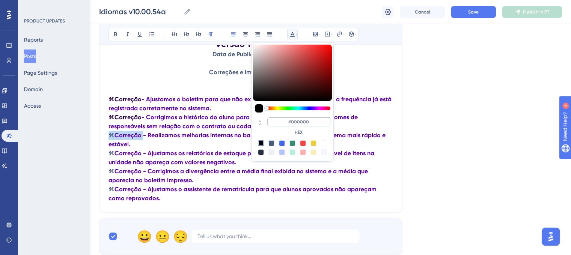
click at [296, 117] on div "#000000 HEX" at bounding box center [292, 126] width 79 height 21
click at [296, 118] on input "#000000" at bounding box center [298, 122] width 63 height 9
paste input "270049"
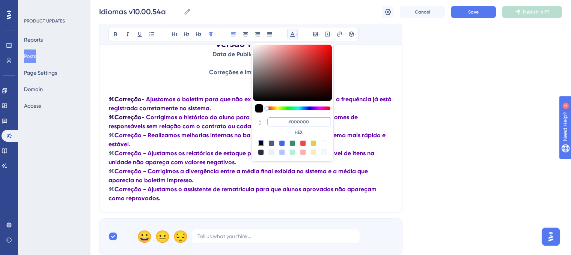
type input "#270049"
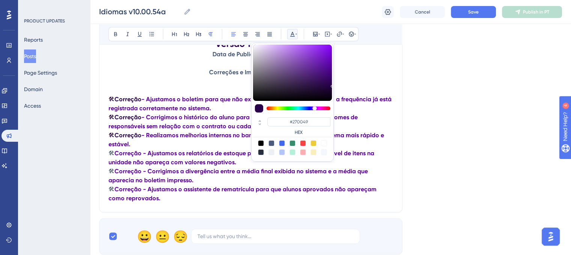
click at [167, 127] on strong "- Corrigimos o histórico do aluno para que o contratante não puxe nomes de resp…" at bounding box center [234, 122] width 251 height 16
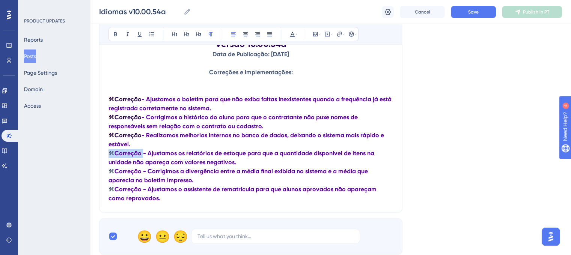
drag, startPoint x: 109, startPoint y: 156, endPoint x: 142, endPoint y: 155, distance: 33.4
click at [142, 155] on p "🛠 Correção - Ajustamos os relatórios de estoque para que a quantidade disponíve…" at bounding box center [251, 158] width 285 height 18
click at [292, 32] on icon at bounding box center [293, 34] width 6 height 6
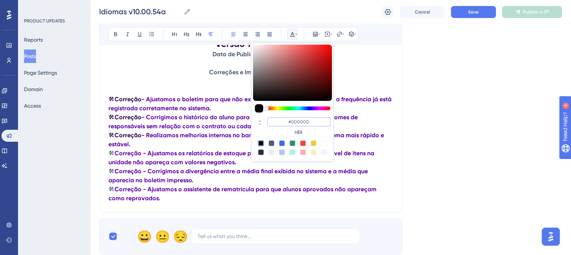
click at [305, 125] on input "#000000" at bounding box center [298, 122] width 63 height 9
paste input "270049"
type input "#270049"
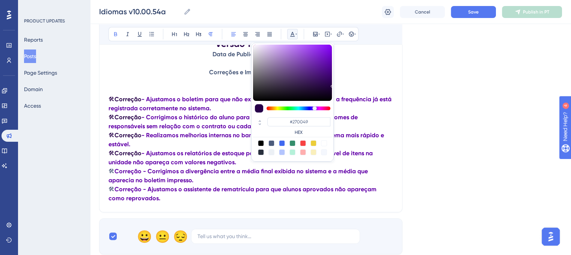
click at [150, 163] on strong "- Ajustamos os relatórios de estoque para que a quantidade disponível de itens …" at bounding box center [242, 158] width 266 height 16
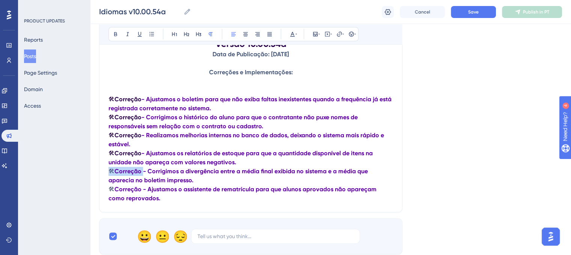
drag, startPoint x: 110, startPoint y: 175, endPoint x: 141, endPoint y: 175, distance: 31.5
click at [141, 175] on p "🛠 Correção - Corrigimos a divergência entre a média final exibida no sistema e …" at bounding box center [251, 176] width 285 height 18
click at [294, 36] on icon at bounding box center [293, 34] width 6 height 6
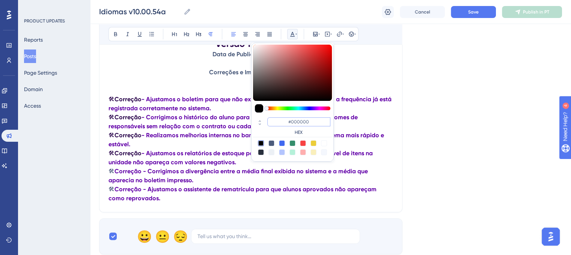
click at [300, 122] on input "#000000" at bounding box center [298, 122] width 63 height 9
paste input "270049"
type input "#270049"
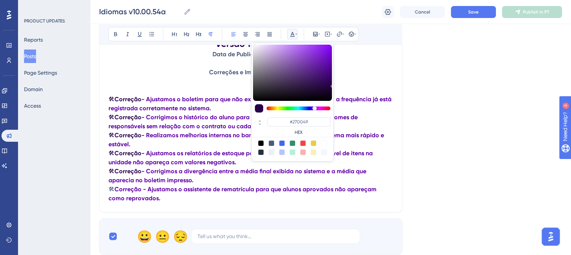
click at [142, 147] on p "🛠 Correção - Realizamos melhorias internas no banco de dados, deixando o sistem…" at bounding box center [251, 140] width 285 height 18
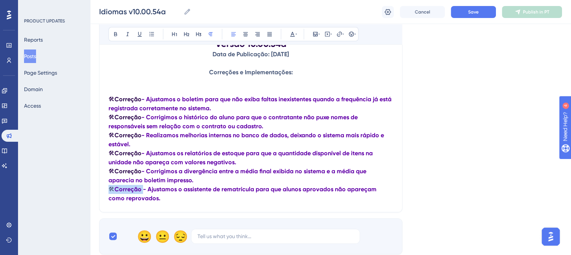
drag, startPoint x: 111, startPoint y: 193, endPoint x: 141, endPoint y: 192, distance: 30.0
click at [141, 192] on p "🛠 Correção - Ajustamos o assistente de rematrícula para que alunos aprovados nã…" at bounding box center [251, 194] width 285 height 18
click at [294, 38] on button at bounding box center [292, 34] width 11 height 11
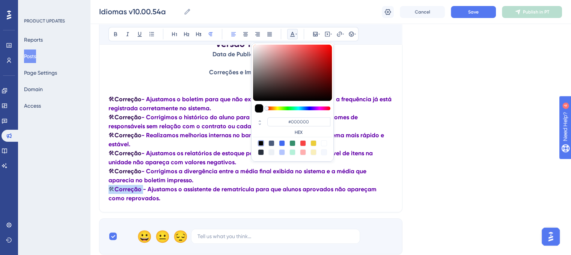
click at [290, 116] on div "#000000 HEX" at bounding box center [292, 126] width 79 height 21
click at [290, 118] on input "#000000" at bounding box center [298, 122] width 63 height 9
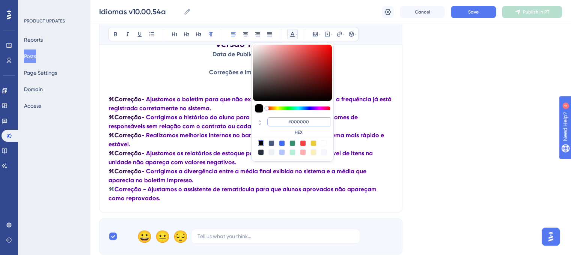
paste input "270049"
type input "#270049"
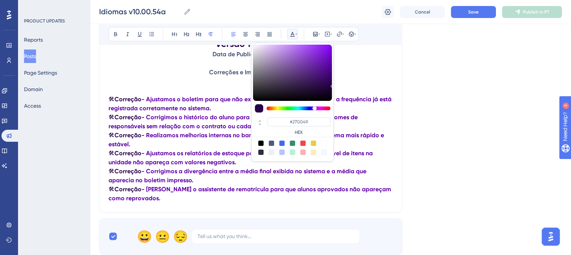
click at [195, 140] on p "🛠 Correção - Realizamos melhorias internas no banco de dados, deixando o sistem…" at bounding box center [251, 140] width 285 height 18
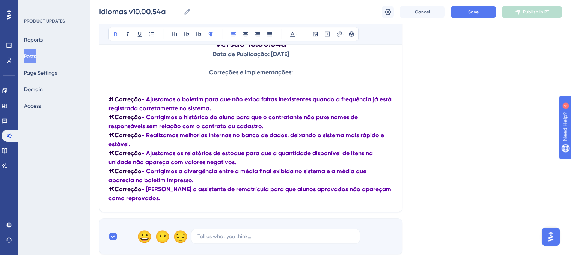
click at [229, 112] on p "🛠 Correção - Ajustamos o boletim para que não exiba faltas inexistentes quando …" at bounding box center [251, 104] width 285 height 18
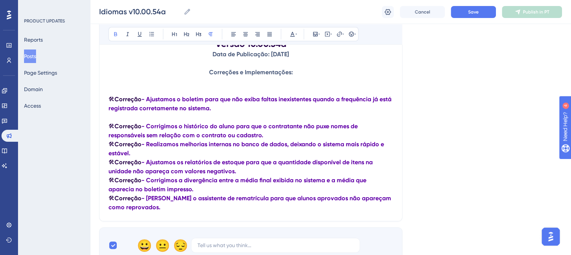
click at [263, 136] on p "🛠 Correção - Corrigimos o histórico do aluno para que o contratante não puxe no…" at bounding box center [251, 131] width 285 height 18
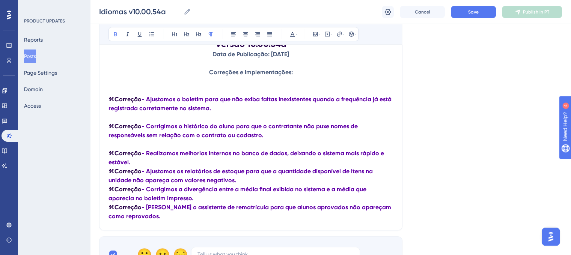
click at [154, 162] on p "🛠 Correção - Realizamos melhorias internas no banco de dados, deixando o sistem…" at bounding box center [251, 158] width 285 height 18
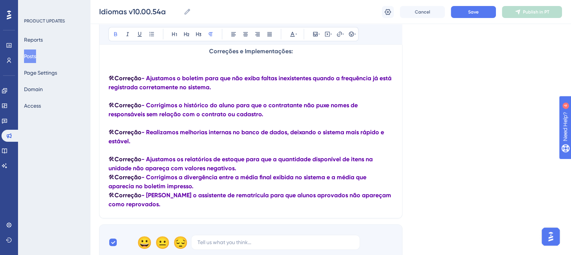
scroll to position [188, 0]
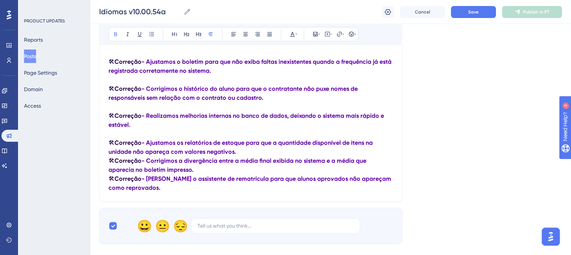
click at [252, 156] on p "🛠 Correção - Ajustamos os relatórios de estoque para que a quantidade disponíve…" at bounding box center [251, 148] width 285 height 18
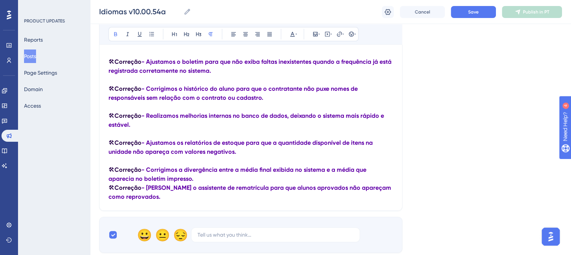
scroll to position [225, 0]
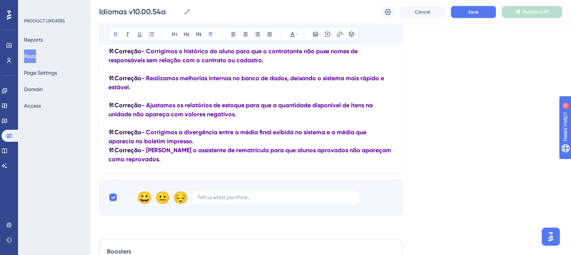
click at [197, 146] on p "🛠 Correção - Corrigimos a divergência entre a média final exibida no sistema e …" at bounding box center [251, 137] width 285 height 18
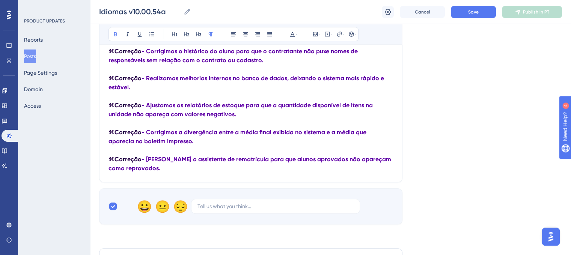
click at [458, 156] on div "Language Portuguese (Default) Upload Cover Image Suggested image width 808 px I…" at bounding box center [330, 24] width 463 height 402
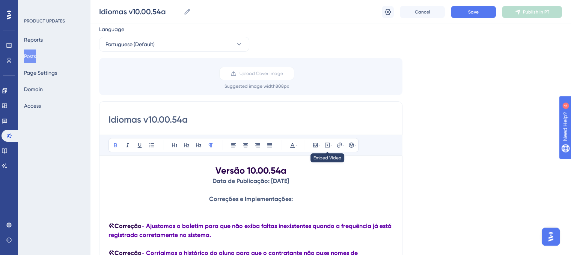
scroll to position [0, 0]
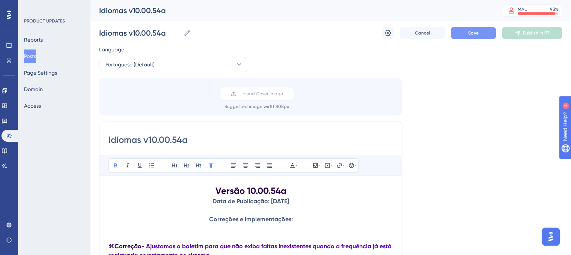
click at [458, 36] on button "Save" at bounding box center [473, 33] width 45 height 12
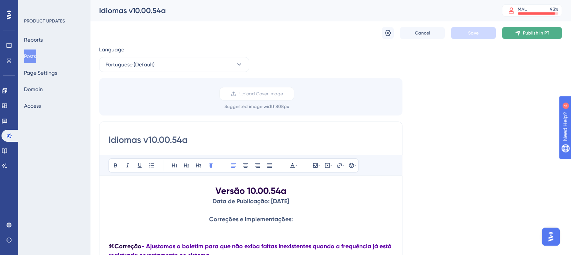
click at [526, 37] on button "Publish in PT" at bounding box center [532, 33] width 60 height 12
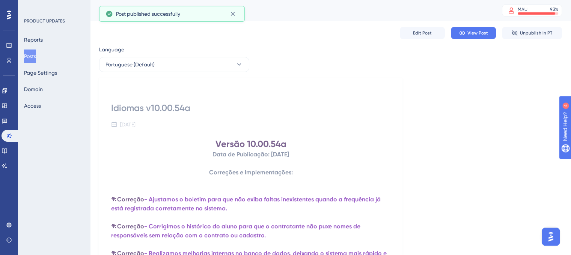
click at [48, 56] on div "Reports Posts Page Settings Domain Access" at bounding box center [54, 73] width 61 height 80
click at [36, 57] on button "Posts" at bounding box center [30, 57] width 12 height 14
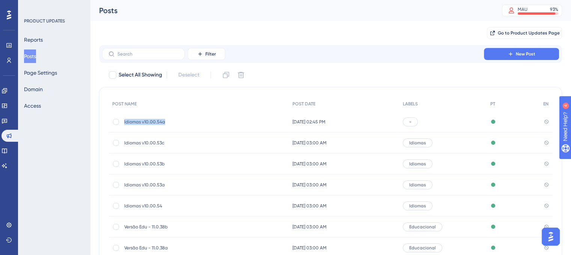
drag, startPoint x: 170, startPoint y: 123, endPoint x: 125, endPoint y: 125, distance: 45.9
click at [125, 125] on div "Idiomas v10.00.54a Idiomas v10.00.54a" at bounding box center [184, 122] width 120 height 21
copy span "Idiomas v10.00.54a"
click at [520, 60] on div "Filter New Post" at bounding box center [330, 54] width 463 height 18
click at [521, 57] on span "New Post" at bounding box center [526, 54] width 20 height 6
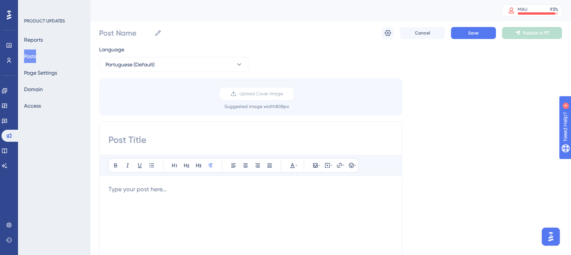
click at [36, 59] on button "Posts" at bounding box center [30, 57] width 12 height 14
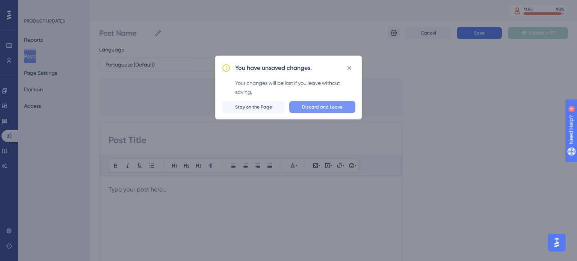
click at [320, 111] on button "Discard and Leave" at bounding box center [322, 107] width 66 height 12
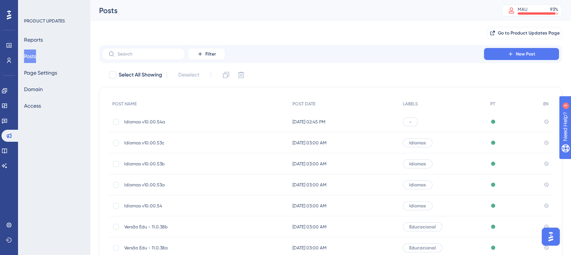
click at [175, 122] on span "Idiomas v10.00.54a" at bounding box center [184, 122] width 120 height 6
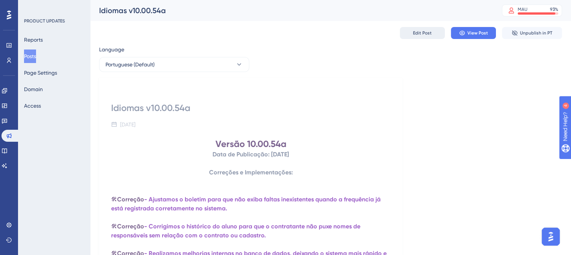
click at [430, 29] on button "Edit Post" at bounding box center [422, 33] width 45 height 12
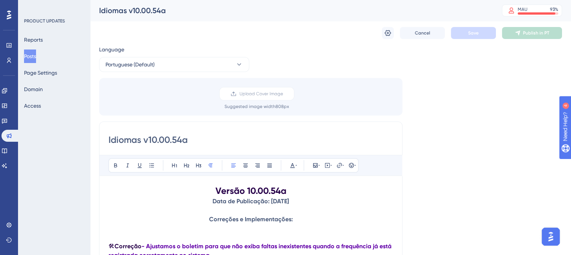
scroll to position [137, 0]
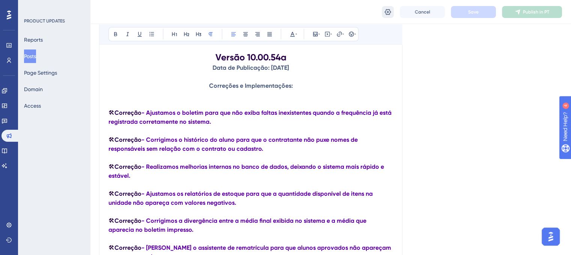
click at [389, 11] on icon at bounding box center [388, 12] width 8 height 8
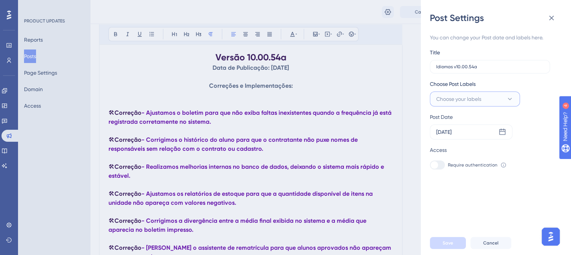
click at [509, 102] on icon at bounding box center [510, 99] width 8 height 8
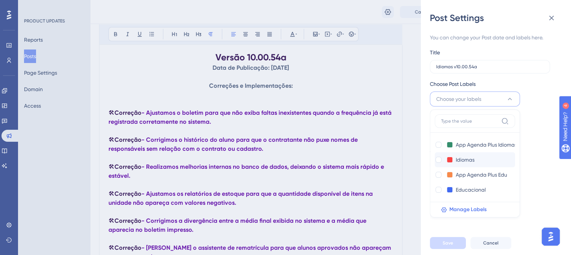
click at [441, 163] on label at bounding box center [439, 160] width 9 height 8
checkbox input "true"
click at [547, 189] on div "You can change your Post date and labels here. Title Idiomas v10.00.54a Choose …" at bounding box center [499, 127] width 138 height 207
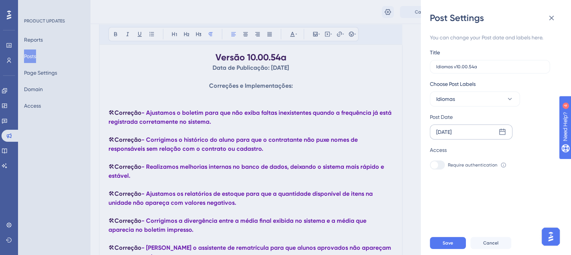
click at [504, 139] on div "[DATE]" at bounding box center [471, 132] width 83 height 15
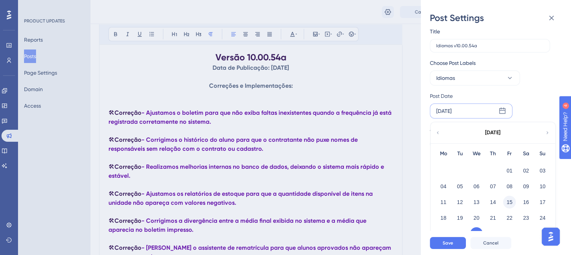
scroll to position [31, 0]
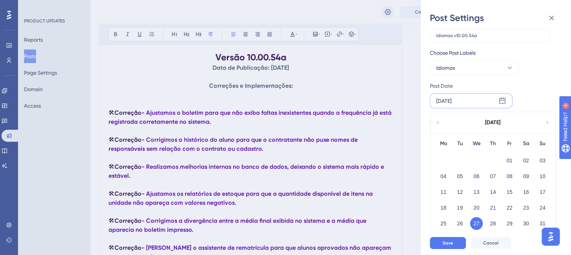
click at [445, 223] on button "25" at bounding box center [443, 223] width 13 height 13
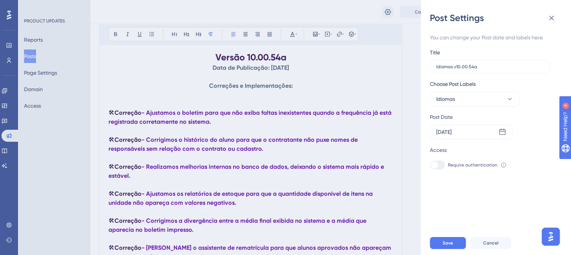
scroll to position [0, 0]
click at [452, 246] on span "Save" at bounding box center [448, 243] width 11 height 6
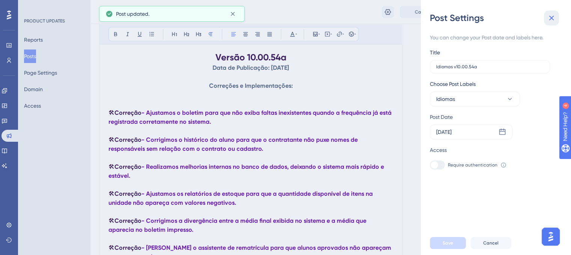
click at [553, 17] on icon at bounding box center [551, 18] width 5 height 5
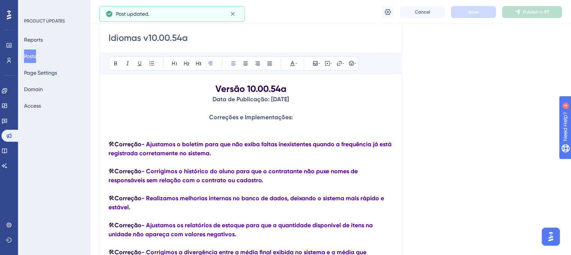
scroll to position [62, 0]
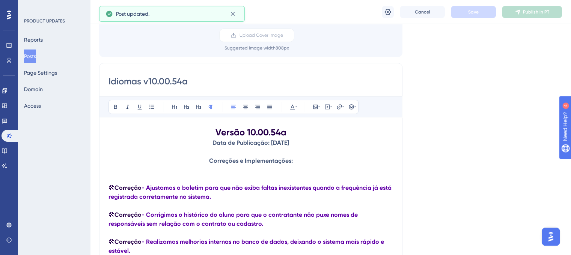
click at [491, 65] on div "Language Portuguese (Default) Upload Cover Image Suggested image width 808 px I…" at bounding box center [330, 187] width 463 height 402
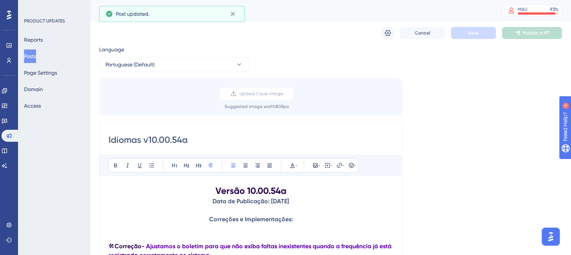
click at [36, 57] on button "Posts" at bounding box center [30, 57] width 12 height 14
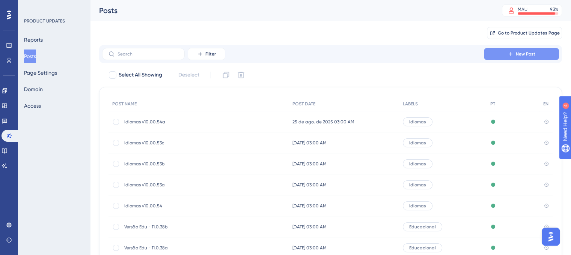
click at [506, 51] on button "New Post" at bounding box center [521, 54] width 75 height 12
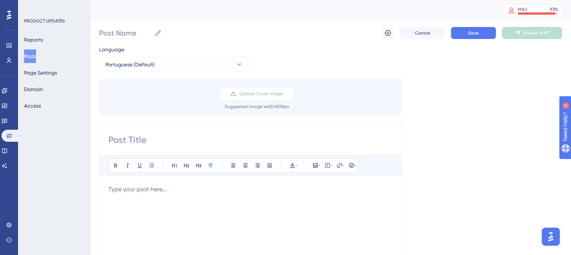
click at [36, 56] on button "Posts" at bounding box center [30, 57] width 12 height 14
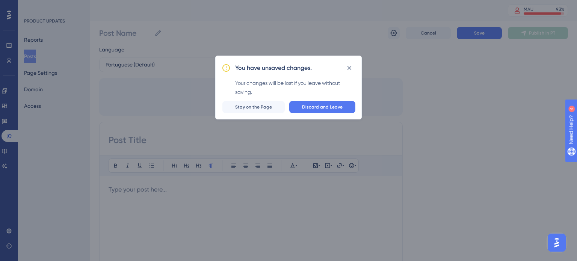
click at [346, 99] on div "You have unsaved changes. Your changes will be lost if you leave without saving…" at bounding box center [288, 88] width 146 height 64
click at [346, 101] on button "Discard and Leave" at bounding box center [322, 107] width 66 height 12
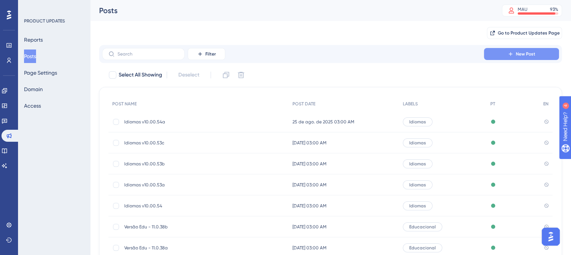
click at [526, 58] on button "New Post" at bounding box center [521, 54] width 75 height 12
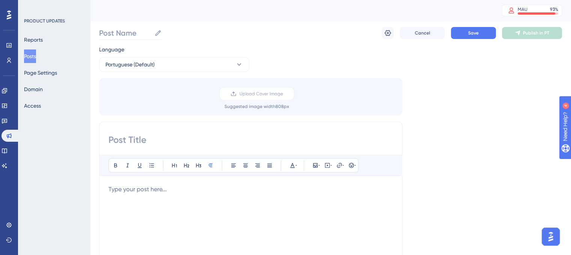
click at [129, 39] on label "Post Name" at bounding box center [130, 33] width 63 height 14
click at [129, 38] on input "Post Name" at bounding box center [125, 33] width 52 height 11
paste input "Idiomas v10.00.54a"
click at [164, 35] on input "Idiomas v10.00.54a" at bounding box center [139, 33] width 81 height 11
type input "Idiomas v10.00.54b"
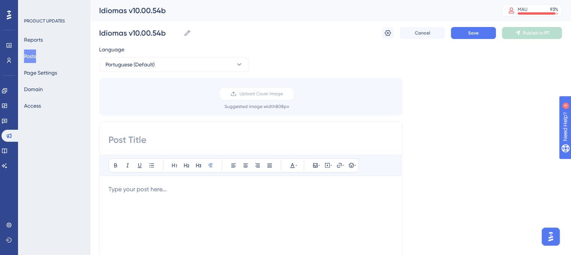
click at [160, 140] on input at bounding box center [251, 140] width 285 height 12
paste input "Idiomas v10.00.54a"
drag, startPoint x: 193, startPoint y: 143, endPoint x: 185, endPoint y: 143, distance: 8.6
click at [185, 143] on input "Idiomas v10.00.54a" at bounding box center [251, 140] width 285 height 12
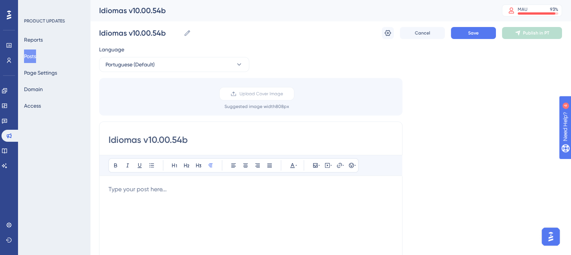
type input "Idiomas v10.00.54b"
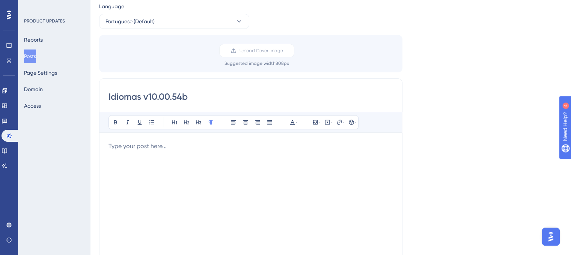
scroll to position [75, 0]
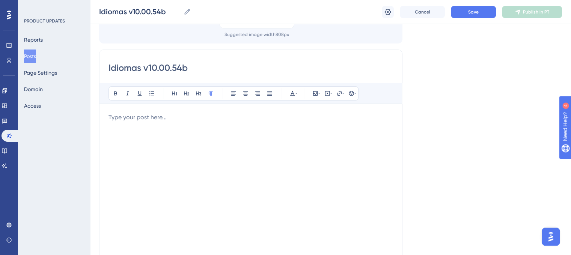
click at [194, 134] on div at bounding box center [251, 195] width 285 height 165
paste div
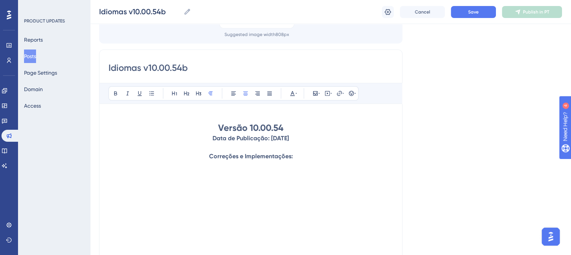
click at [291, 127] on h1 "Versão 10.00.54" at bounding box center [251, 128] width 285 height 12
drag, startPoint x: 266, startPoint y: 137, endPoint x: 272, endPoint y: 137, distance: 5.6
click at [272, 137] on strong "Data de Publicação: [DATE]" at bounding box center [251, 138] width 77 height 7
click at [315, 159] on p "Correções e Implementações:" at bounding box center [251, 156] width 285 height 9
click at [299, 155] on p "Correções e Implementações:" at bounding box center [251, 156] width 285 height 9
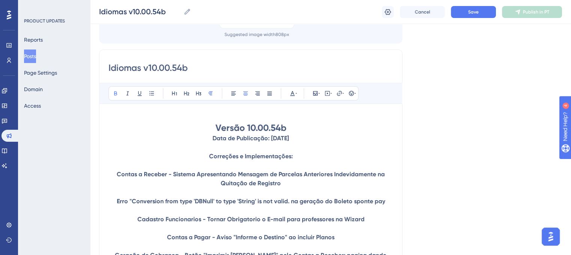
scroll to position [151, 0]
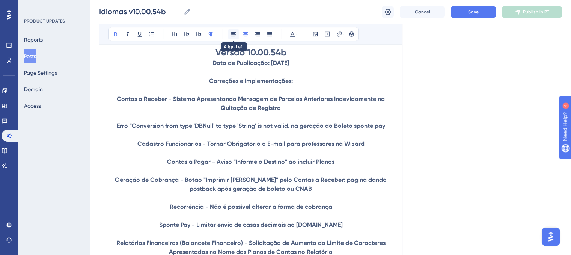
click at [233, 37] on button at bounding box center [233, 34] width 11 height 11
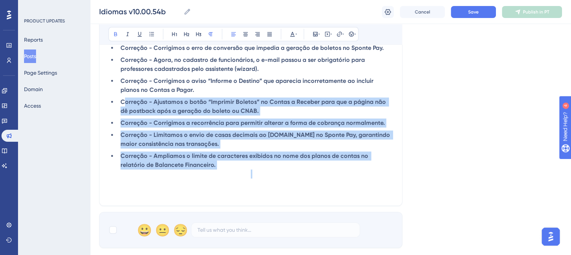
scroll to position [75, 0]
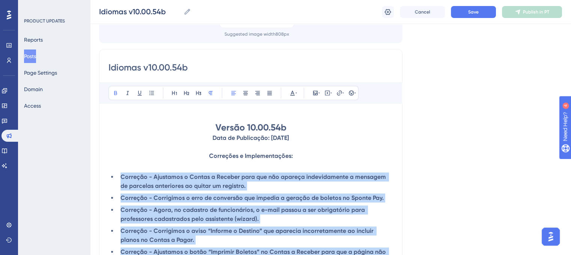
drag, startPoint x: 167, startPoint y: 163, endPoint x: 111, endPoint y: 175, distance: 57.3
click at [107, 179] on div "Idiomas v10.00.54b Bold Italic Underline Bullet Point Heading 1 Heading 2 Headi…" at bounding box center [250, 202] width 303 height 307
click at [149, 94] on icon at bounding box center [152, 93] width 6 height 6
click at [153, 91] on icon at bounding box center [152, 93] width 6 height 6
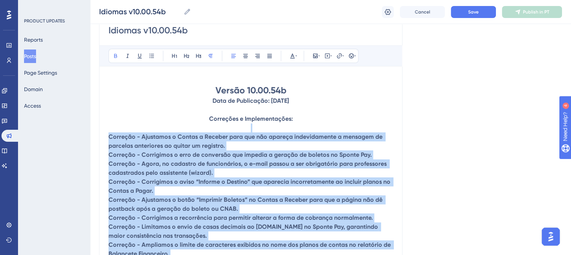
scroll to position [151, 0]
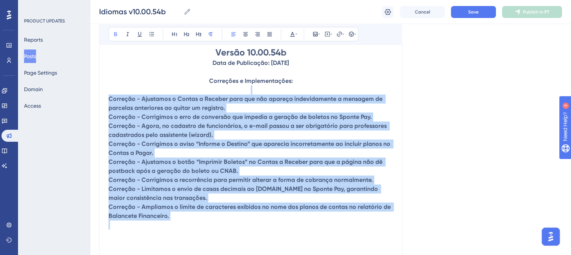
click at [191, 213] on strong "Correção - Ampliamos o limite de caracteres exibidos no nome dos planos de cont…" at bounding box center [251, 212] width 284 height 16
drag, startPoint x: 173, startPoint y: 224, endPoint x: 100, endPoint y: 98, distance: 145.9
click at [100, 98] on div "Idiomas v10.00.54b Bold Italic Underline Bullet Point Heading 1 Heading 2 Headi…" at bounding box center [250, 115] width 303 height 283
click at [291, 37] on button at bounding box center [292, 34] width 11 height 11
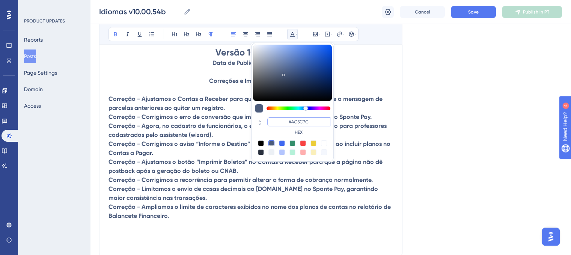
click at [306, 120] on input "#4C5C7C" at bounding box center [298, 122] width 63 height 9
paste input "6200A8"
type input "#6200A8"
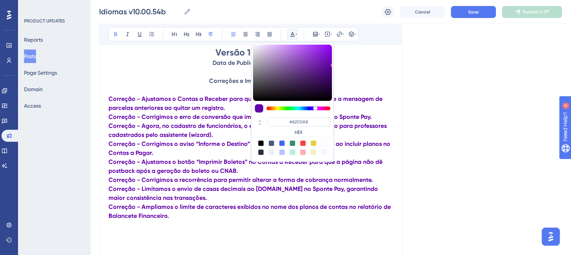
click at [431, 138] on div "Language Portuguese (Default) Upload Cover Image Suggested image width 808 px I…" at bounding box center [330, 98] width 463 height 402
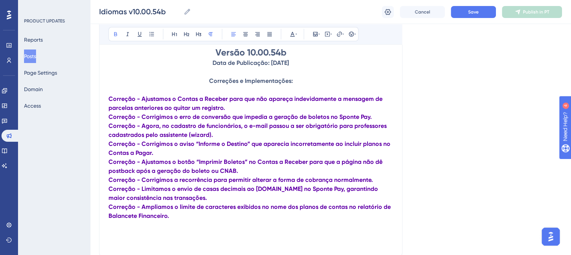
click at [109, 97] on strong "Correção - Ajustamos o Contas a Receber para que não apareça indevidamente a me…" at bounding box center [247, 103] width 276 height 16
click at [351, 30] on button at bounding box center [351, 34] width 11 height 11
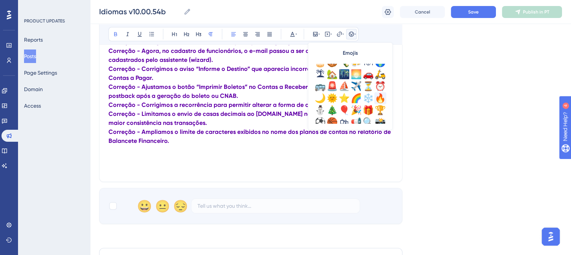
scroll to position [225, 0]
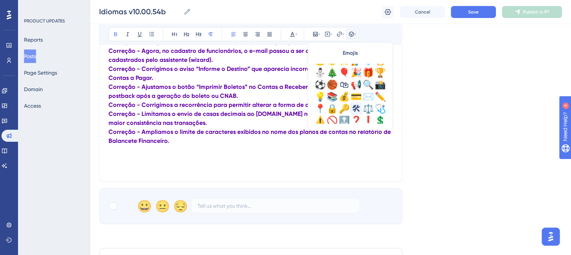
click at [358, 109] on div "🛠" at bounding box center [356, 109] width 12 height 12
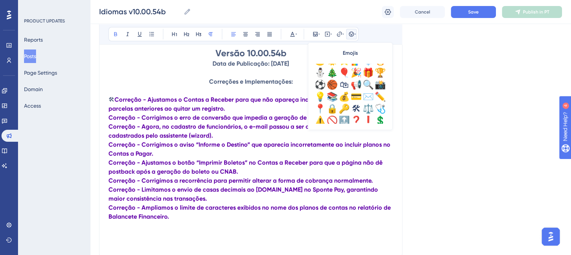
scroll to position [113, 0]
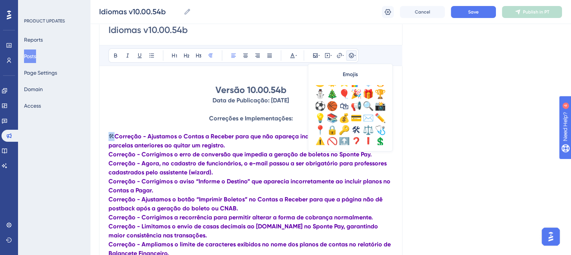
click at [113, 137] on span "🛠" at bounding box center [112, 136] width 6 height 7
copy span "🛠"
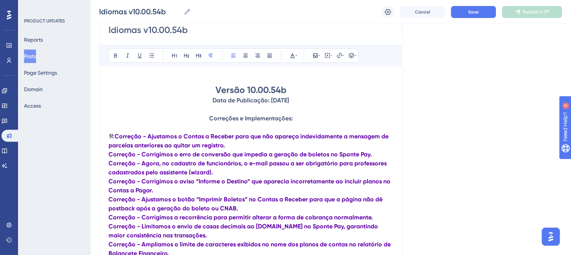
click at [109, 157] on strong "Correção - Corrigimos o erro de conversão que impedia a geração de boletos no S…" at bounding box center [240, 154] width 263 height 7
click at [109, 167] on strong "Correção - Agora, no cadastro de funcionários, o e-mail passou a ser obrigatóri…" at bounding box center [249, 168] width 280 height 16
click at [110, 183] on strong "Correção - Corrigimos o aviso “Informe o Destino” que aparecia incorretamente a…" at bounding box center [251, 186] width 284 height 16
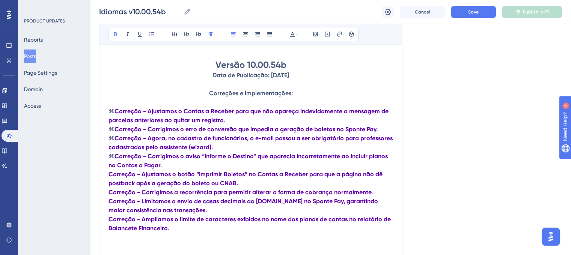
scroll to position [151, 0]
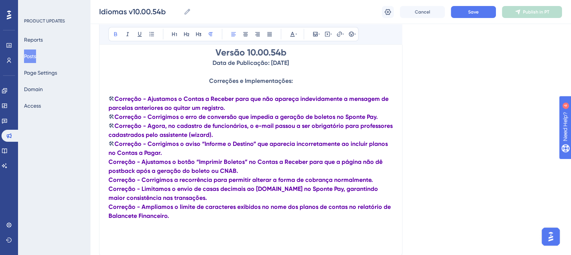
click at [109, 166] on strong "Correção - Ajustamos o botão “Imprimir Boletos” no Contas a Receber para que a …" at bounding box center [247, 166] width 276 height 16
click at [110, 183] on strong "Correção - Corrigimos a recorrência para permitir alterar a forma de cobrança n…" at bounding box center [241, 179] width 264 height 7
click at [110, 191] on strong "Correção - Limitamos o envio de casas decimais ao [DOMAIN_NAME] no Sponte Pay, …" at bounding box center [244, 194] width 271 height 16
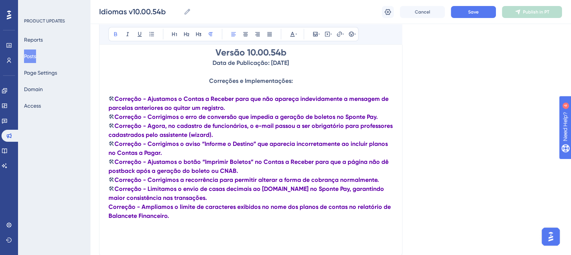
click at [109, 211] on strong "Correção - Ampliamos o limite de caracteres exibidos no nome dos planos de cont…" at bounding box center [251, 212] width 284 height 16
click at [115, 100] on strong "Correção - Ajustamos o Contas a Receber para que não apareça indevidamente a me…" at bounding box center [250, 103] width 282 height 16
drag, startPoint x: 110, startPoint y: 100, endPoint x: 141, endPoint y: 98, distance: 30.9
click at [141, 98] on p "🛠 Correção - Ajustamos o Contas a Receber para que não apareça indevidamente a …" at bounding box center [251, 104] width 285 height 18
click at [288, 36] on button at bounding box center [292, 34] width 11 height 11
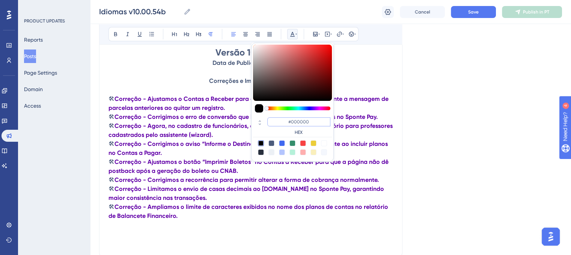
click at [309, 122] on input "#000000" at bounding box center [298, 122] width 63 height 9
paste input "270049"
type input "#270049"
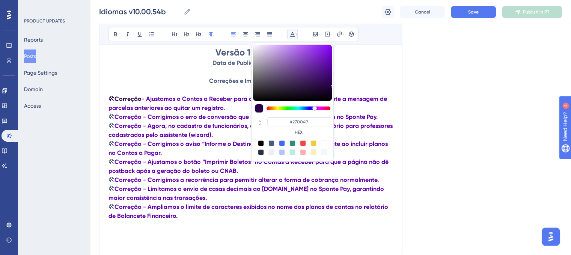
click at [126, 137] on strong "Correção - Agora, no cadastro de funcionários, o e-mail passou a ser obrigatóri…" at bounding box center [252, 130] width 286 height 16
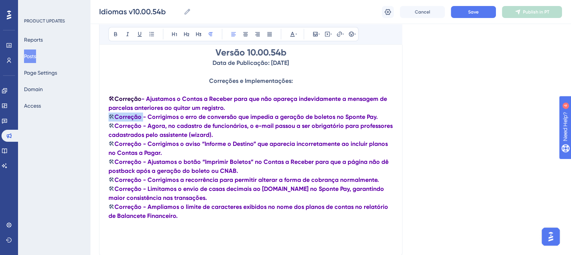
drag, startPoint x: 109, startPoint y: 118, endPoint x: 143, endPoint y: 118, distance: 33.4
click at [143, 118] on p "🛠 Correção - Corrigimos o erro de conversão que impedia a geração de boletos no…" at bounding box center [251, 117] width 285 height 9
click at [297, 37] on div "Bold Italic Underline Bullet Point Heading 1 Heading 2 Heading 3 Normal Align L…" at bounding box center [234, 34] width 250 height 14
click at [292, 35] on icon at bounding box center [293, 34] width 6 height 6
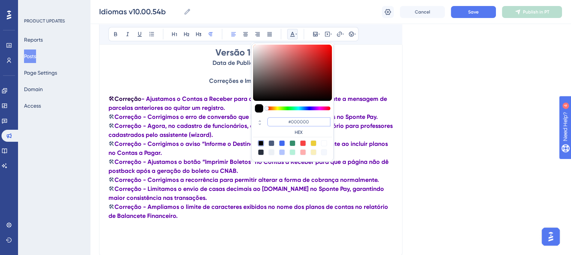
click at [303, 122] on input "#000000" at bounding box center [298, 122] width 63 height 9
paste input "270049"
type input "#270049"
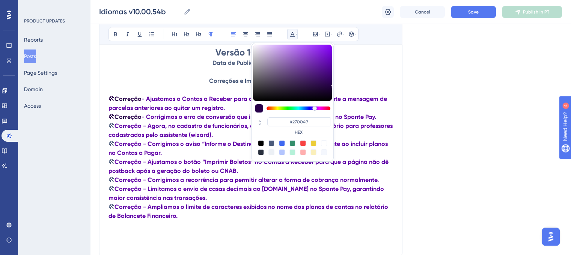
click at [152, 132] on p "🛠 Correção - Agora, no cadastro de funcionários, o e-mail passou a ser obrigató…" at bounding box center [251, 131] width 285 height 18
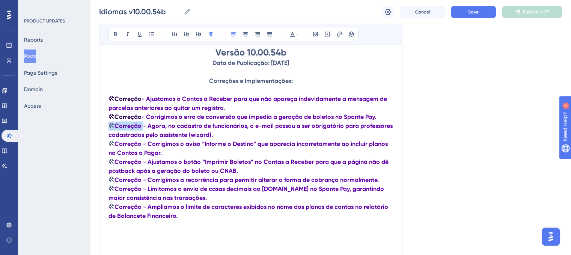
drag, startPoint x: 110, startPoint y: 127, endPoint x: 141, endPoint y: 124, distance: 31.7
click at [141, 124] on p "🛠 Correção - Agora, no cadastro de funcionários, o e-mail passou a ser obrigató…" at bounding box center [251, 131] width 285 height 18
click at [288, 36] on button at bounding box center [292, 34] width 11 height 11
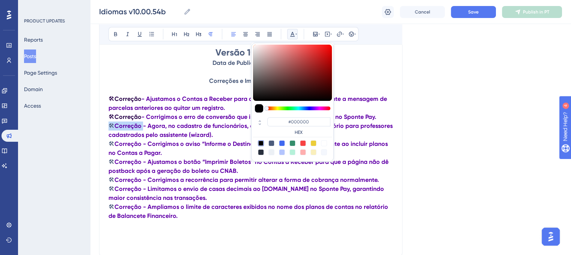
click at [302, 114] on div "#000000 HEX" at bounding box center [292, 102] width 83 height 119
click at [301, 118] on input "#000000" at bounding box center [298, 122] width 63 height 9
paste input "270049"
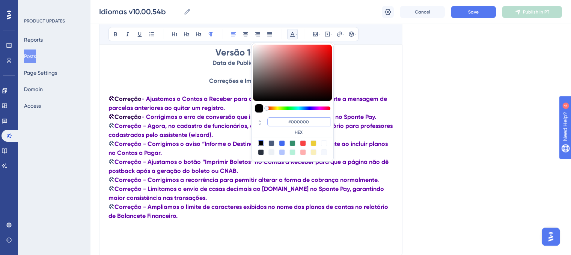
type input "#270049"
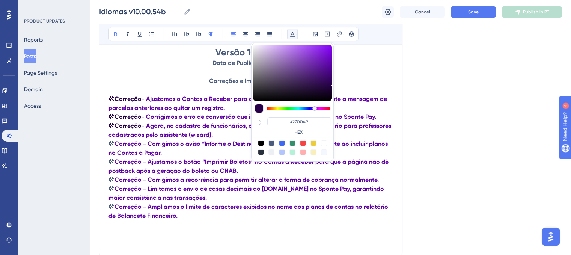
click at [187, 133] on strong "- Agora, no cadastro de funcionários, o e-mail passou a ser obrigatório para pr…" at bounding box center [251, 130] width 284 height 16
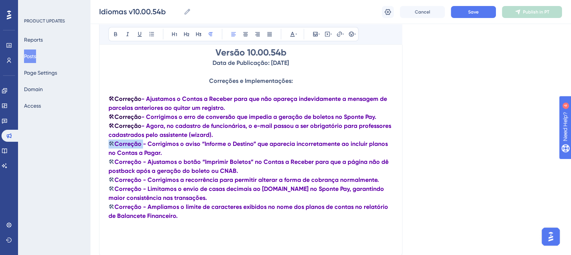
drag, startPoint x: 110, startPoint y: 146, endPoint x: 141, endPoint y: 148, distance: 30.8
click at [141, 148] on p "🛠 Correção - Corrigimos o aviso “Informe o Destino” que aparecia incorretamente…" at bounding box center [251, 149] width 285 height 18
click at [294, 34] on icon at bounding box center [293, 34] width 6 height 6
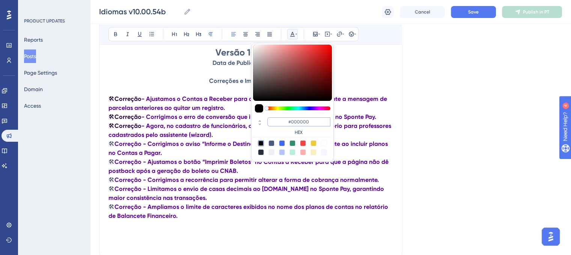
click at [301, 118] on input "#000000" at bounding box center [298, 122] width 63 height 9
paste input "270049"
type input "#270049"
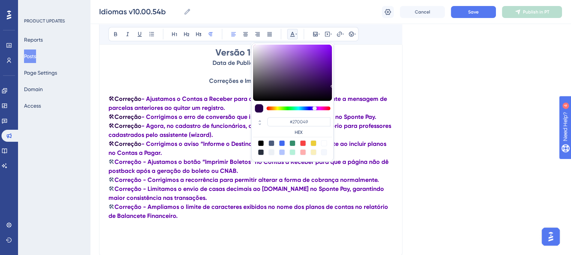
click at [186, 124] on strong "- Agora, no cadastro de funcionários, o e-mail passou a ser obrigatório para pr…" at bounding box center [251, 130] width 284 height 16
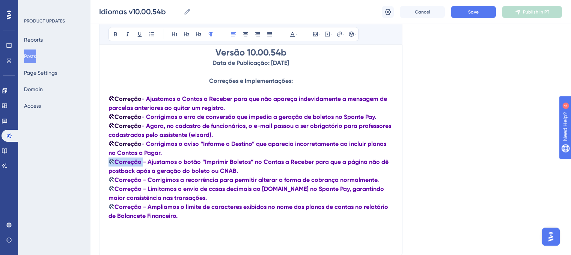
drag, startPoint x: 111, startPoint y: 165, endPoint x: 140, endPoint y: 165, distance: 29.3
click at [140, 165] on p "🛠 Correção - Ajustamos o botão “Imprimir Boletos” no Contas a Receber para que …" at bounding box center [251, 167] width 285 height 18
click at [288, 32] on button at bounding box center [292, 34] width 11 height 11
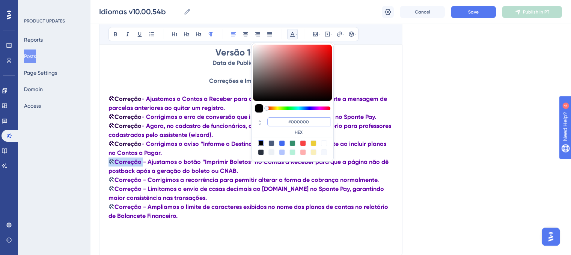
click at [302, 119] on input "#000000" at bounding box center [298, 122] width 63 height 9
paste input "270049"
type input "#270049"
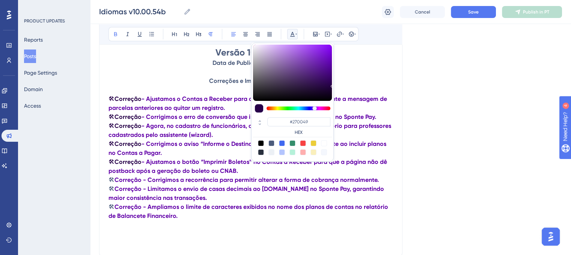
click at [210, 123] on p "🛠 Correção - Agora, no cadastro de funcionários, o e-mail passou a ser obrigató…" at bounding box center [251, 131] width 285 height 18
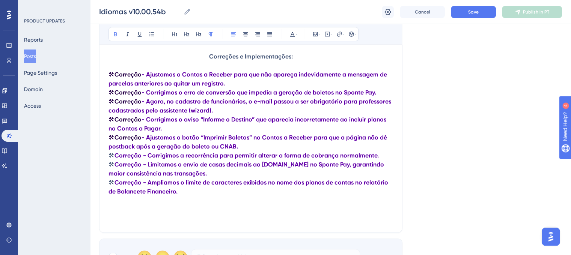
scroll to position [188, 0]
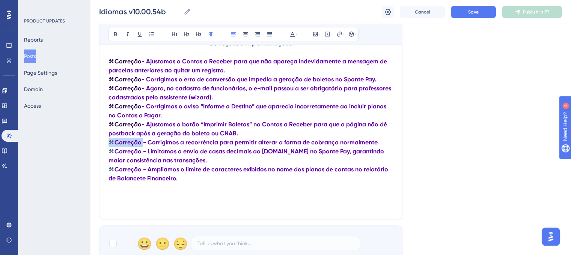
drag, startPoint x: 110, startPoint y: 146, endPoint x: 141, endPoint y: 147, distance: 31.6
click at [141, 147] on p "🛠 Correção - Corrigimos a recorrência para permitir alterar a forma de cobrança…" at bounding box center [251, 142] width 285 height 9
click at [290, 33] on icon at bounding box center [293, 34] width 6 height 6
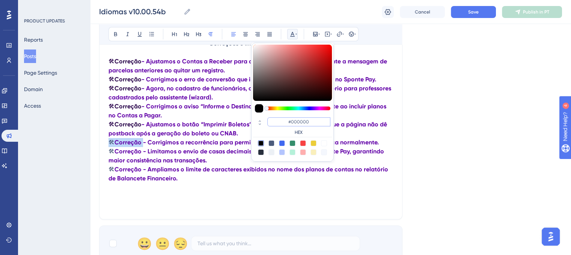
click at [297, 119] on input "#000000" at bounding box center [298, 122] width 63 height 9
click at [297, 120] on input "#000000" at bounding box center [298, 122] width 63 height 9
paste input "270049"
type input "#270049"
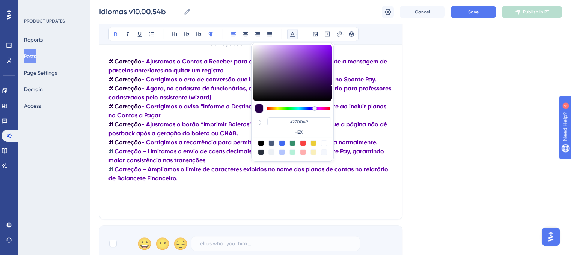
click at [182, 144] on strong "- Corrigimos a recorrência para permitir alterar a forma de cobrança normalment…" at bounding box center [260, 142] width 236 height 7
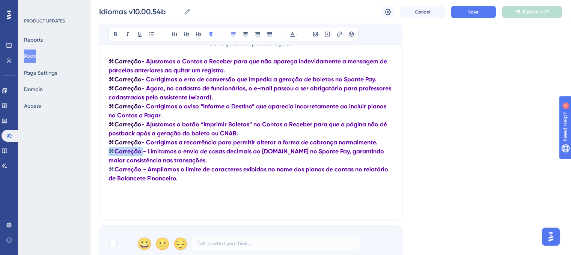
drag, startPoint x: 110, startPoint y: 155, endPoint x: 141, endPoint y: 156, distance: 31.5
click at [141, 156] on p "🛠 Correção - Limitamos o envio de casas decimais ao [DOMAIN_NAME] no Sponte Pay…" at bounding box center [251, 156] width 285 height 18
click at [296, 34] on icon at bounding box center [297, 34] width 2 height 6
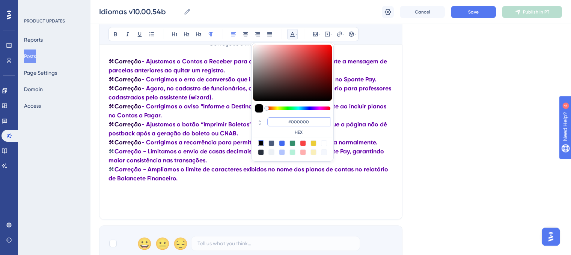
click at [305, 123] on input "#000000" at bounding box center [298, 122] width 63 height 9
paste input "270049"
type input "#270049"
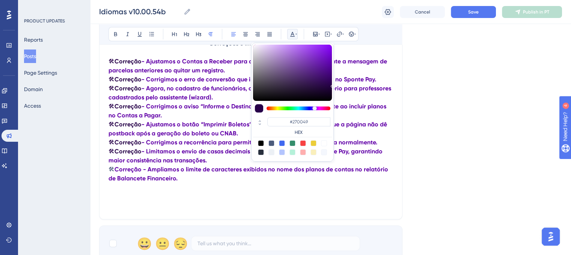
click at [186, 133] on strong "- Ajustamos o botão “Imprimir Boletos” no Contas a Receber para que a página nã…" at bounding box center [249, 129] width 280 height 16
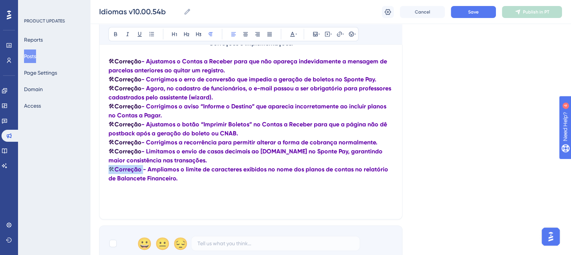
drag, startPoint x: 114, startPoint y: 172, endPoint x: 149, endPoint y: 169, distance: 35.4
click at [141, 174] on p "🛠 Correção - Ampliamos o limite de caracteres exibidos no nome dos planos de co…" at bounding box center [251, 174] width 285 height 18
click at [290, 31] on icon at bounding box center [293, 34] width 6 height 6
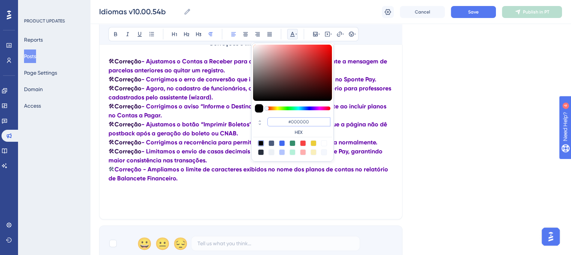
click at [290, 122] on input "#000000" at bounding box center [298, 122] width 63 height 9
paste input "270049"
type input "#270049"
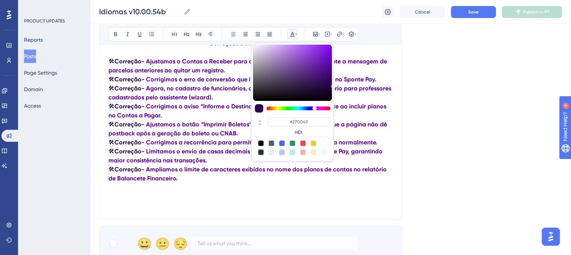
click at [226, 120] on p "🛠 Correção - Corrigimos o aviso “Informe o Destino” que aparecia incorretamente…" at bounding box center [251, 111] width 285 height 18
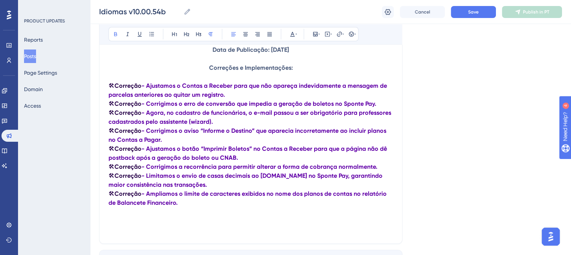
scroll to position [151, 0]
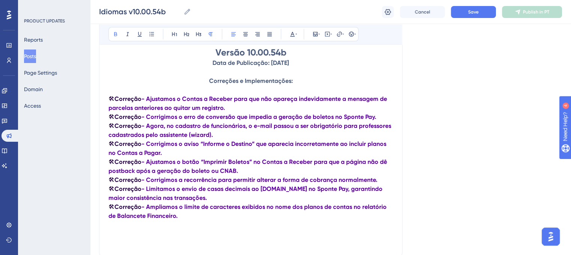
click at [237, 109] on p "🛠 Correção - Ajustamos o Contas a Receber para que não apareça indevidamente a …" at bounding box center [251, 104] width 285 height 18
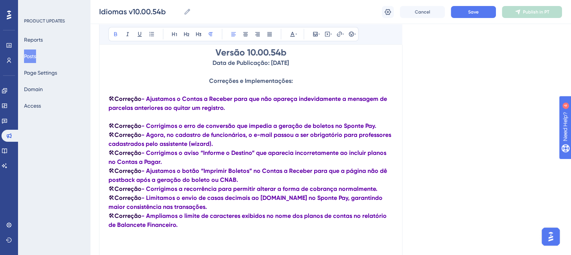
click at [385, 126] on p "🛠 Correção - Corrigimos o erro de conversão que impedia a geração de boletos no…" at bounding box center [251, 126] width 285 height 9
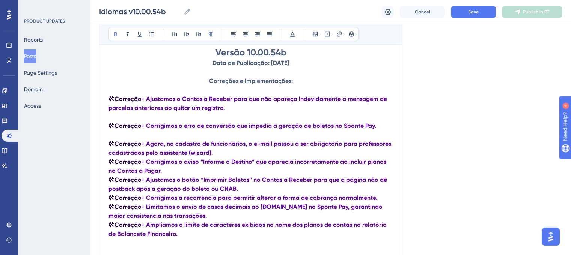
click at [232, 154] on p "🛠 Correção - Agora, no cadastro de funcionários, o e-mail passou a ser obrigató…" at bounding box center [251, 149] width 285 height 18
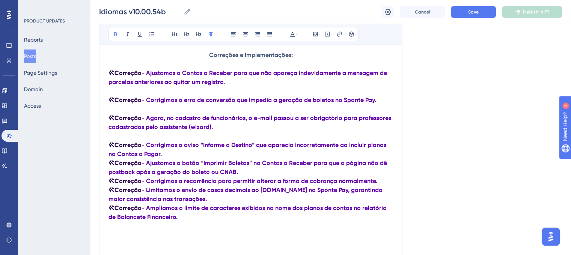
scroll to position [188, 0]
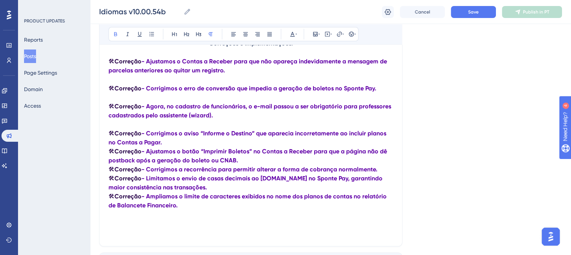
click at [195, 145] on p "🛠 Correção - Corrigimos o aviso “Informe o Destino” que aparecia incorretamente…" at bounding box center [251, 138] width 285 height 18
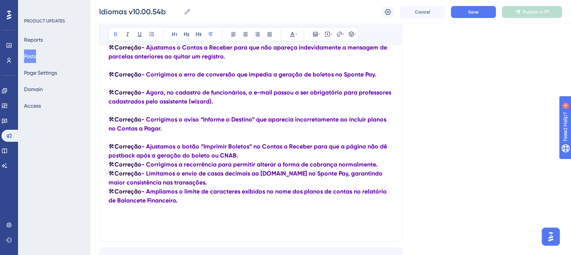
scroll to position [226, 0]
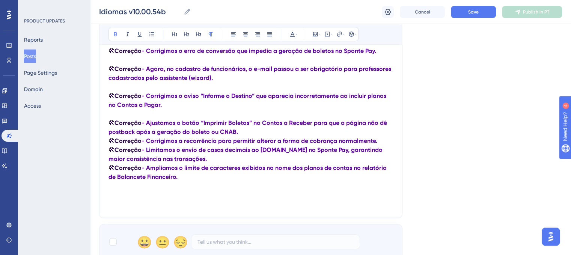
click at [244, 135] on p "🛠 Correção - Ajustamos o botão “Imprimir Boletos” no Contas a Receber para que …" at bounding box center [251, 128] width 285 height 18
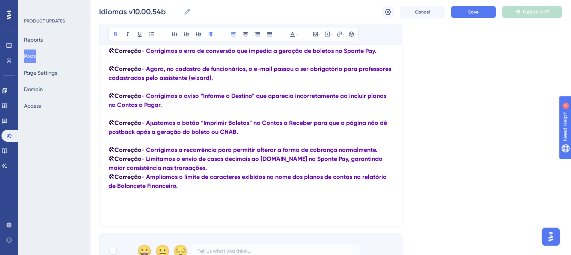
click at [380, 153] on p "🛠 Correção - Corrigimos a recorrência para permitir alterar a forma de cobrança…" at bounding box center [251, 150] width 285 height 9
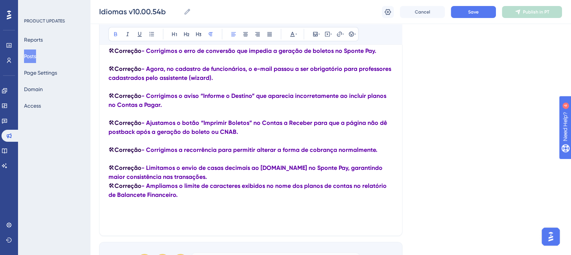
click at [195, 181] on p "🛠 Correção - Limitamos o envio de casas decimais ao [DOMAIN_NAME] no Sponte Pay…" at bounding box center [251, 173] width 285 height 18
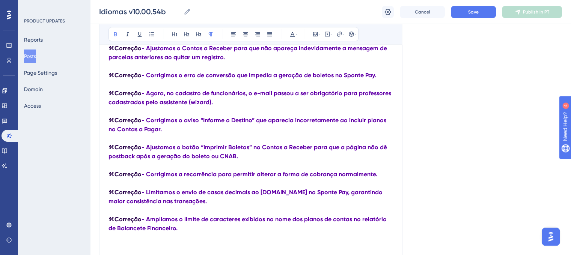
scroll to position [188, 0]
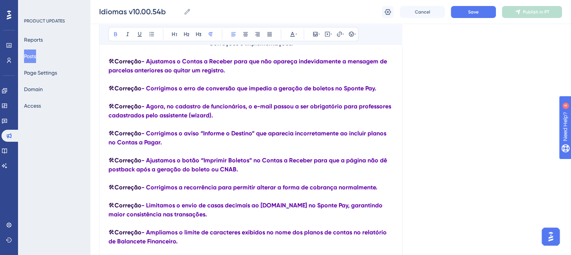
drag, startPoint x: 218, startPoint y: 115, endPoint x: 190, endPoint y: 119, distance: 27.7
click at [190, 119] on p "🛠 Correção - Agora, no cadastro de funcionários, o e-mail passou a ser obrigató…" at bounding box center [251, 111] width 285 height 18
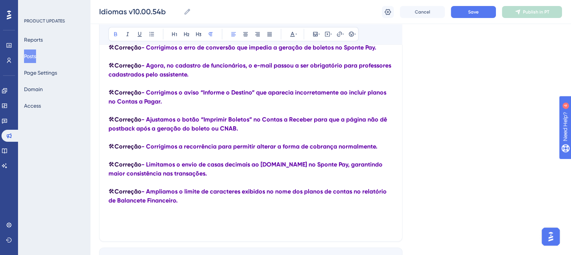
scroll to position [263, 0]
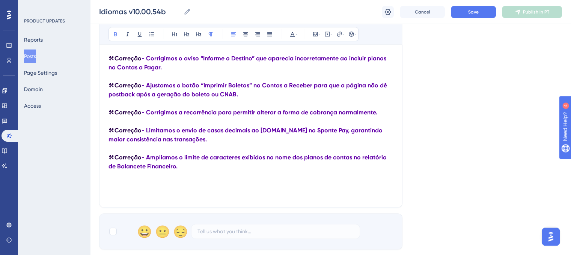
click at [110, 98] on strong "- Ajustamos o botão “Imprimir Boletos” no Contas a Receber para que a página nã…" at bounding box center [249, 90] width 280 height 16
click at [138, 98] on strong "- Ajustamos o botão “Imprimir Boletos” no Contas a Receber para que a página nã…" at bounding box center [249, 90] width 280 height 16
click at [135, 98] on strong "- Ajustamos o botão “Imprimir Boletos” no Contas a Receber para que a página nã…" at bounding box center [249, 90] width 280 height 16
click at [137, 98] on strong "- Ajustamos o botão “Imprimir Boletos” no Contas a Receber para que a página nã…" at bounding box center [249, 90] width 280 height 16
click at [436, 148] on div "Language Portuguese (Default) Upload Cover Image Suggested image width 808 px I…" at bounding box center [330, 17] width 463 height 465
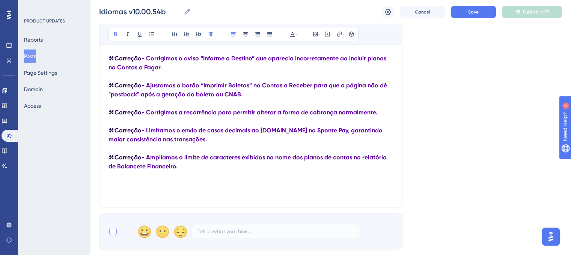
click at [111, 235] on div at bounding box center [113, 232] width 8 height 8
checkbox input "true"
click at [125, 208] on div "Idiomas v10.00.54b Bold Italic Underline Bullet Point Heading 1 Heading 2 Headi…" at bounding box center [250, 34] width 303 height 346
click at [128, 204] on div "Idiomas v10.00.54b Bold Italic Underline Bullet Point Heading 1 Heading 2 Headi…" at bounding box center [250, 34] width 303 height 346
click at [131, 197] on p at bounding box center [251, 193] width 285 height 9
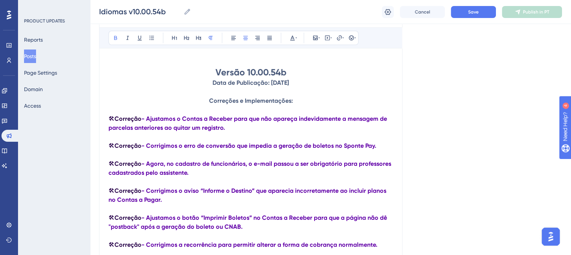
scroll to position [113, 0]
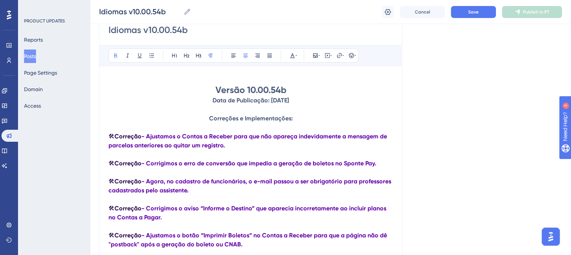
click at [321, 117] on p "Correções e Implementações:" at bounding box center [251, 118] width 285 height 9
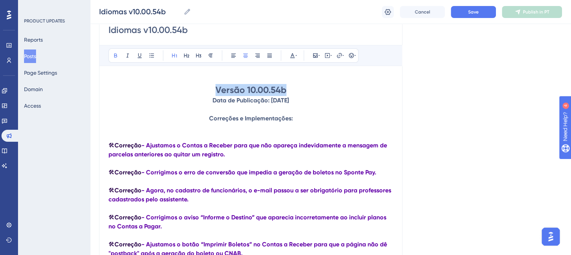
drag, startPoint x: 282, startPoint y: 89, endPoint x: 216, endPoint y: 89, distance: 65.3
click at [216, 89] on h1 "Versão 10.00.54b" at bounding box center [251, 90] width 285 height 12
click at [296, 57] on icon at bounding box center [297, 56] width 2 height 6
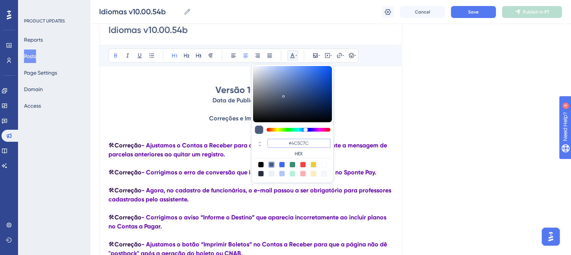
click at [307, 142] on input "#4C5C7C" at bounding box center [298, 143] width 63 height 9
paste input "270049"
type input "#270049"
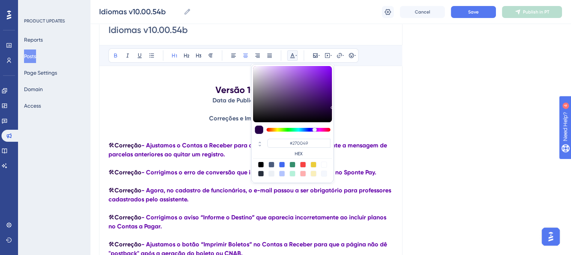
click at [392, 143] on p "🛠 Correção - Ajustamos o Contas a Receber para que não apareça indevidamente a …" at bounding box center [251, 150] width 285 height 18
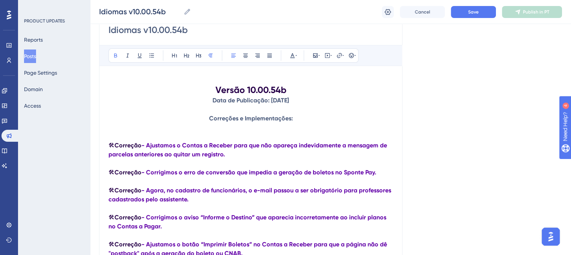
click at [166, 69] on div "Bold Italic Underline Bullet Point Heading 1 Heading 2 Heading 3 Normal Align L…" at bounding box center [251, 196] width 285 height 303
click at [170, 73] on div "Bold Italic Underline Bullet Point Heading 1 Heading 2 Heading 3 Normal Align L…" at bounding box center [251, 196] width 285 height 303
click at [175, 76] on p at bounding box center [251, 79] width 285 height 9
click at [441, 94] on div "Language Portuguese (Default) Upload Cover Image Suggested image width 808 px I…" at bounding box center [330, 167] width 463 height 465
click at [471, 8] on button "Save" at bounding box center [473, 12] width 45 height 12
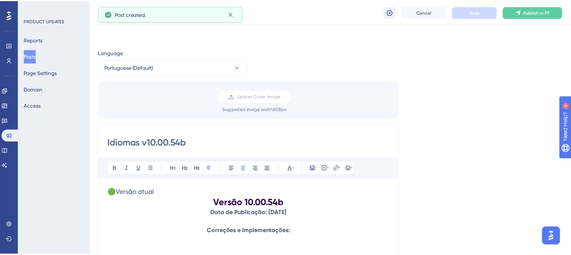
scroll to position [201, 0]
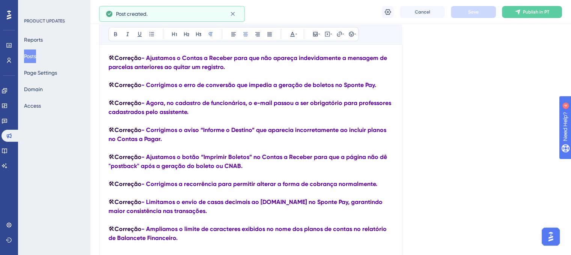
click at [391, 17] on button at bounding box center [388, 12] width 12 height 12
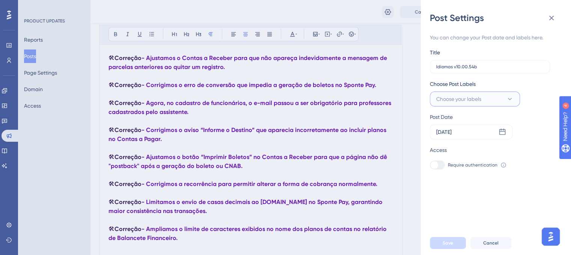
click at [510, 100] on icon at bounding box center [510, 99] width 8 height 8
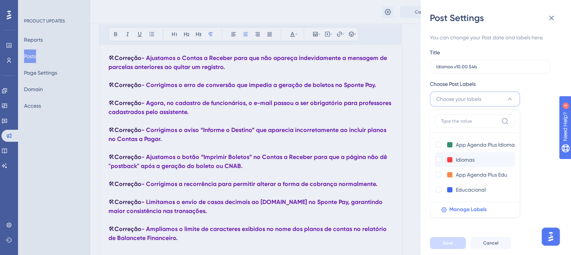
click at [439, 157] on div at bounding box center [439, 160] width 6 height 6
checkbox input "true"
click at [540, 173] on div "You can change your Post date and labels here. Title Idiomas v10.00.54b Choose …" at bounding box center [499, 127] width 138 height 207
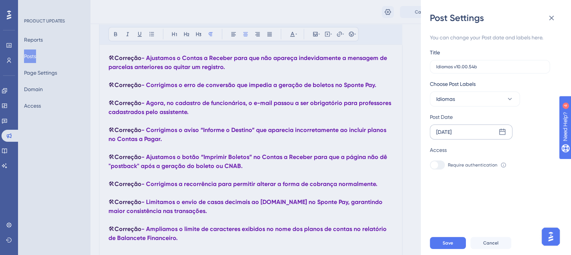
click at [499, 133] on icon at bounding box center [503, 132] width 8 height 8
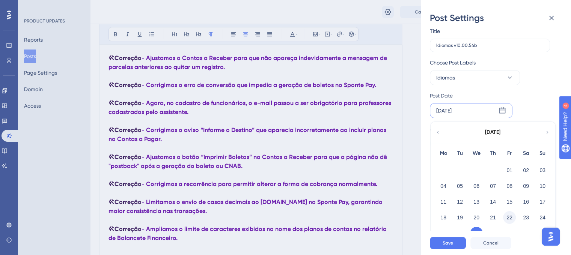
scroll to position [31, 0]
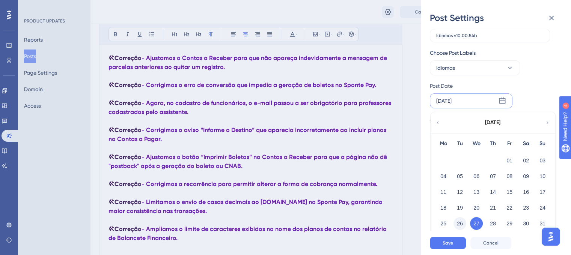
click at [463, 226] on button "26" at bounding box center [460, 223] width 13 height 13
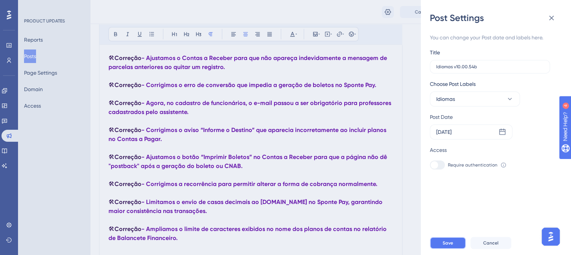
click at [457, 248] on button "Save" at bounding box center [448, 243] width 36 height 12
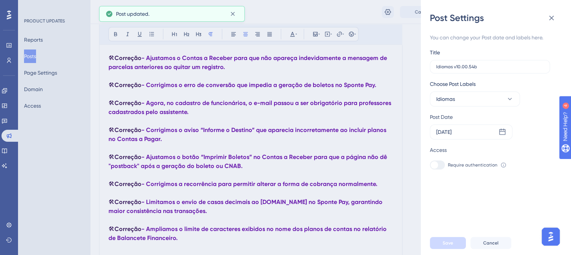
click at [546, 17] on button at bounding box center [551, 18] width 15 height 15
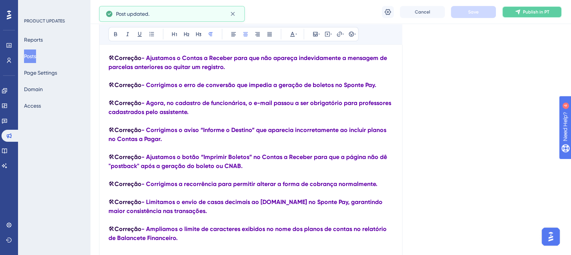
click at [531, 15] on button "Publish in PT" at bounding box center [532, 12] width 60 height 12
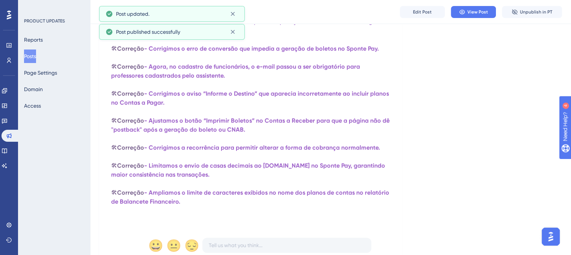
click at [36, 58] on button "Posts" at bounding box center [30, 57] width 12 height 14
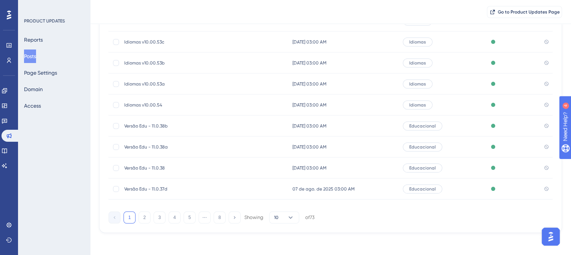
scroll to position [127, 0]
click at [143, 218] on button "2" at bounding box center [145, 216] width 12 height 12
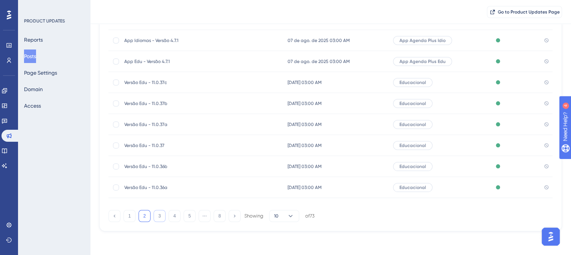
click at [156, 220] on button "3" at bounding box center [160, 216] width 12 height 12
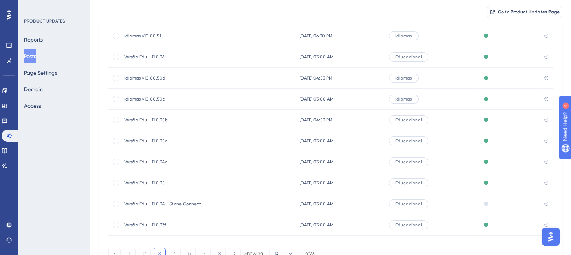
scroll to position [14, 0]
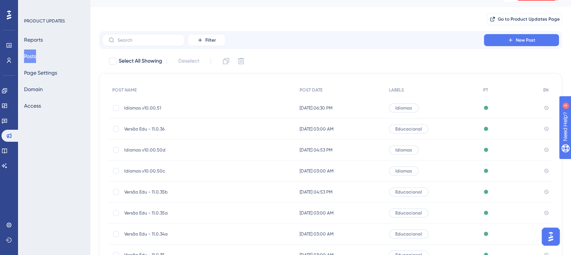
click at [157, 109] on span "Idiomas v10.00.51" at bounding box center [184, 108] width 120 height 6
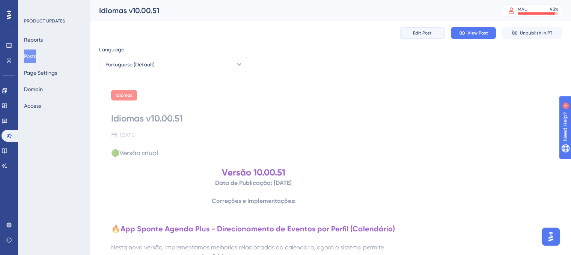
click at [431, 34] on span "Edit Post" at bounding box center [422, 33] width 19 height 6
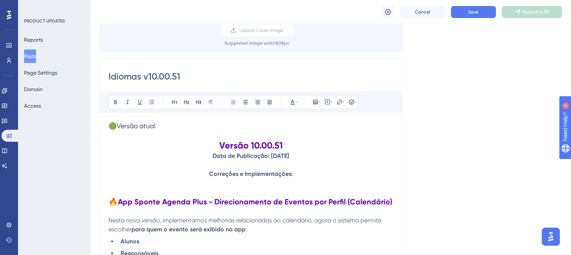
scroll to position [35, 0]
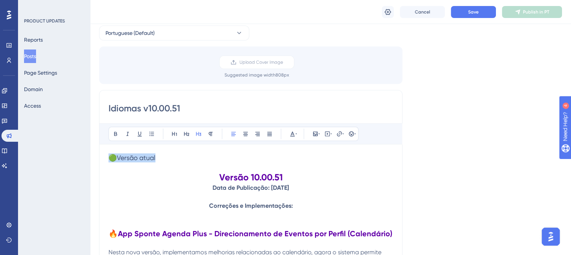
drag, startPoint x: 168, startPoint y: 159, endPoint x: 112, endPoint y: 159, distance: 56.3
click at [112, 159] on h3 "🟢Versão atual" at bounding box center [251, 158] width 285 height 9
click at [472, 11] on span "Save" at bounding box center [473, 12] width 11 height 6
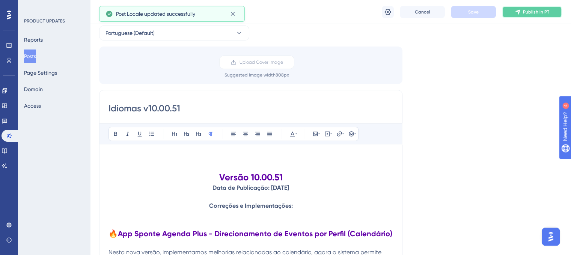
click at [525, 15] on button "Publish in PT" at bounding box center [532, 12] width 60 height 12
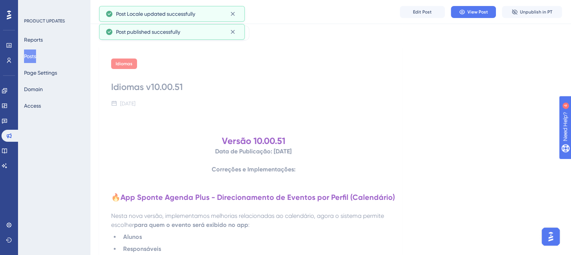
click at [29, 58] on button "Posts" at bounding box center [30, 57] width 12 height 14
